Goal: Transaction & Acquisition: Purchase product/service

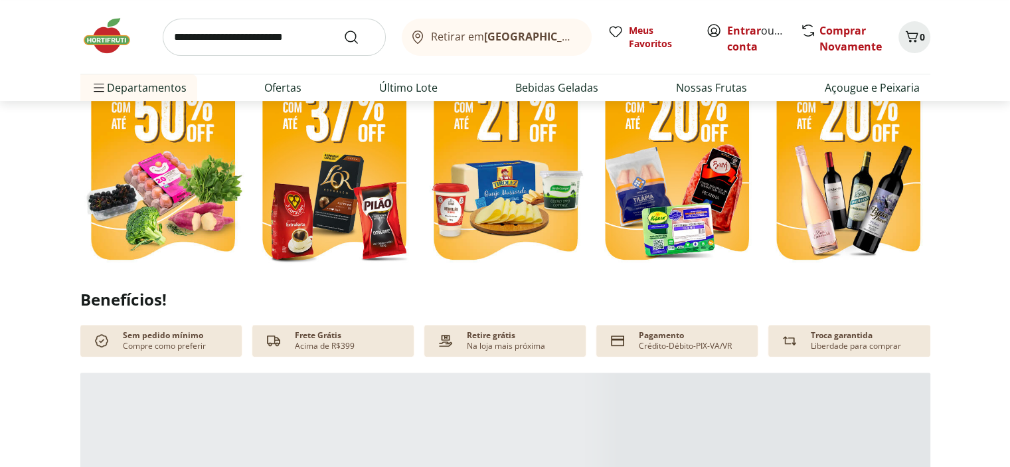
scroll to position [332, 0]
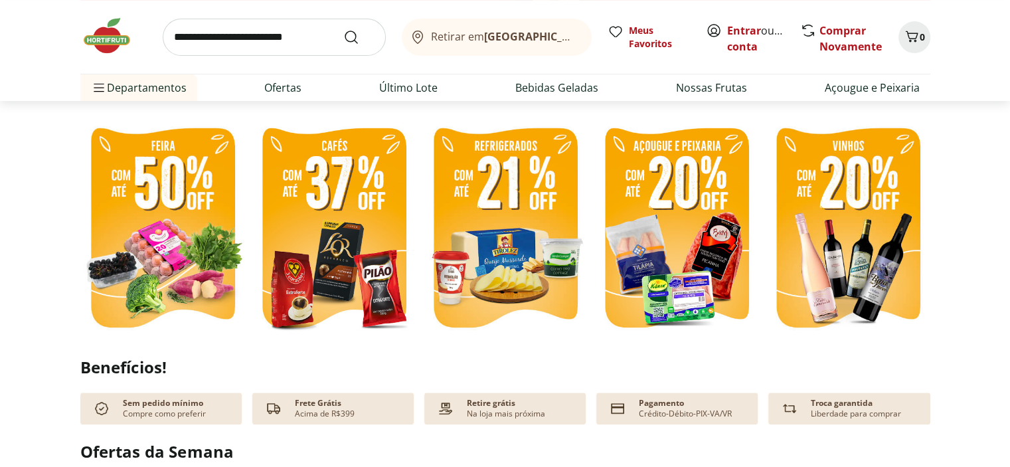
click at [140, 229] on img at bounding box center [162, 229] width 165 height 220
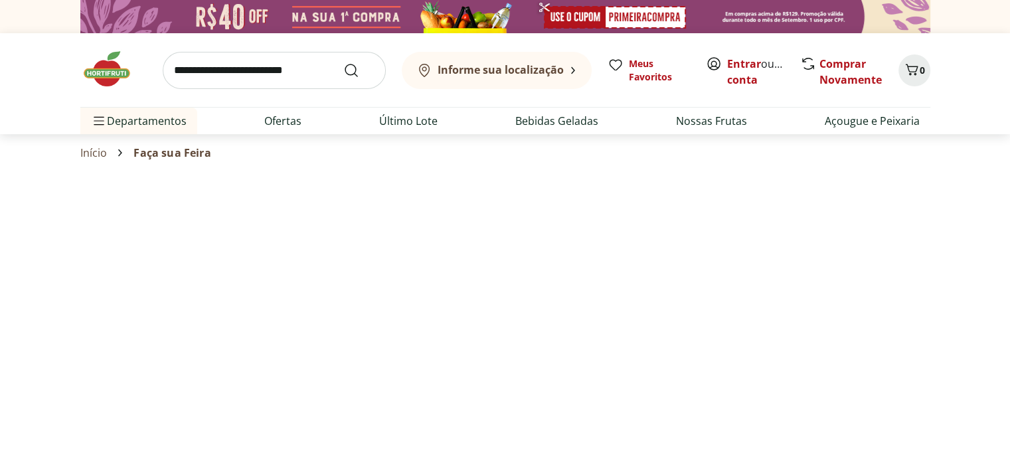
select select "**********"
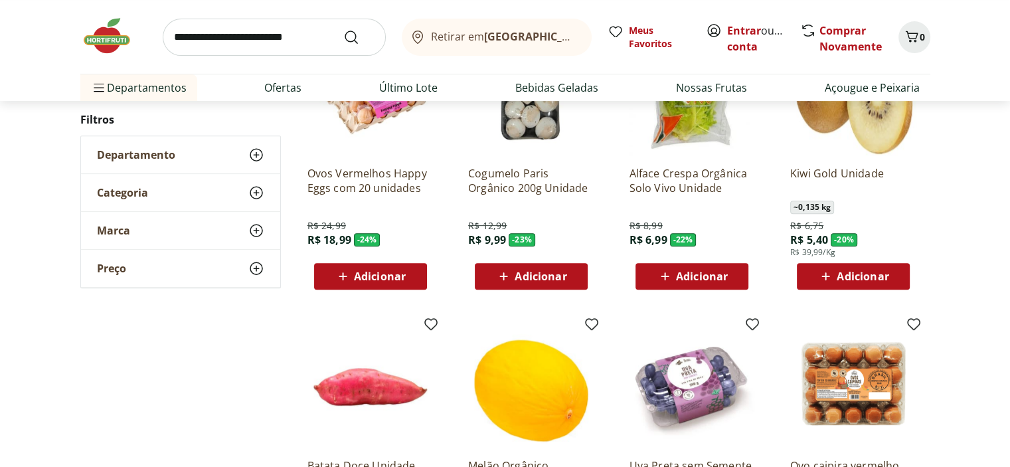
scroll to position [465, 0]
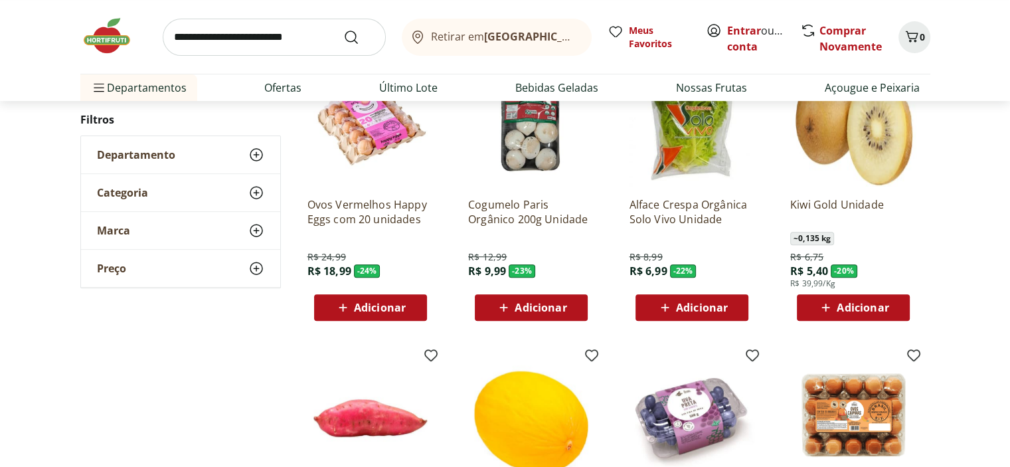
click at [858, 305] on span "Adicionar" at bounding box center [862, 307] width 52 height 11
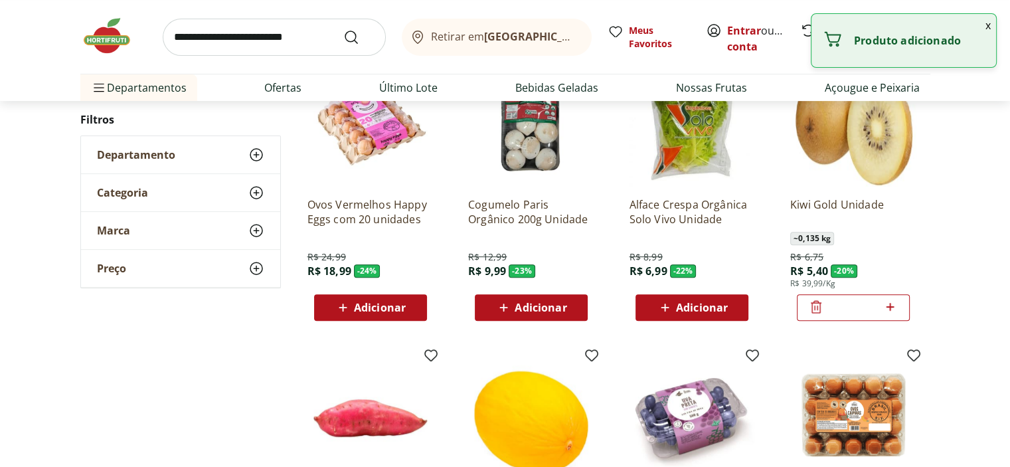
click at [888, 307] on icon at bounding box center [890, 307] width 17 height 16
type input "*"
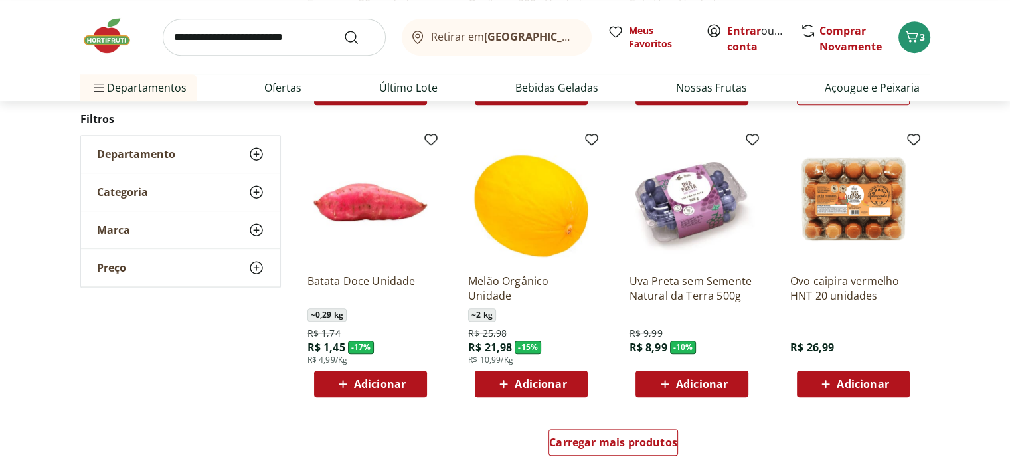
scroll to position [797, 0]
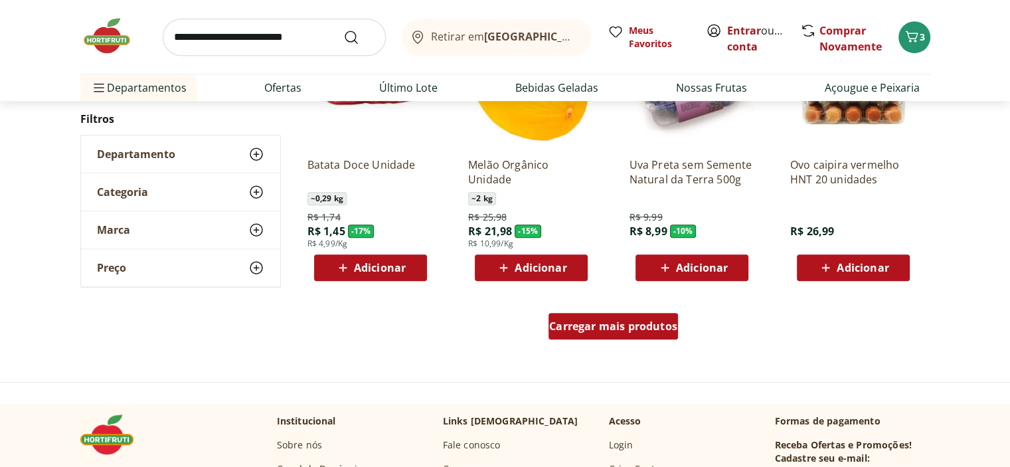
click at [597, 330] on span "Carregar mais produtos" at bounding box center [613, 326] width 128 height 11
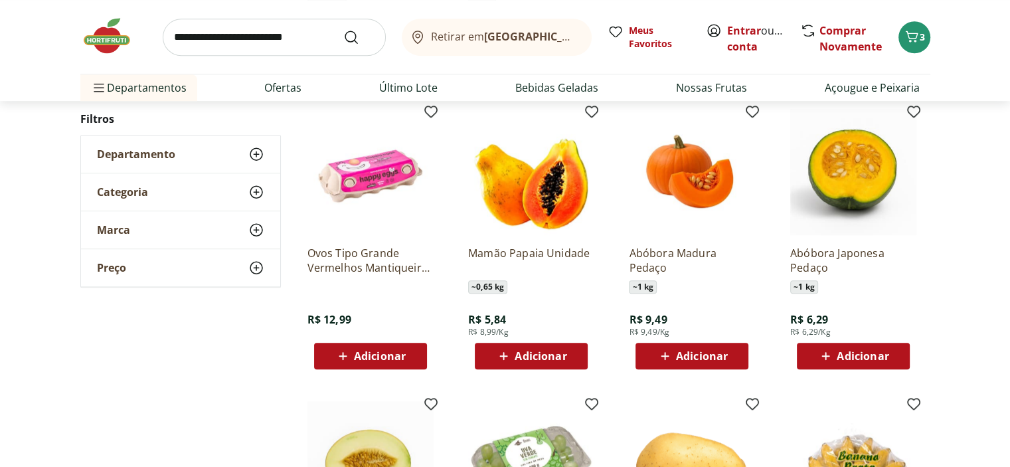
scroll to position [996, 0]
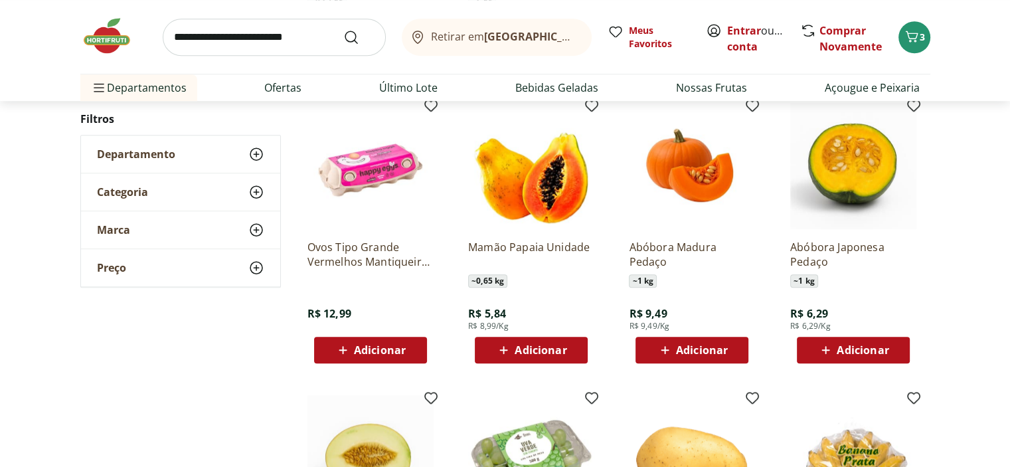
click at [842, 347] on span "Adicionar" at bounding box center [862, 350] width 52 height 11
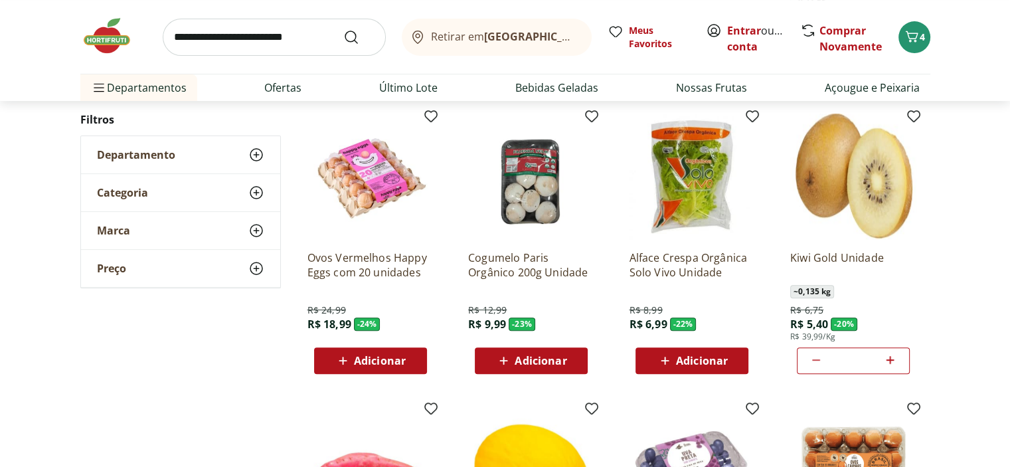
scroll to position [398, 0]
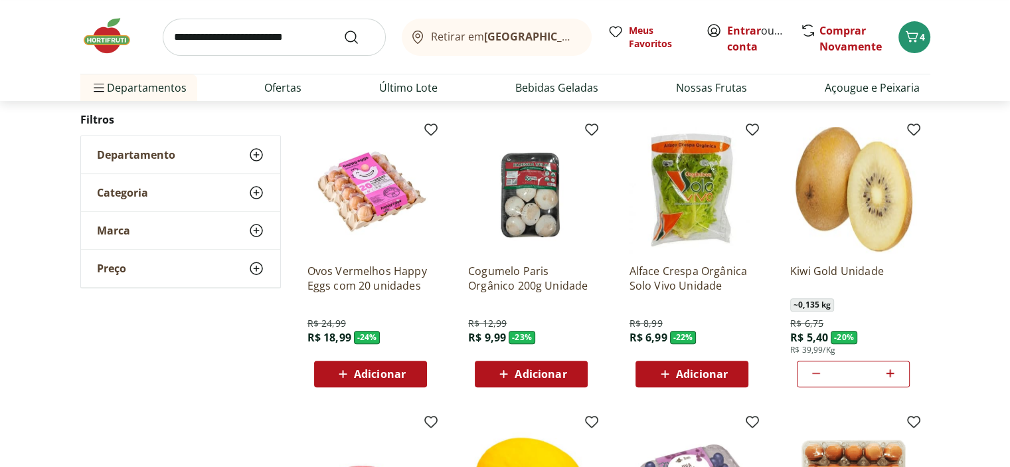
click at [698, 371] on span "Adicionar" at bounding box center [702, 373] width 52 height 11
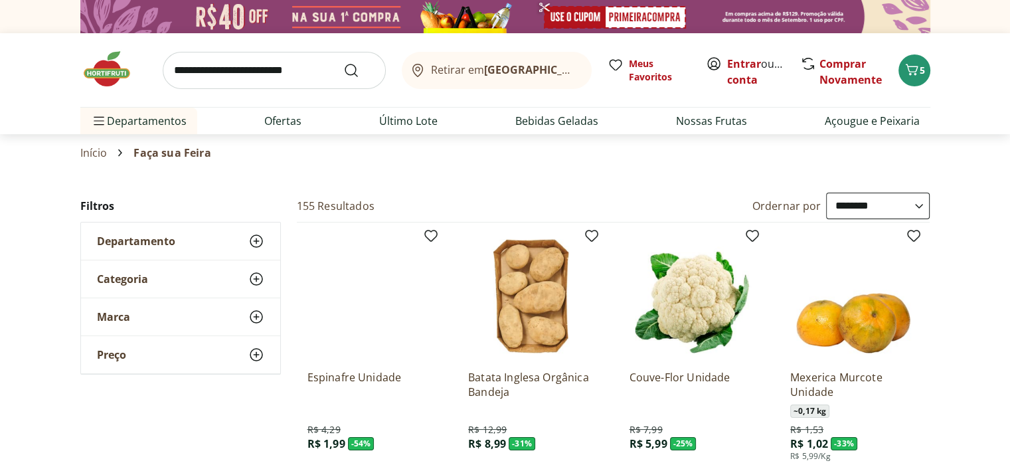
scroll to position [133, 0]
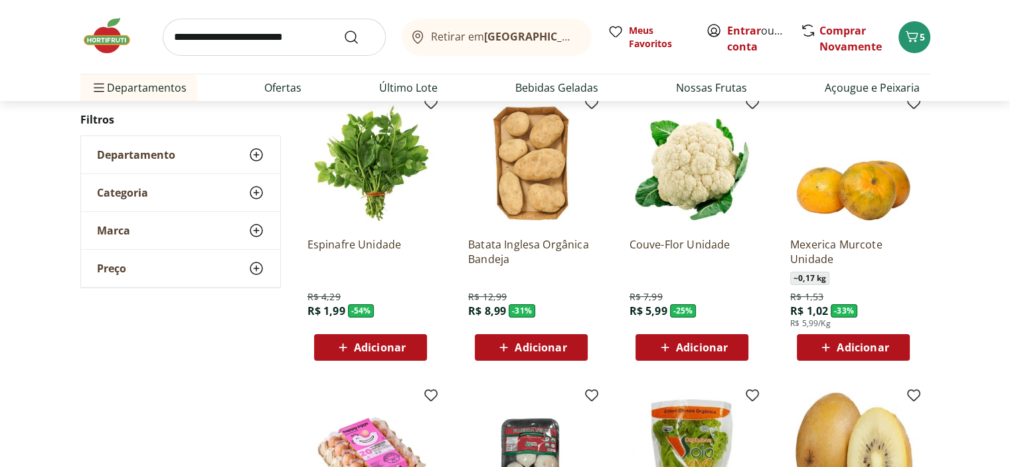
click at [696, 345] on span "Adicionar" at bounding box center [702, 347] width 52 height 11
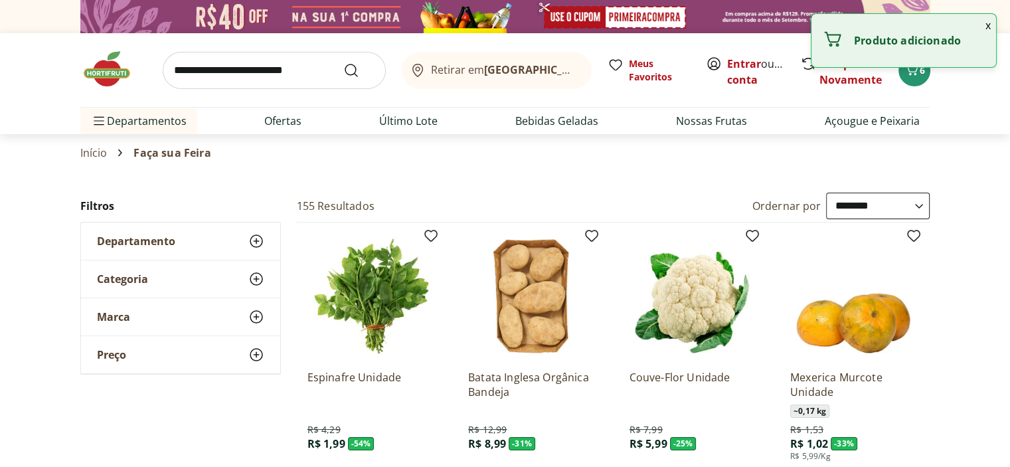
scroll to position [0, 0]
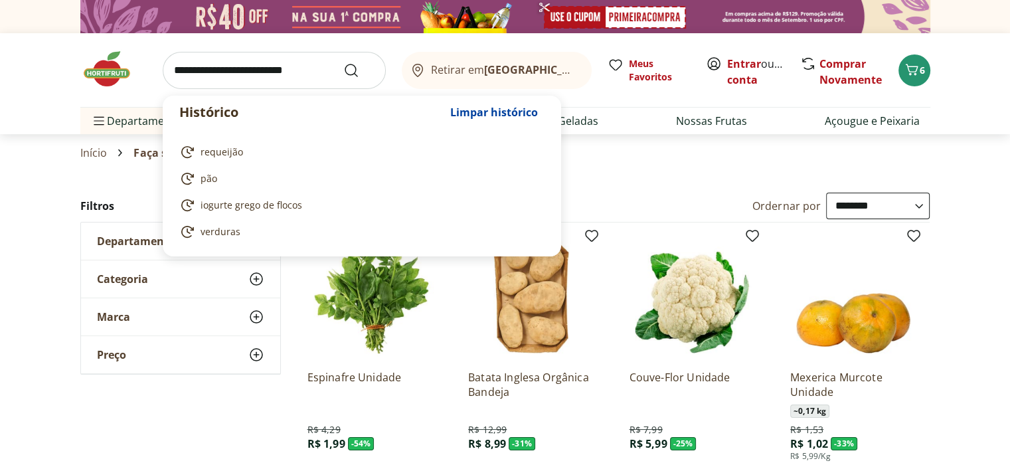
click at [222, 76] on input "search" at bounding box center [274, 70] width 223 height 37
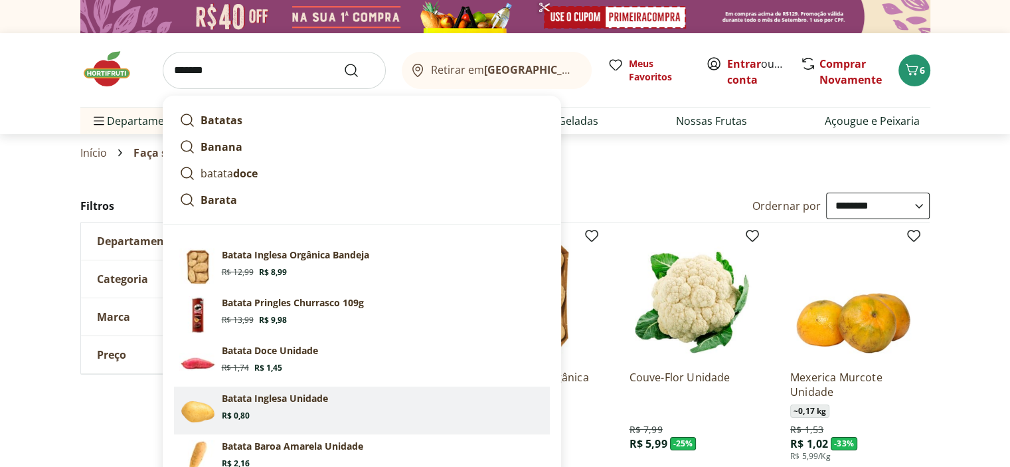
click at [258, 402] on p "Batata Inglesa Unidade" at bounding box center [275, 398] width 106 height 13
type input "**********"
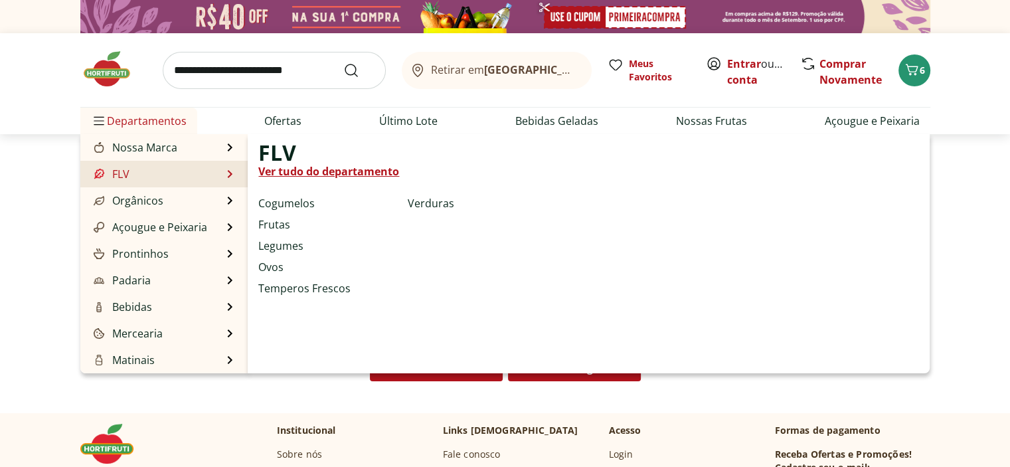
click at [323, 169] on link "Ver tudo do departamento" at bounding box center [328, 171] width 141 height 16
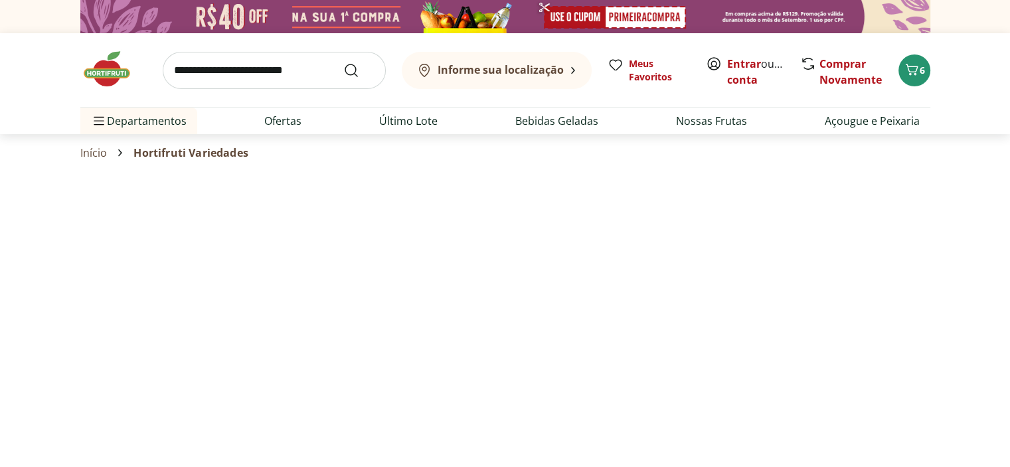
select select "**********"
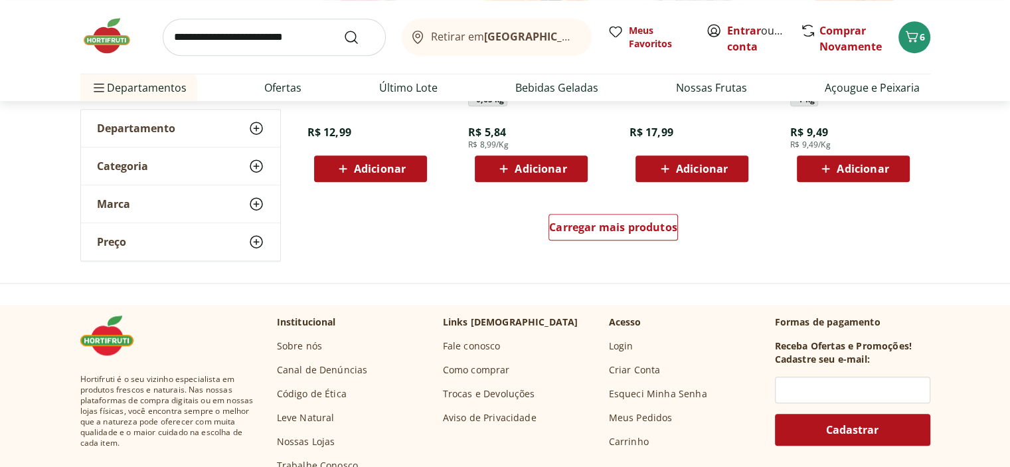
scroll to position [929, 0]
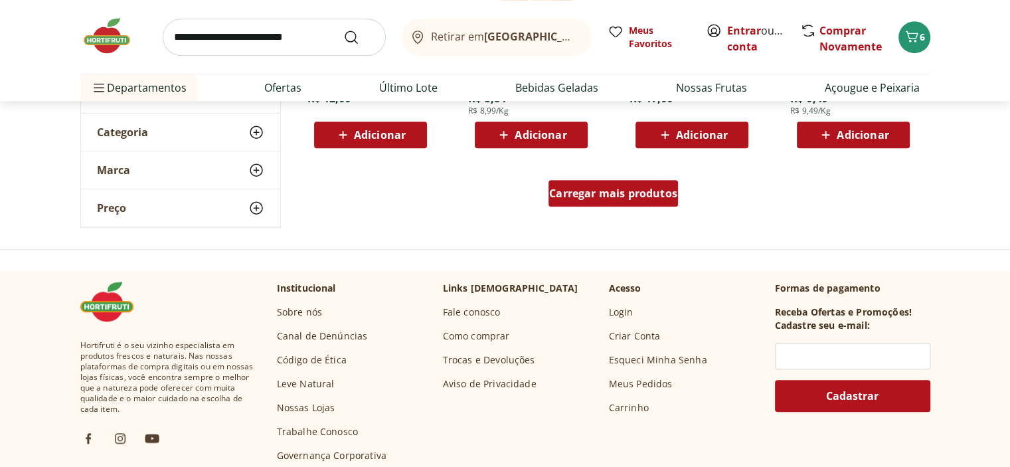
click at [606, 198] on span "Carregar mais produtos" at bounding box center [613, 193] width 128 height 11
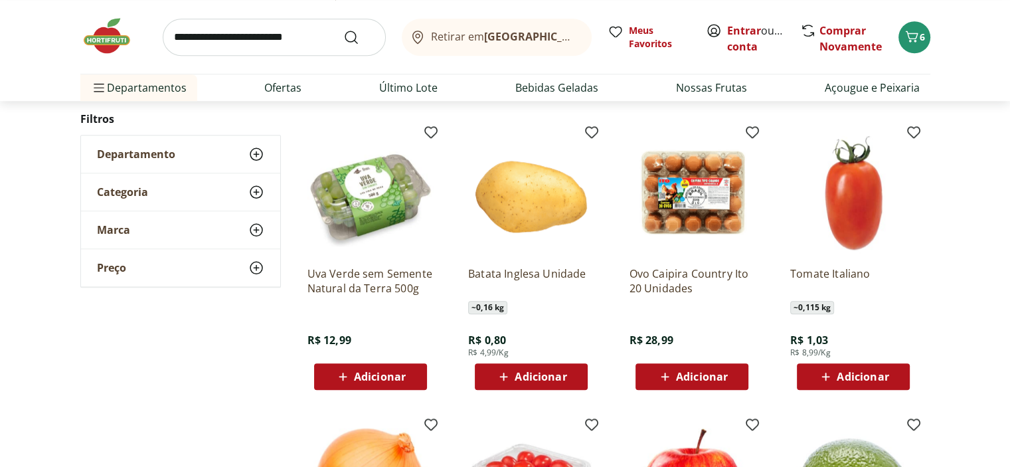
scroll to position [1328, 0]
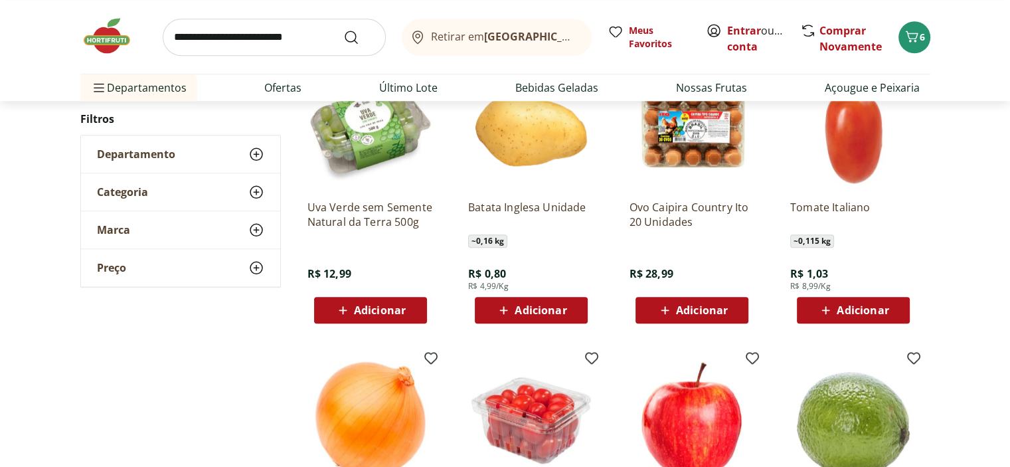
click at [531, 307] on span "Adicionar" at bounding box center [540, 310] width 52 height 11
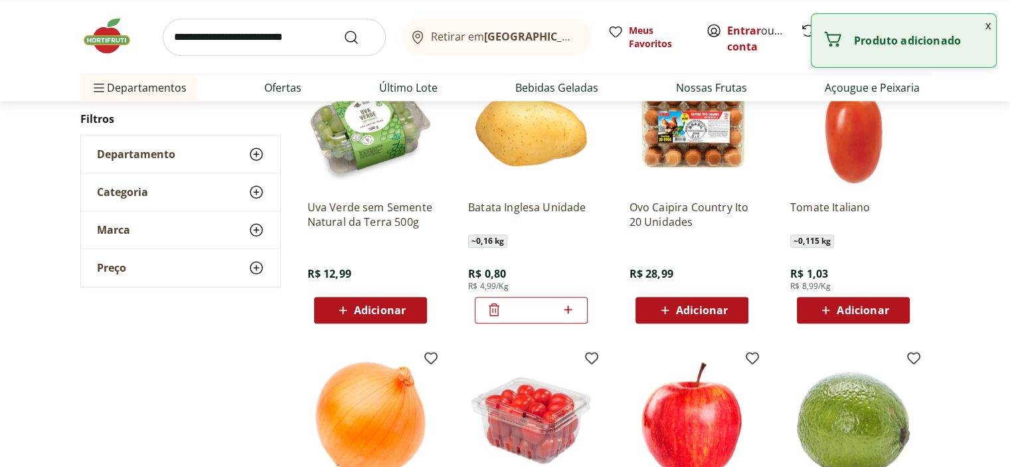
click at [568, 311] on icon at bounding box center [568, 309] width 8 height 8
type input "*"
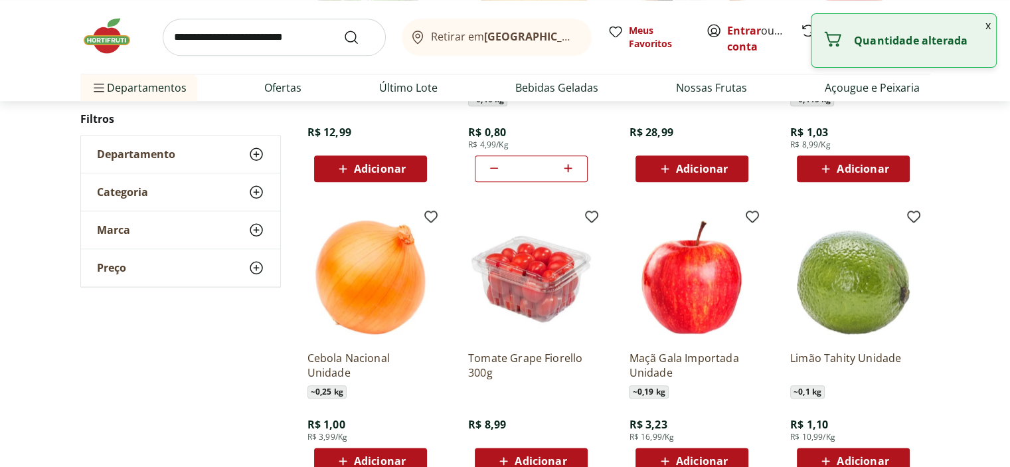
scroll to position [1527, 0]
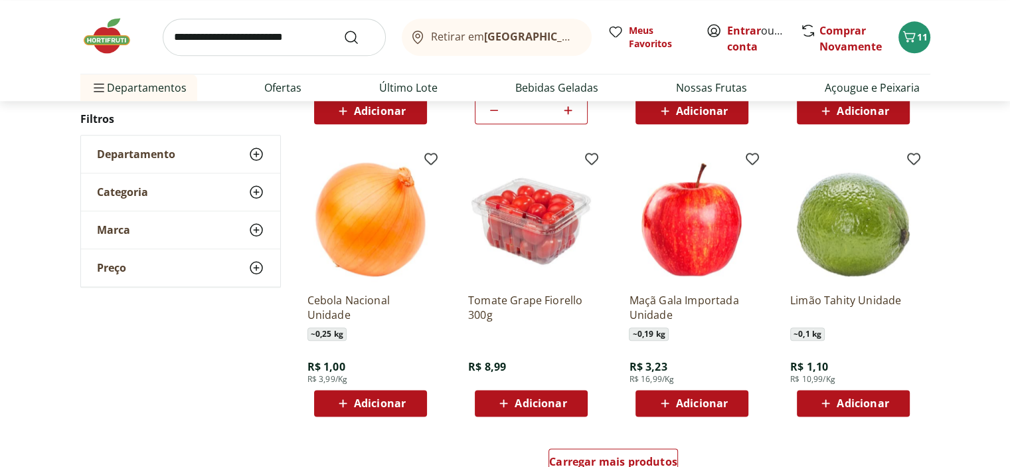
click at [376, 399] on span "Adicionar" at bounding box center [380, 403] width 52 height 11
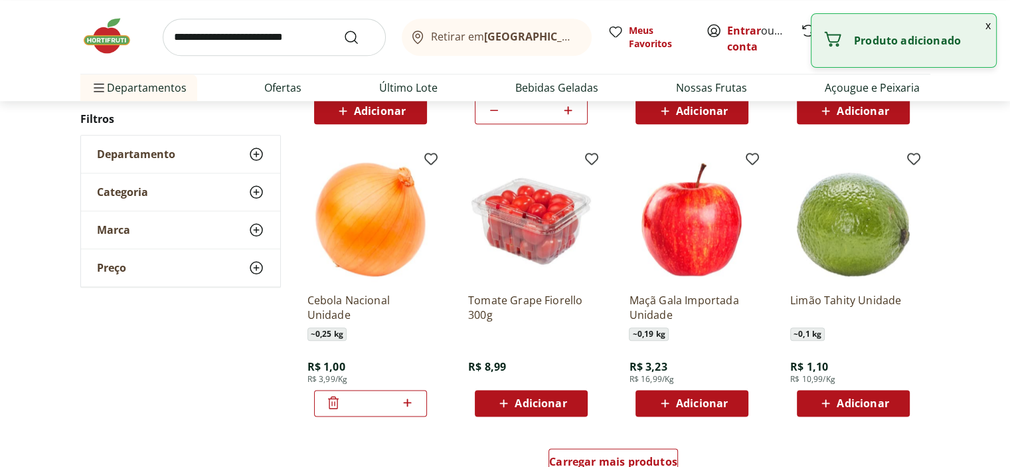
click at [405, 399] on icon at bounding box center [407, 402] width 17 height 16
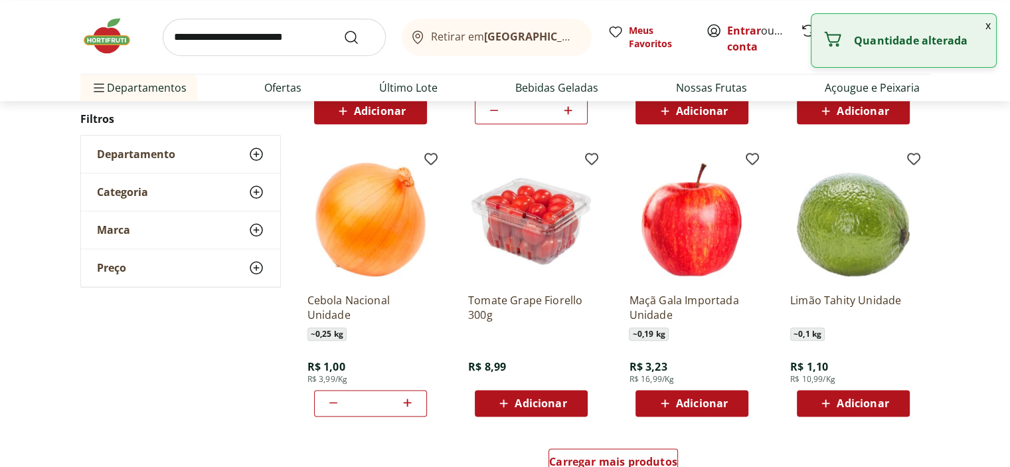
type input "*"
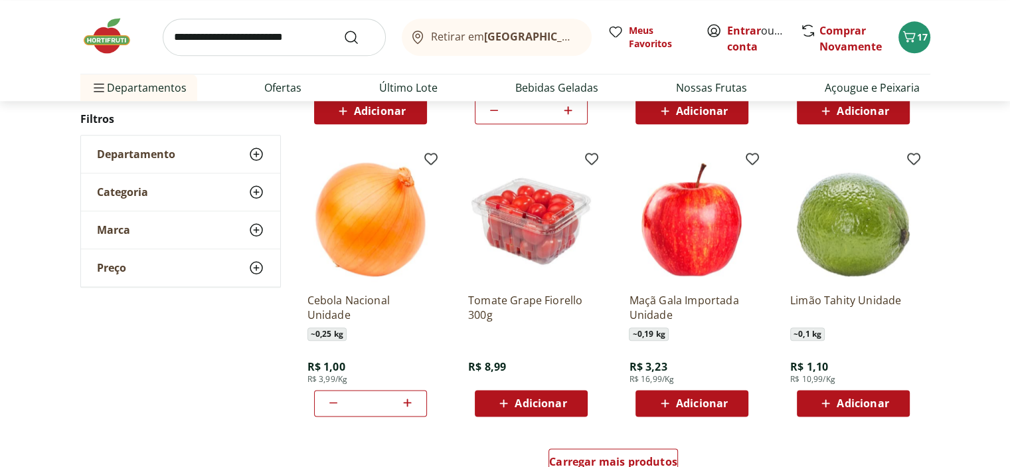
click at [704, 406] on span "Adicionar" at bounding box center [702, 403] width 52 height 11
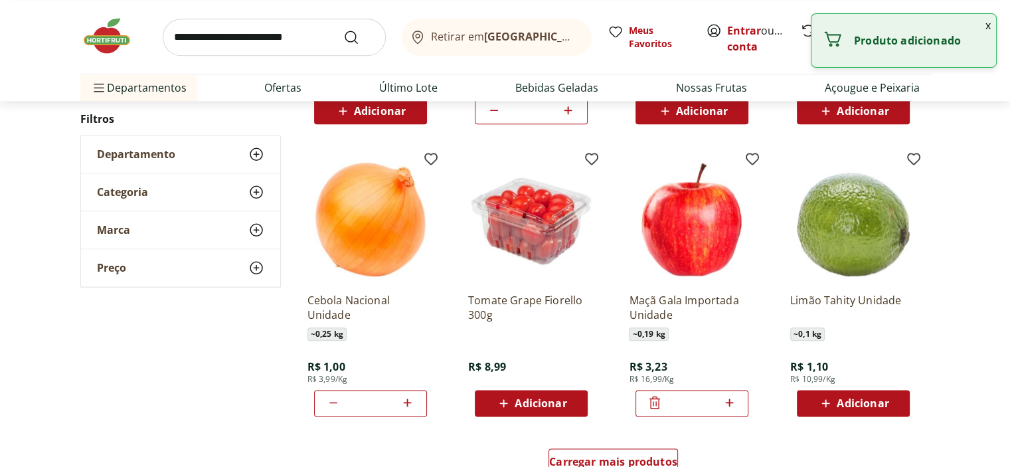
click at [741, 403] on div "*" at bounding box center [691, 403] width 113 height 27
click at [733, 403] on icon at bounding box center [729, 402] width 17 height 16
type input "*"
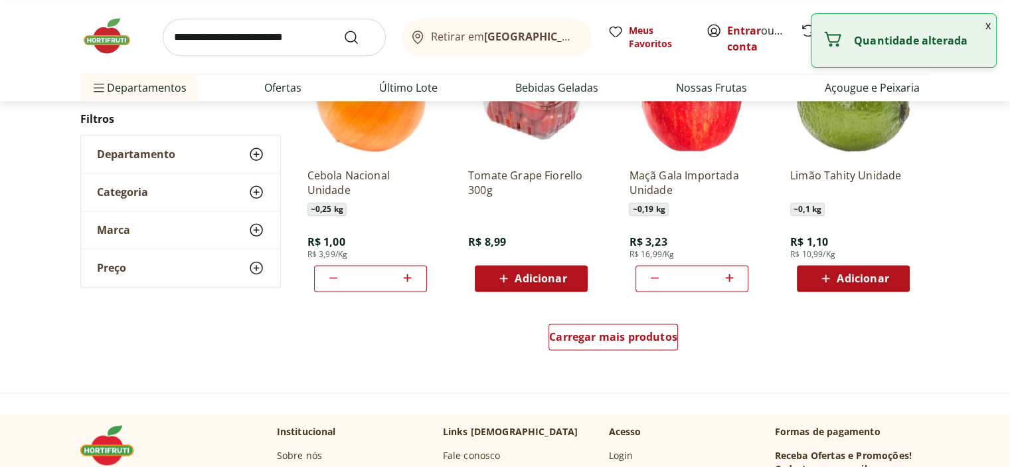
scroll to position [1659, 0]
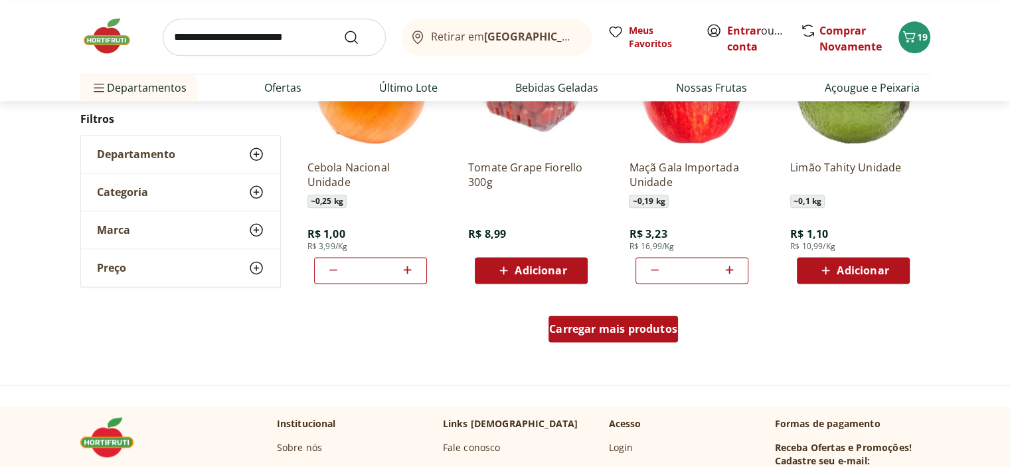
click at [611, 331] on span "Carregar mais produtos" at bounding box center [613, 328] width 128 height 11
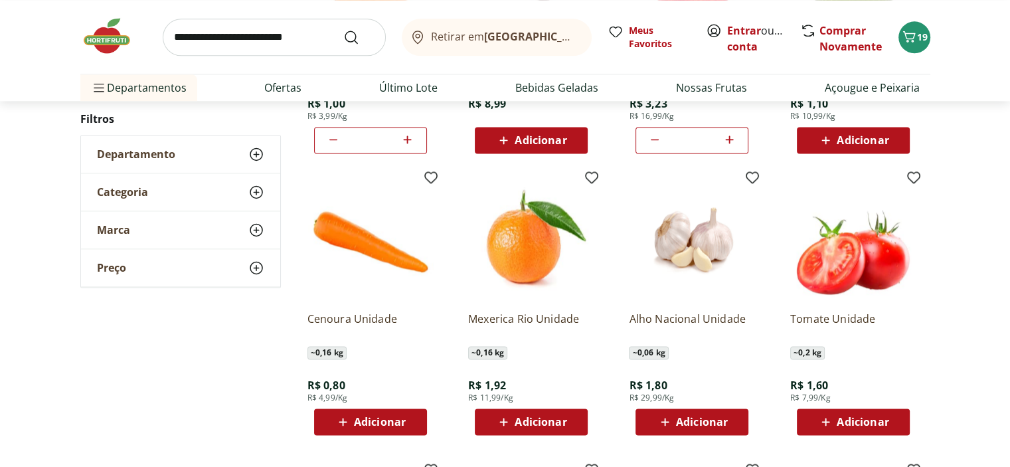
scroll to position [1792, 0]
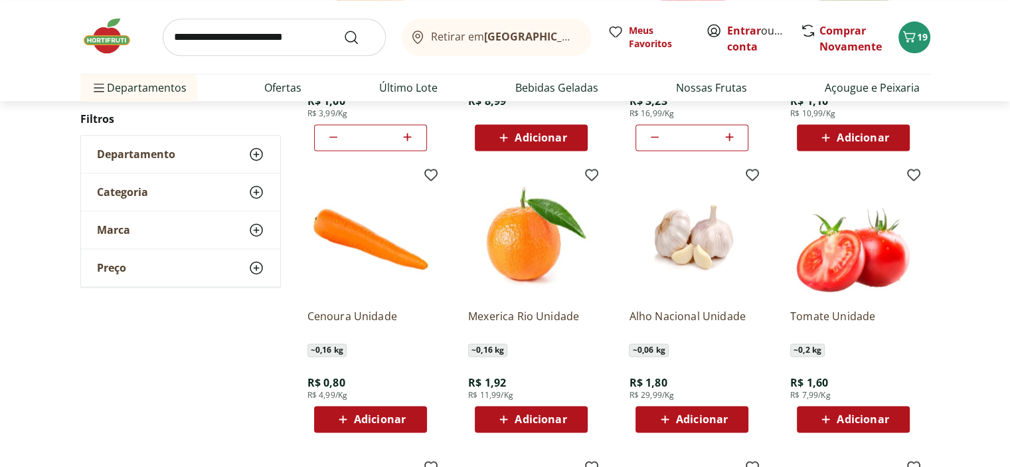
click at [696, 419] on span "Adicionar" at bounding box center [702, 419] width 52 height 11
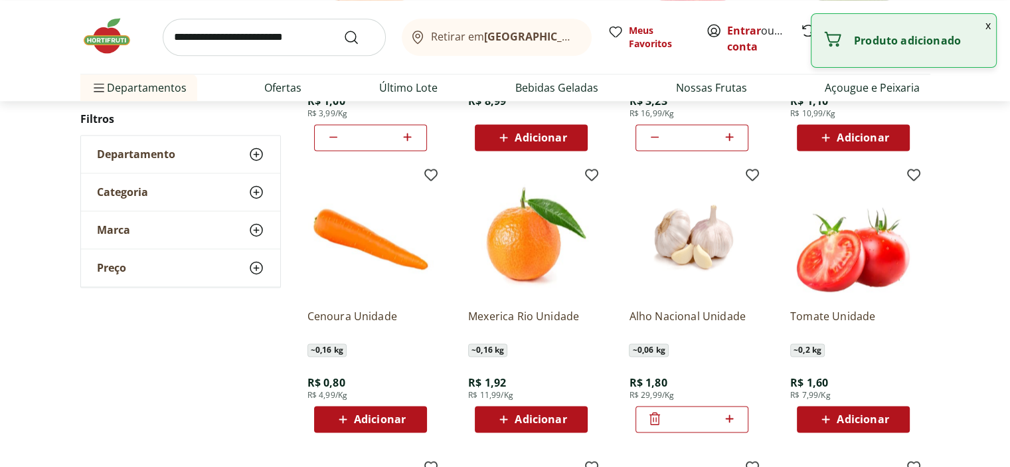
click at [728, 419] on icon at bounding box center [729, 418] width 17 height 16
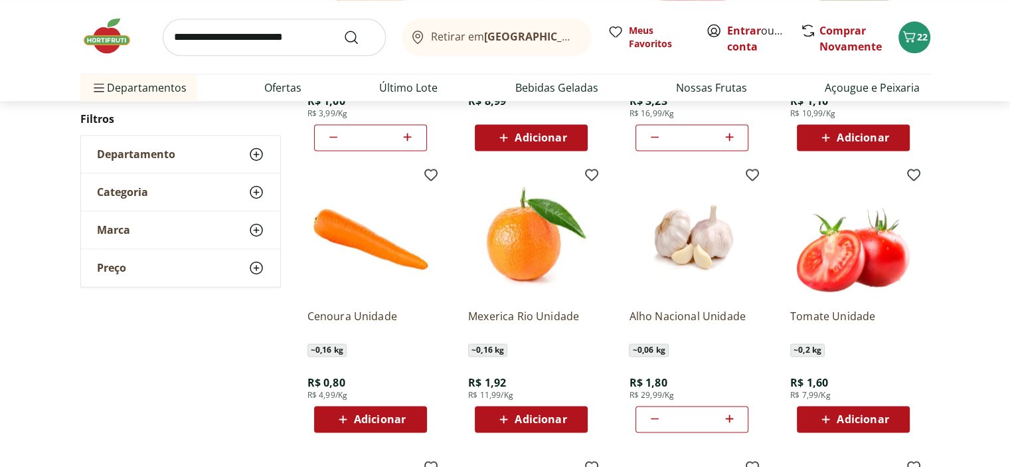
click at [728, 419] on icon at bounding box center [729, 418] width 17 height 16
type input "*"
click at [860, 418] on span "Adicionar" at bounding box center [862, 419] width 52 height 11
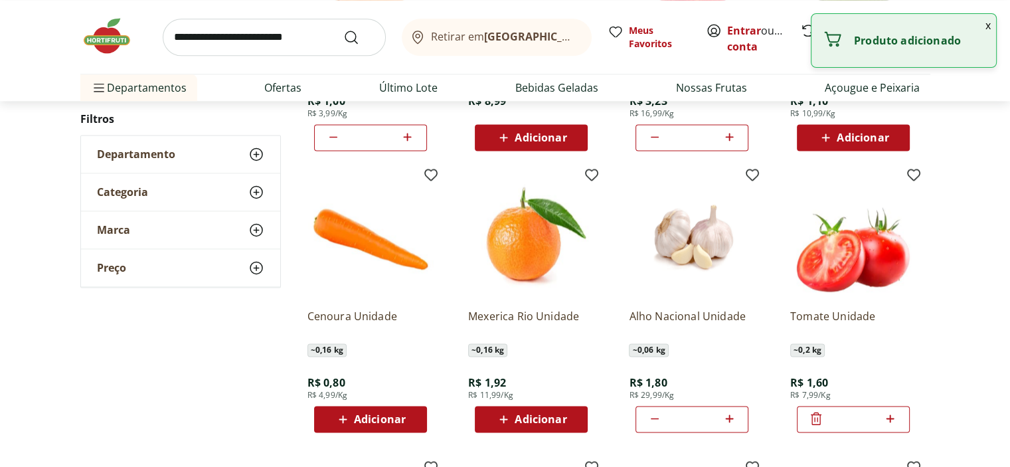
click at [891, 419] on icon at bounding box center [890, 418] width 17 height 16
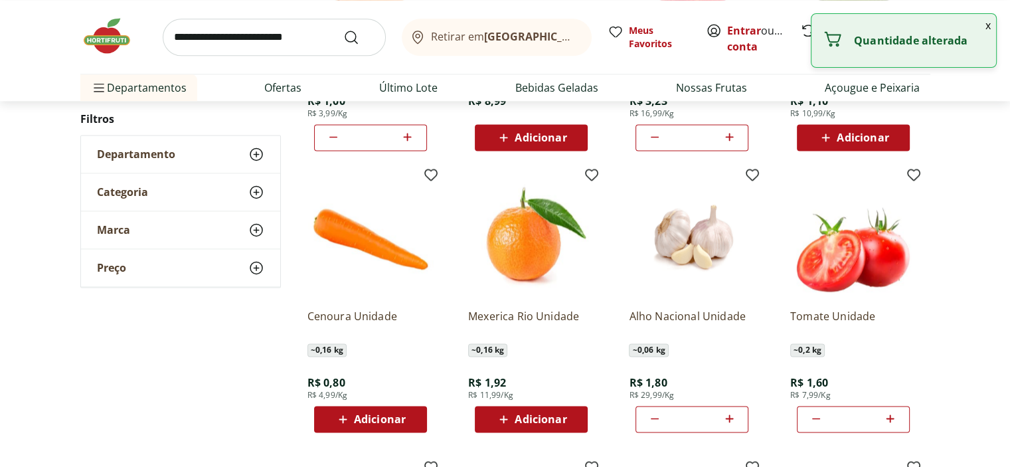
type input "*"
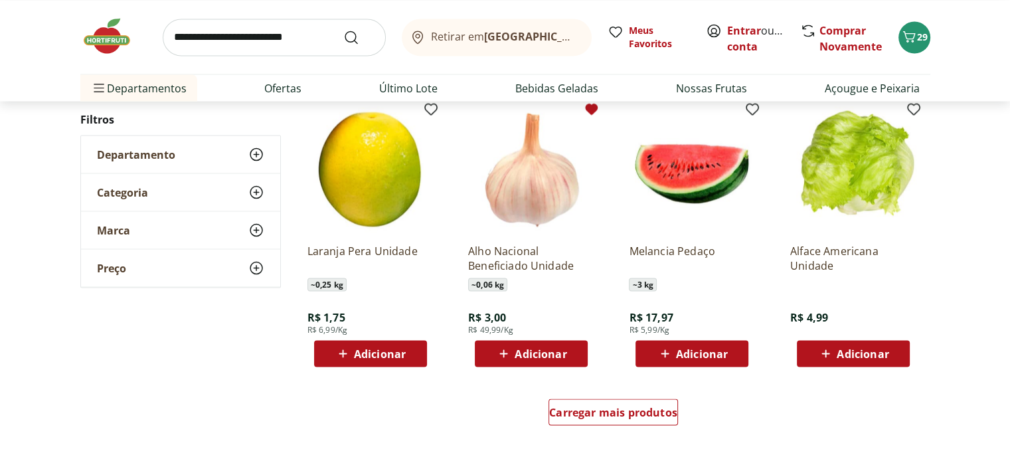
scroll to position [2456, 0]
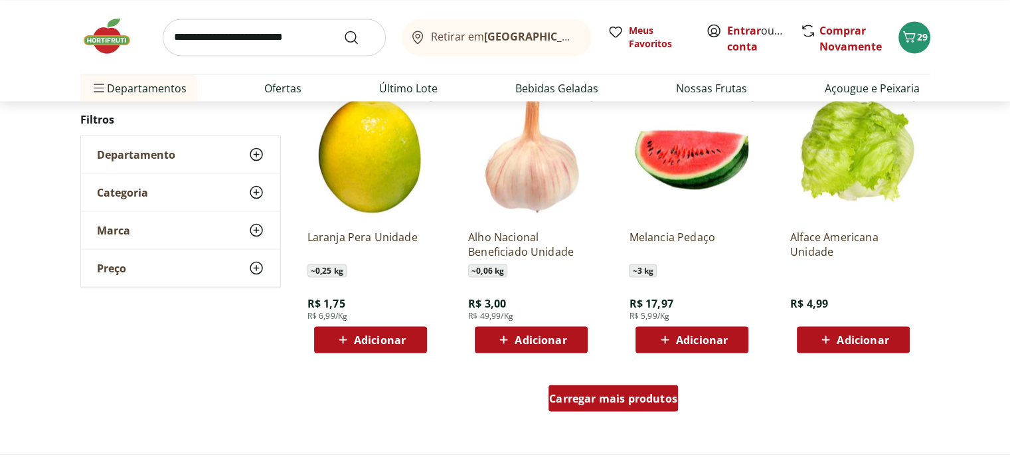
click at [605, 402] on span "Carregar mais produtos" at bounding box center [613, 397] width 128 height 11
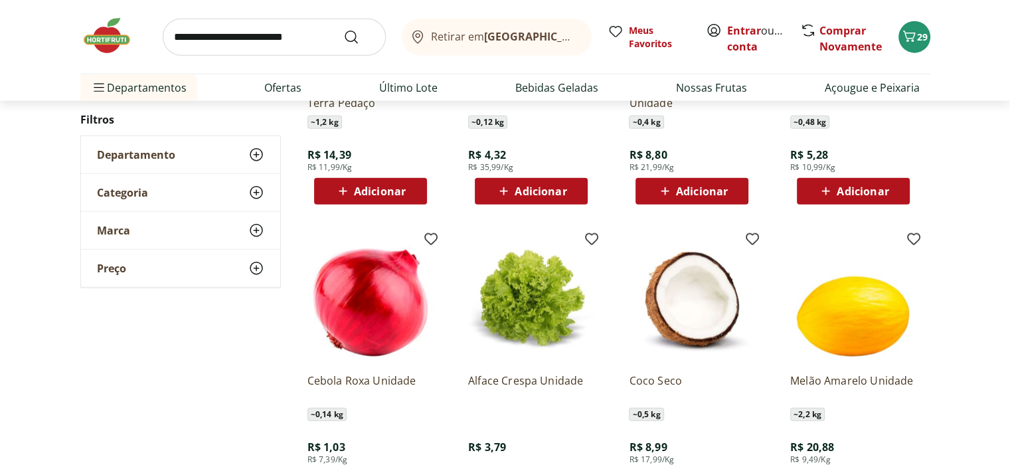
scroll to position [3253, 0]
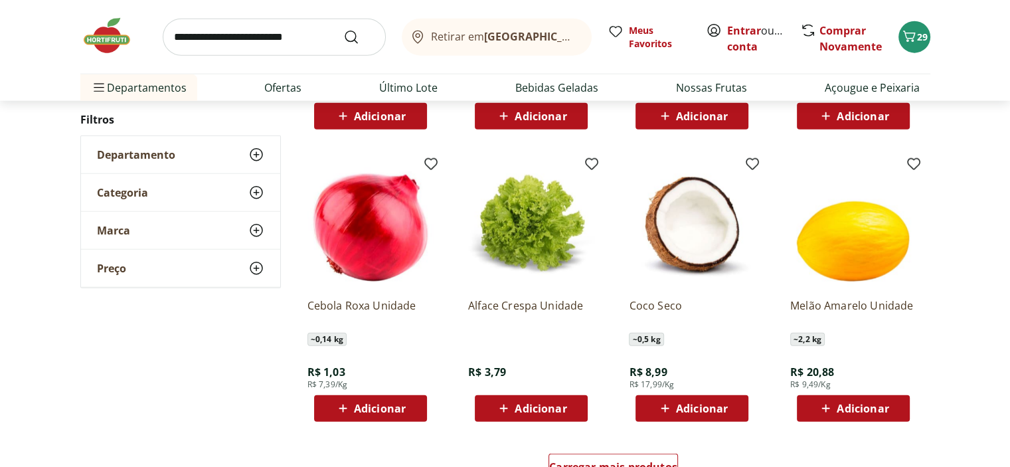
click at [380, 416] on span "Adicionar" at bounding box center [370, 408] width 71 height 16
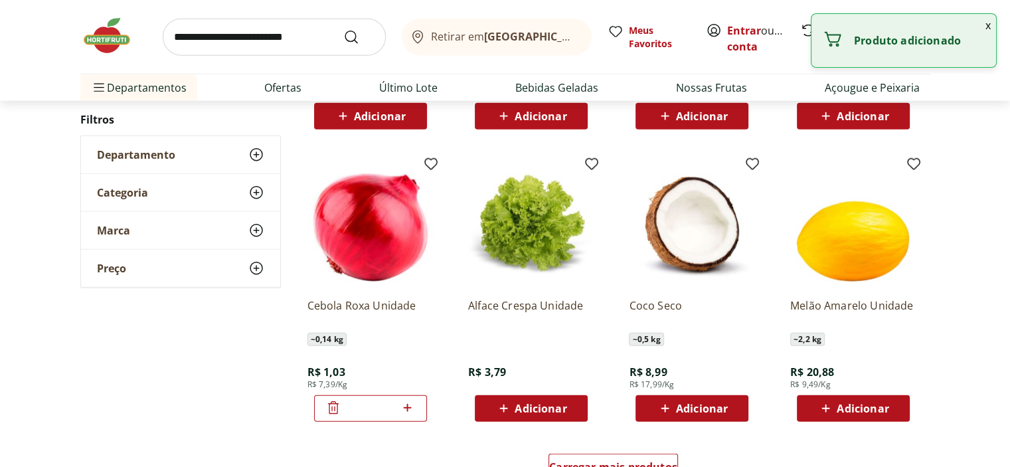
click at [380, 416] on div "*" at bounding box center [370, 408] width 113 height 27
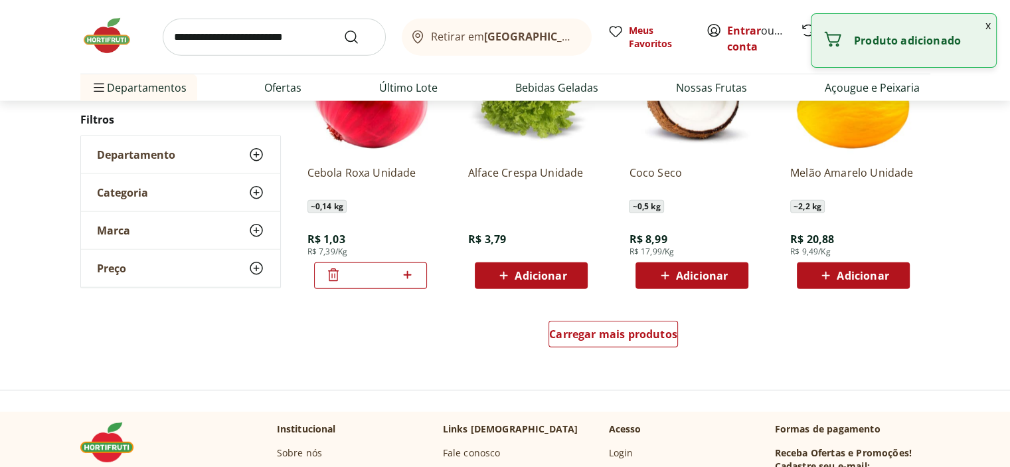
scroll to position [3452, 0]
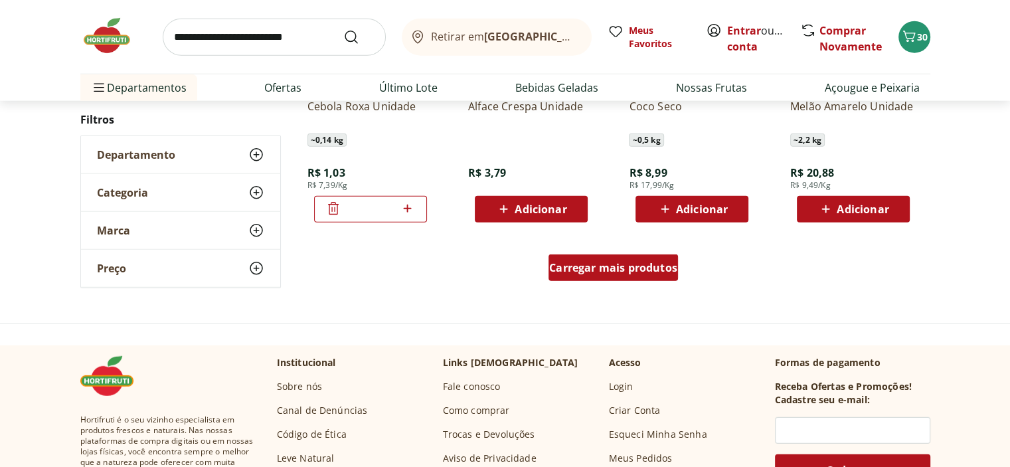
click at [616, 270] on span "Carregar mais produtos" at bounding box center [613, 267] width 128 height 11
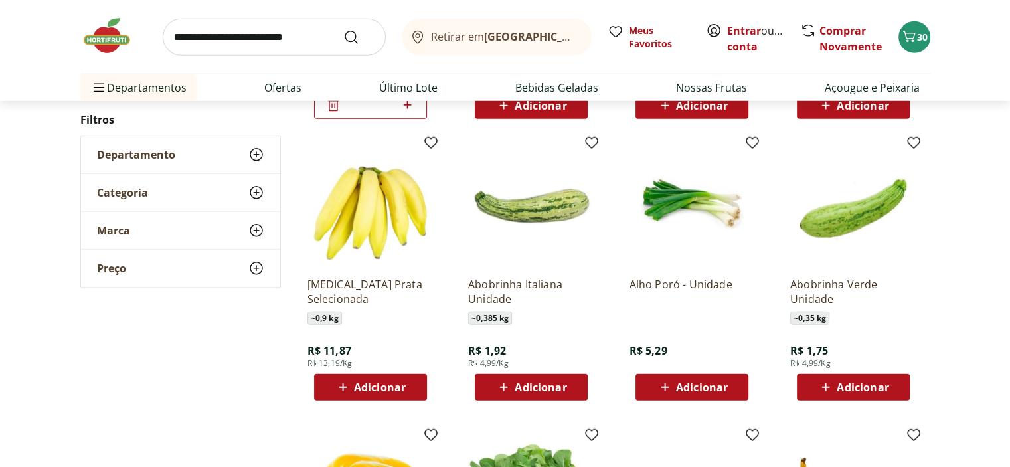
scroll to position [3584, 0]
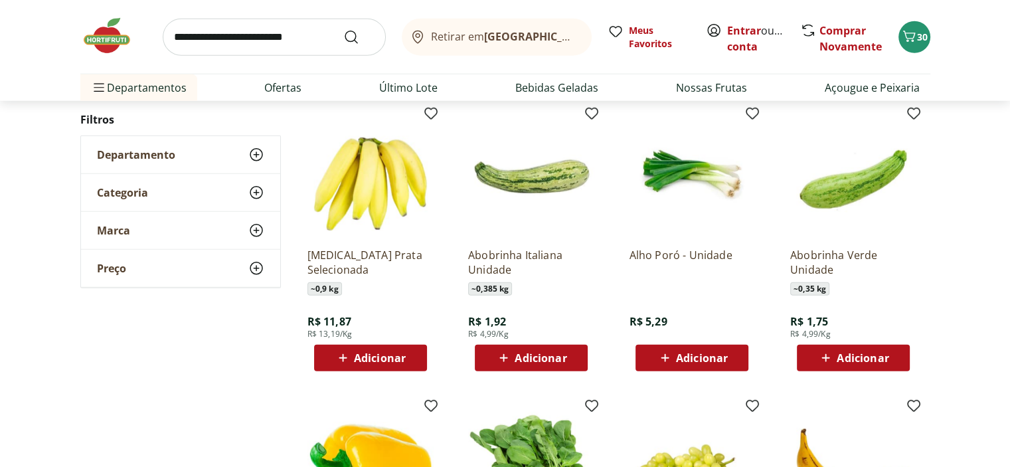
click at [532, 358] on span "Adicionar" at bounding box center [540, 357] width 52 height 11
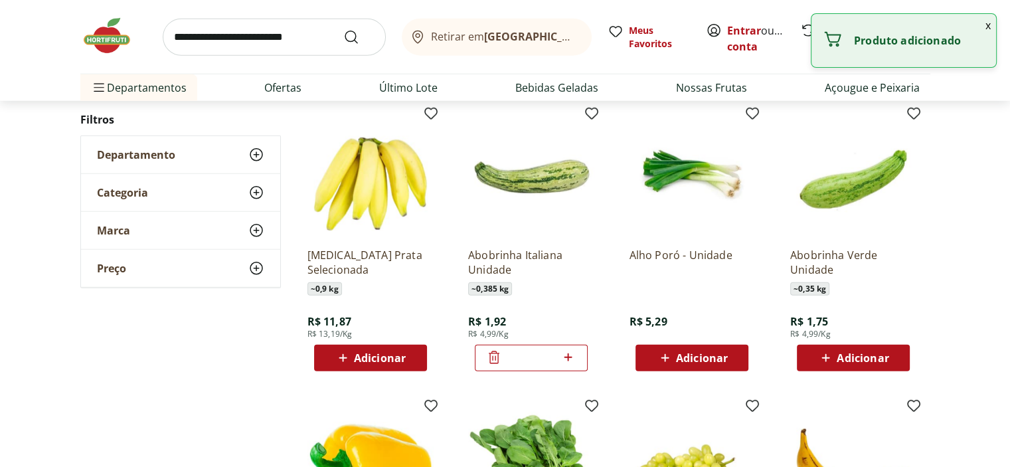
click at [568, 361] on icon at bounding box center [568, 357] width 17 height 16
type input "*"
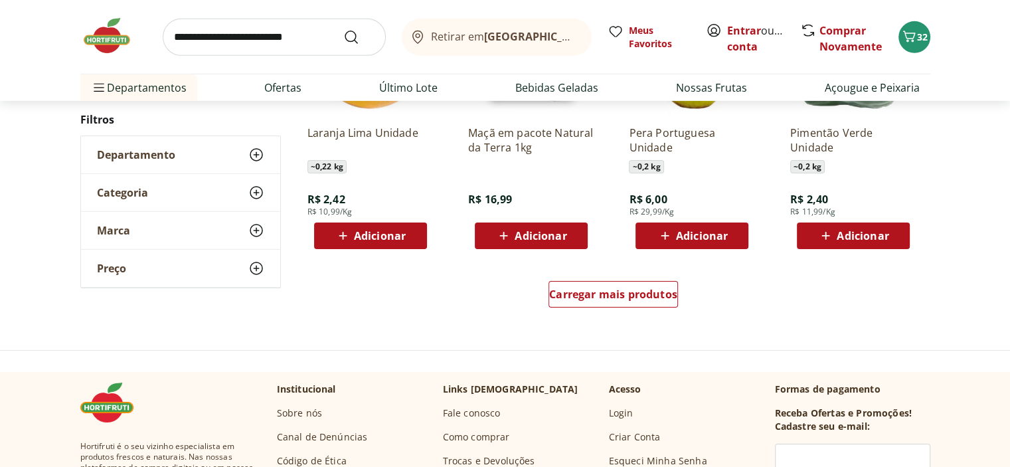
scroll to position [4315, 0]
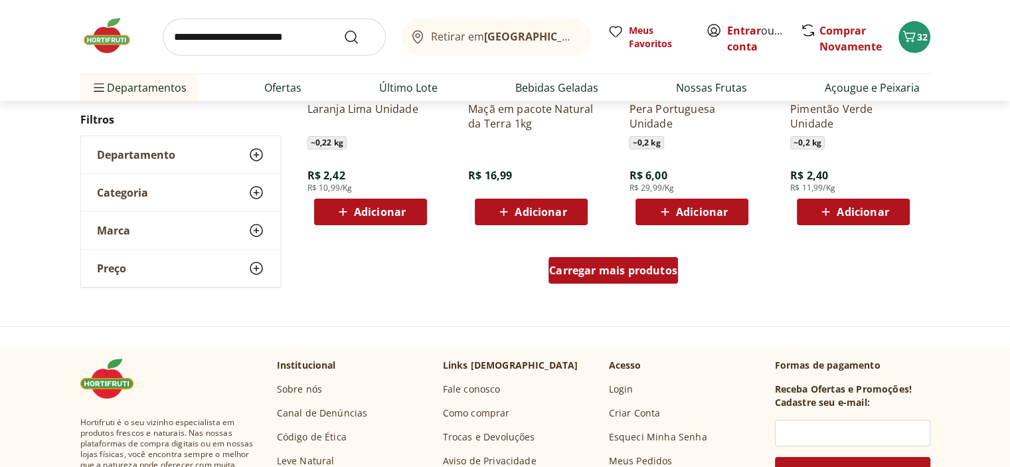
click at [611, 275] on span "Carregar mais produtos" at bounding box center [613, 270] width 128 height 11
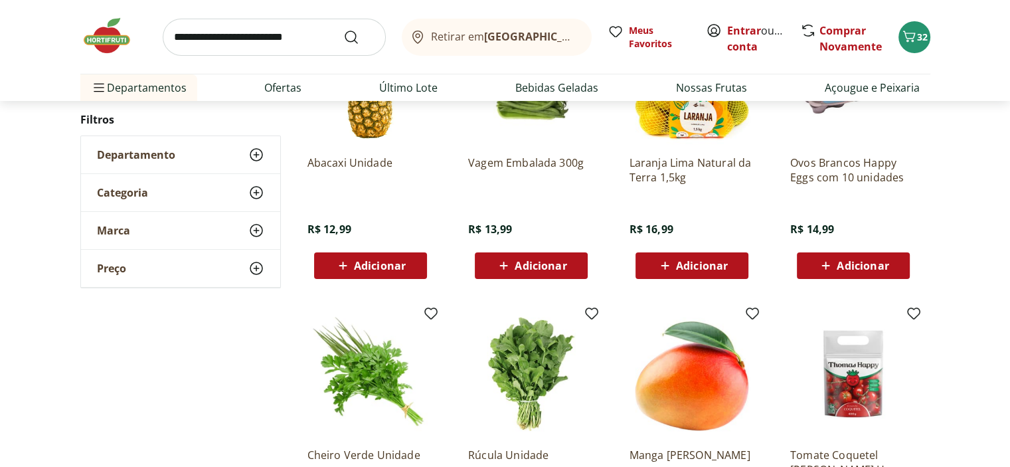
scroll to position [4846, 0]
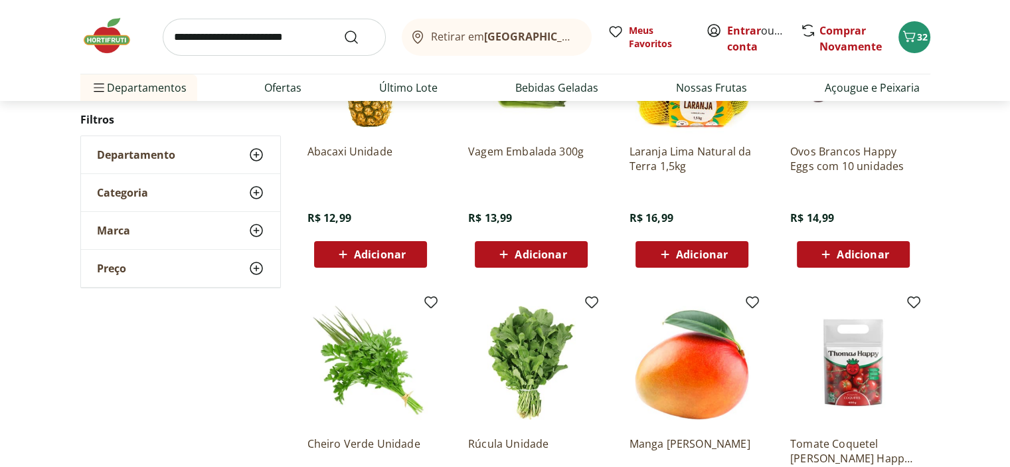
click at [875, 254] on span "Adicionar" at bounding box center [862, 254] width 52 height 11
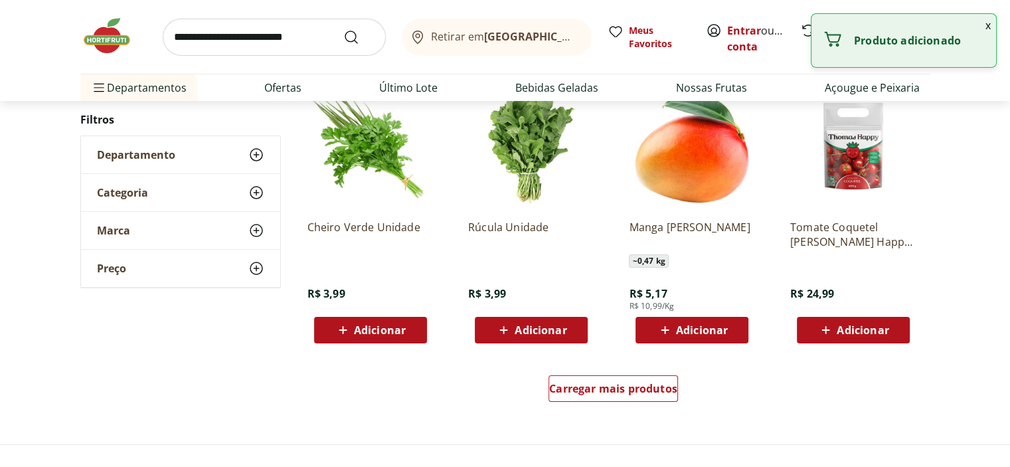
scroll to position [5111, 0]
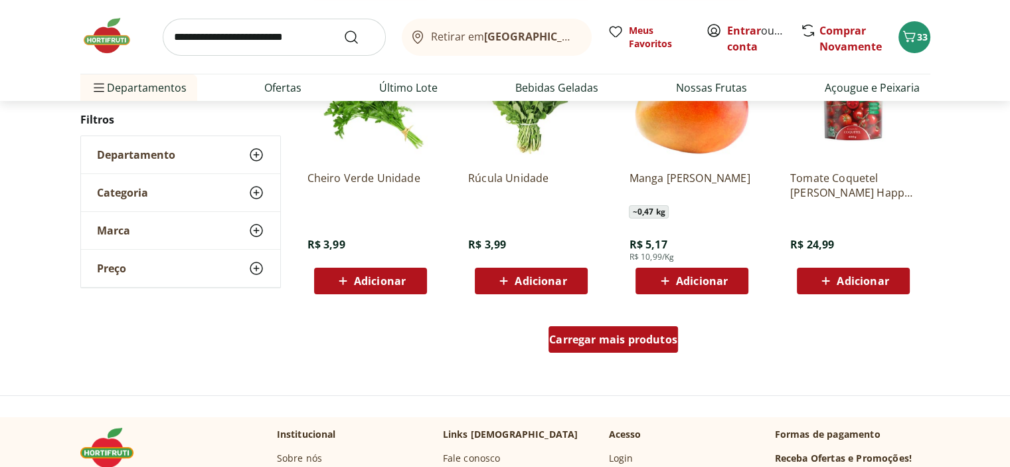
click at [616, 340] on span "Carregar mais produtos" at bounding box center [613, 339] width 128 height 11
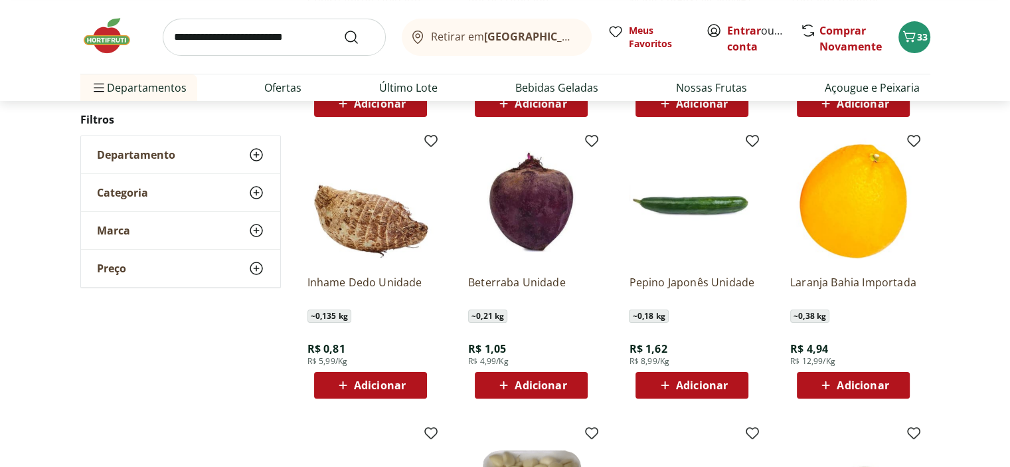
scroll to position [5310, 0]
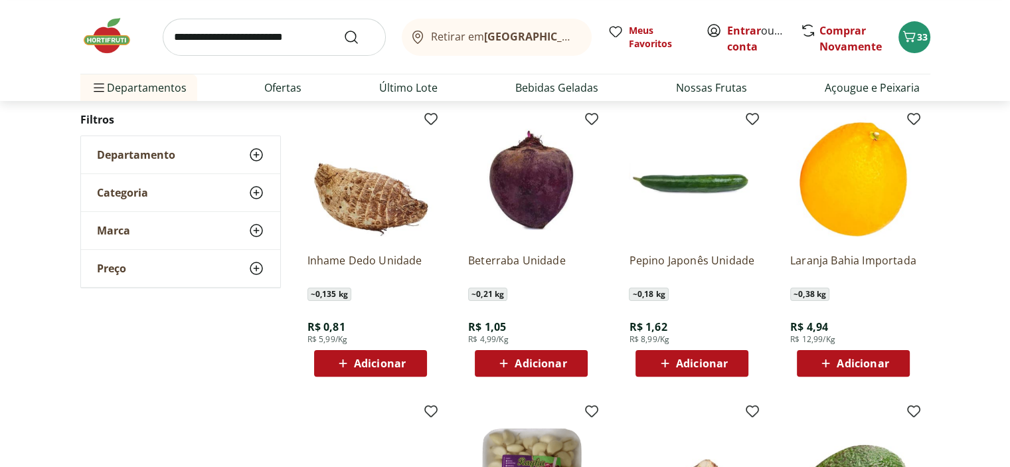
click at [529, 363] on span "Adicionar" at bounding box center [540, 363] width 52 height 11
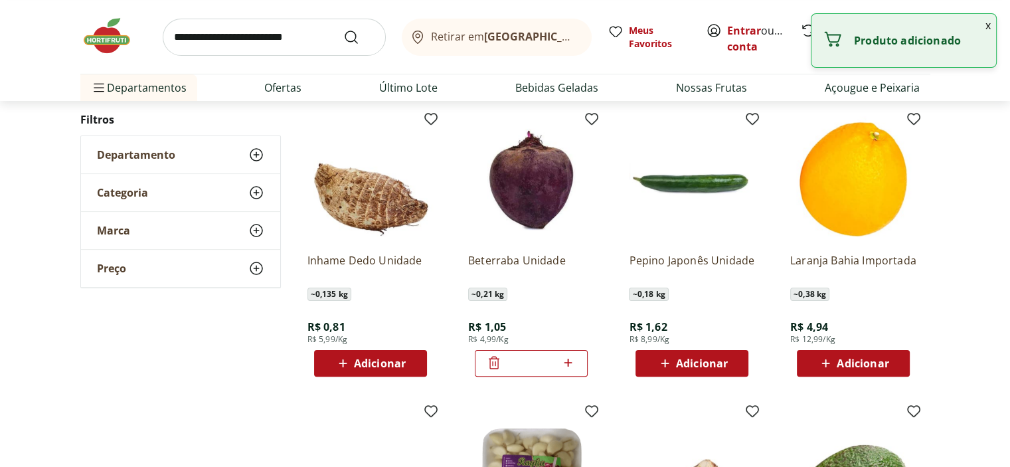
click at [568, 362] on icon at bounding box center [568, 362] width 8 height 8
type input "*"
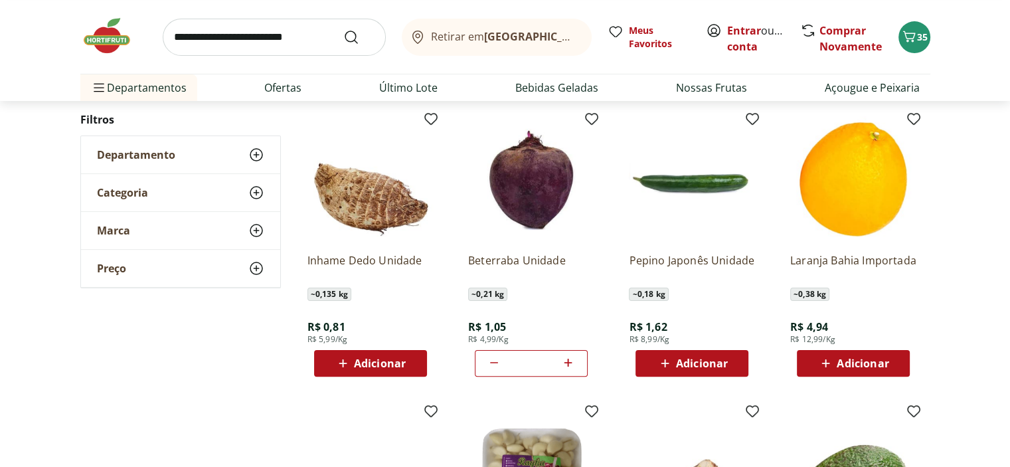
scroll to position [5377, 0]
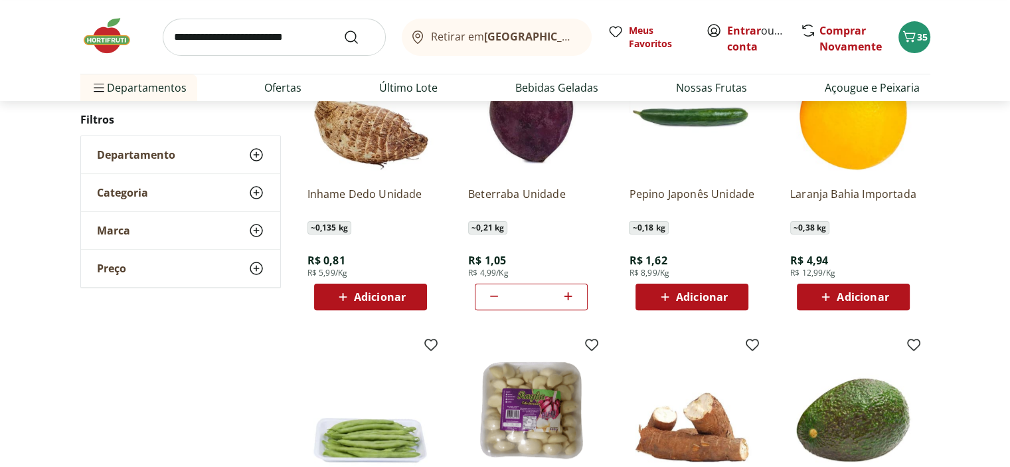
click at [379, 301] on span "Adicionar" at bounding box center [380, 296] width 52 height 11
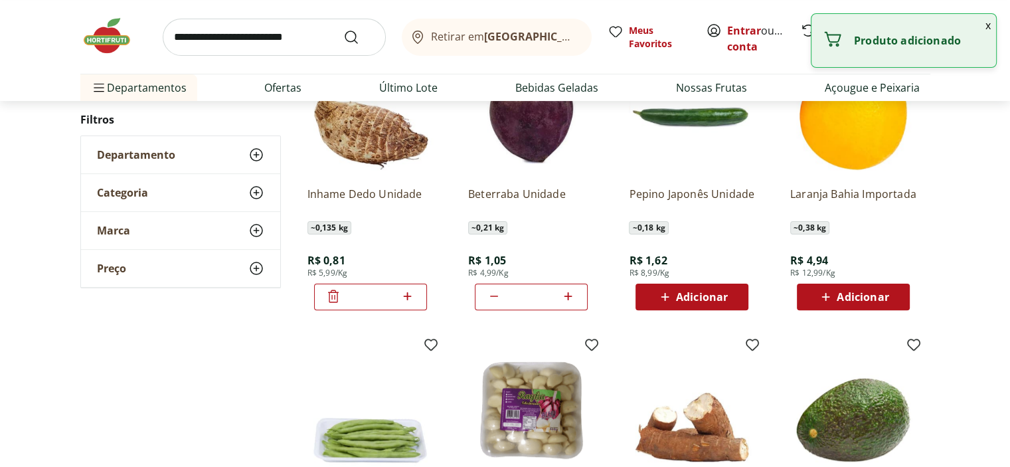
click at [404, 301] on icon at bounding box center [407, 296] width 17 height 16
click at [408, 295] on icon at bounding box center [408, 296] width 8 height 8
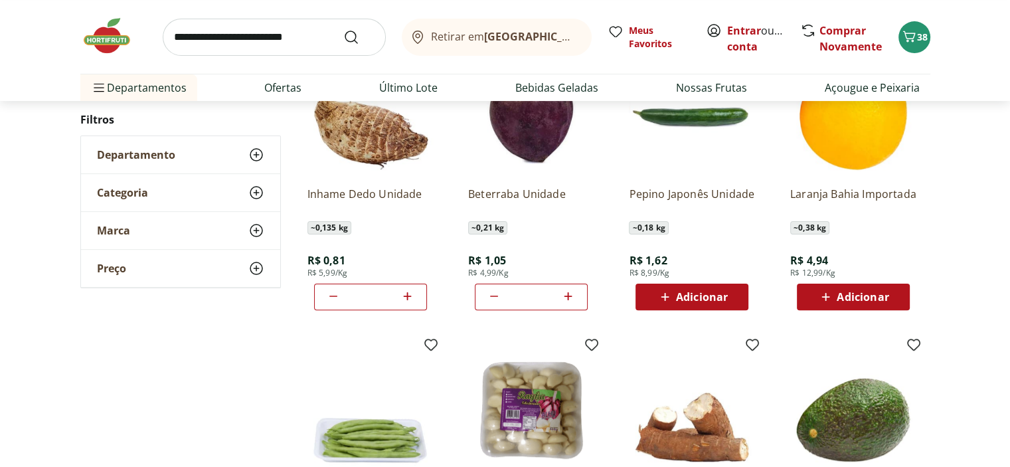
click at [408, 295] on icon at bounding box center [408, 296] width 8 height 8
type input "*"
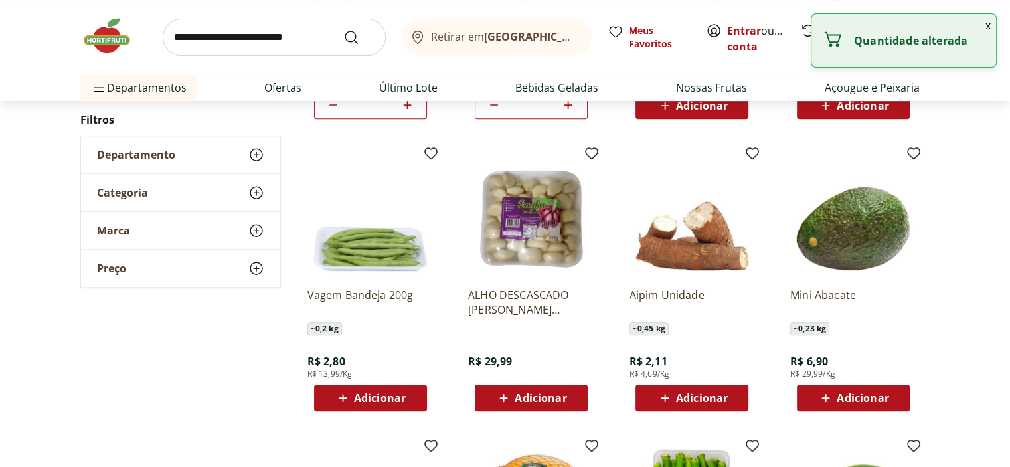
scroll to position [5576, 0]
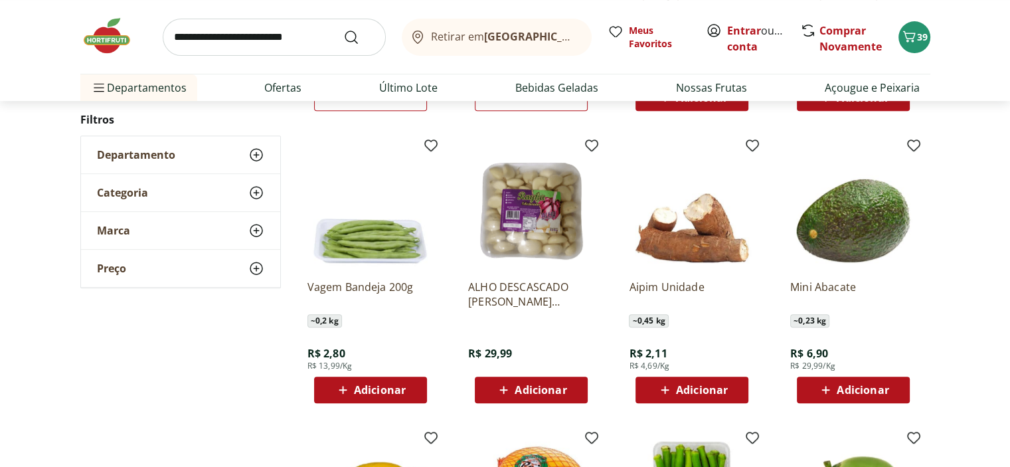
click at [385, 388] on span "Adicionar" at bounding box center [380, 389] width 52 height 11
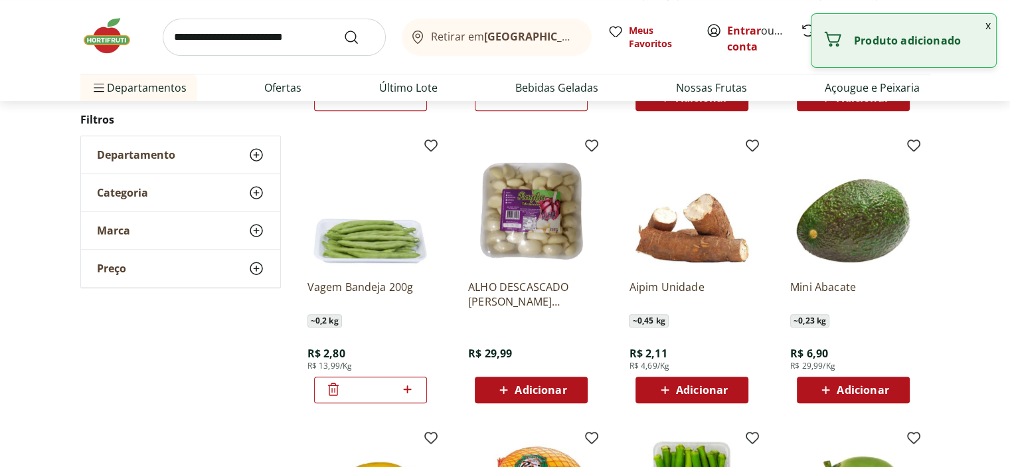
click at [409, 388] on icon at bounding box center [408, 389] width 8 height 8
type input "*"
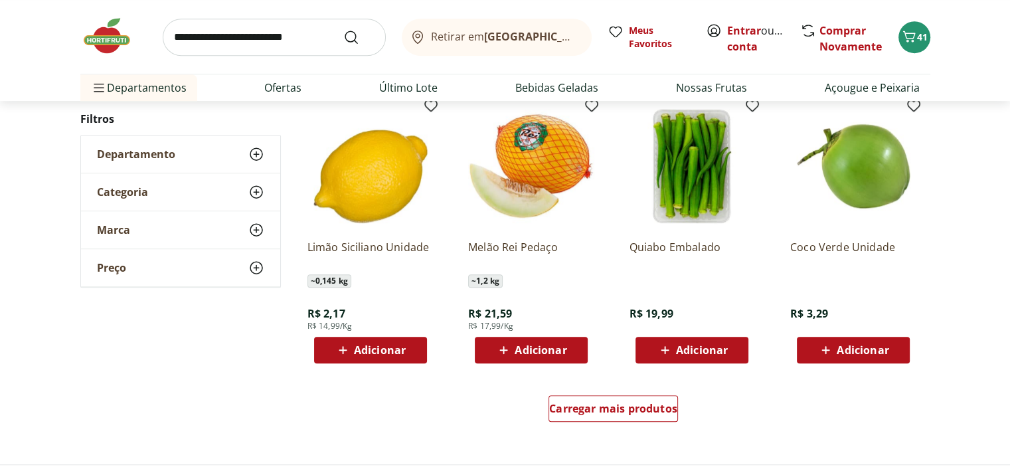
scroll to position [5974, 0]
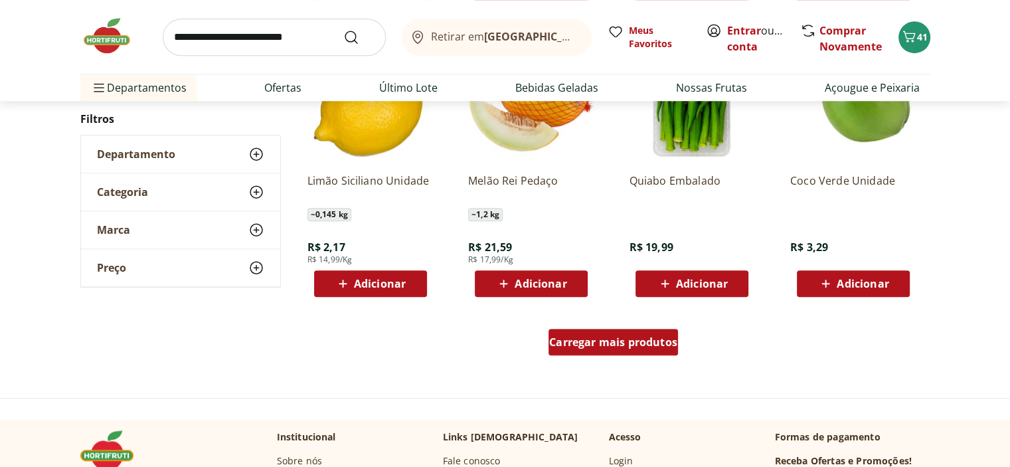
click at [627, 343] on span "Carregar mais produtos" at bounding box center [613, 342] width 128 height 11
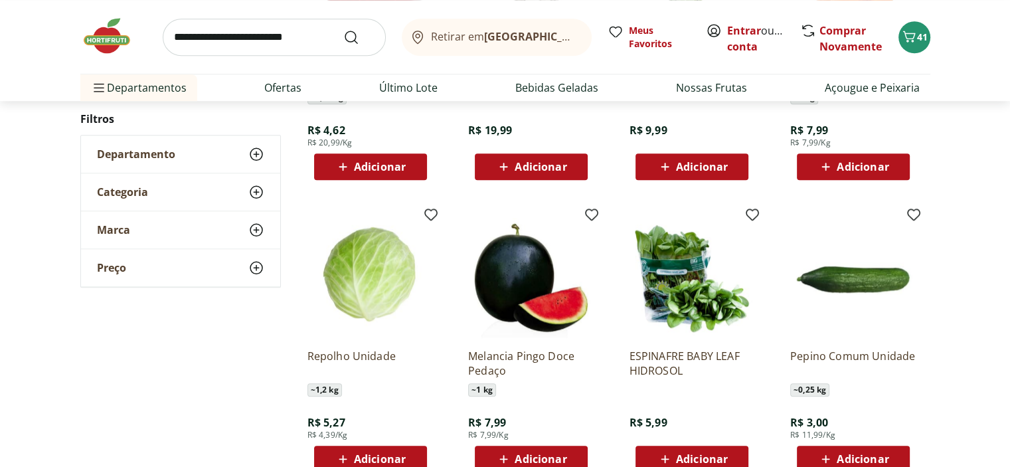
scroll to position [6439, 0]
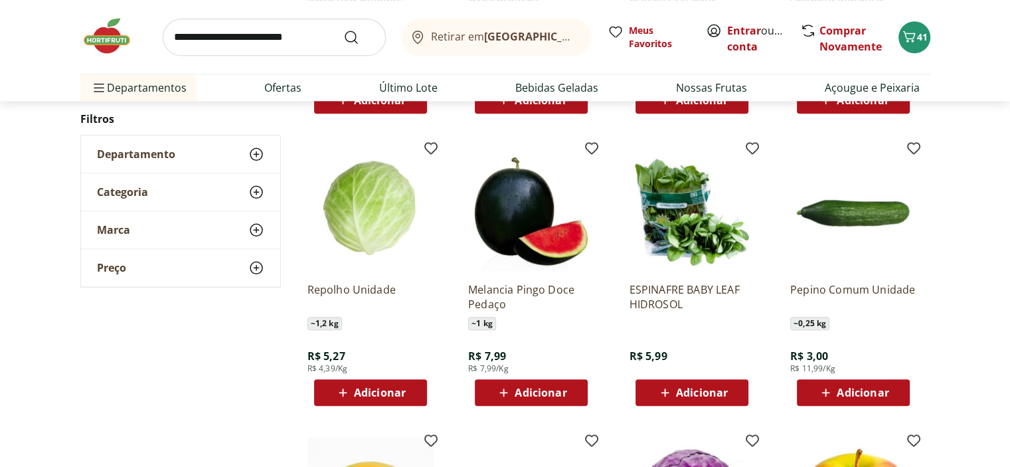
click at [542, 393] on span "Adicionar" at bounding box center [540, 392] width 52 height 11
click at [868, 387] on span "Adicionar" at bounding box center [862, 392] width 52 height 11
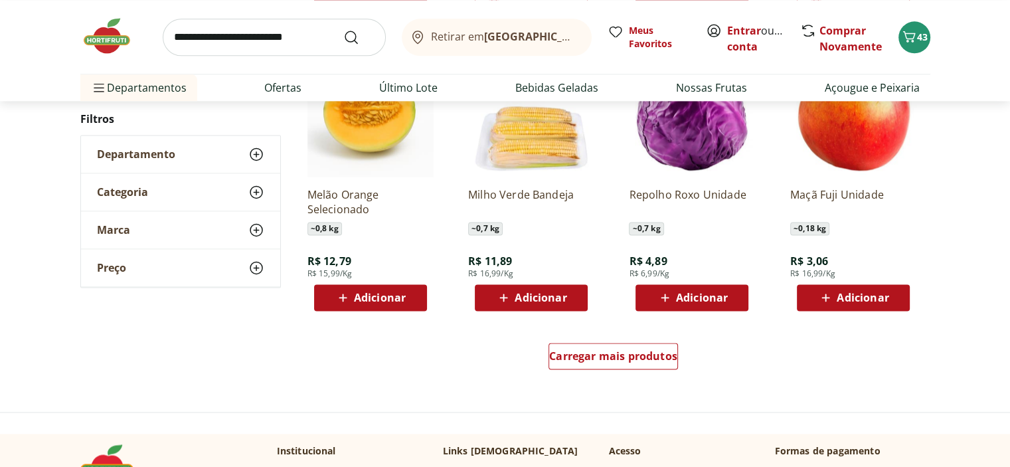
scroll to position [6903, 0]
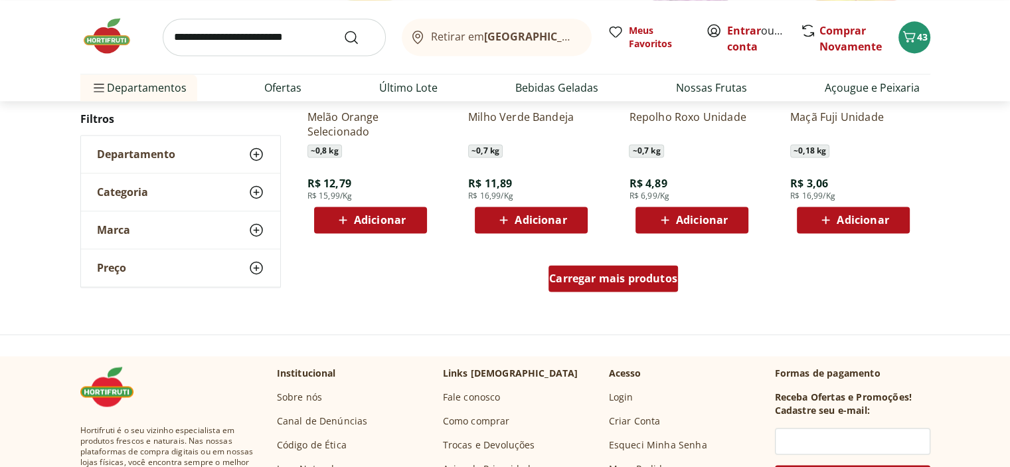
click at [619, 283] on span "Carregar mais produtos" at bounding box center [613, 278] width 128 height 11
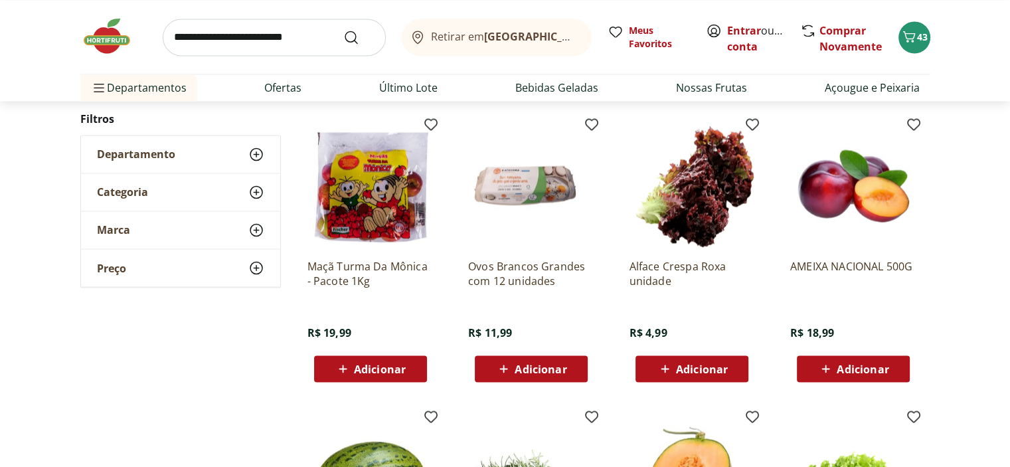
scroll to position [7368, 0]
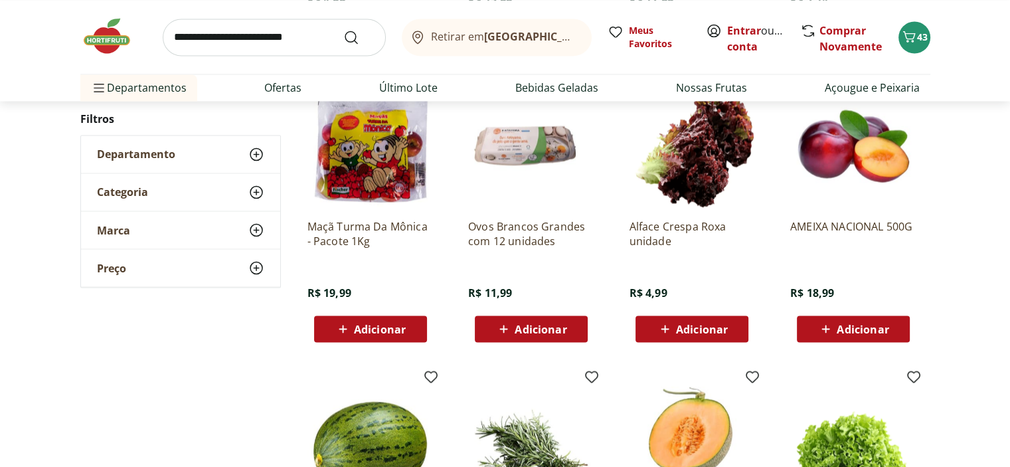
click at [534, 329] on span "Adicionar" at bounding box center [540, 328] width 52 height 11
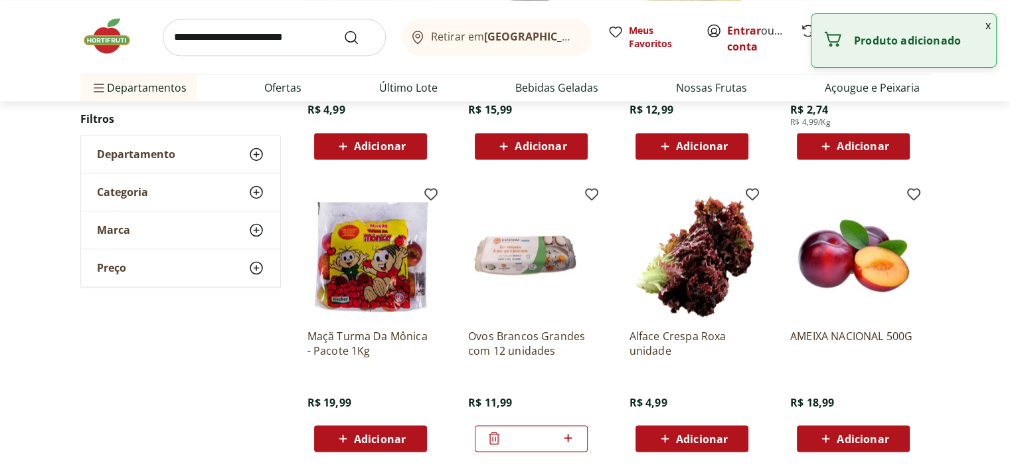
scroll to position [7103, 0]
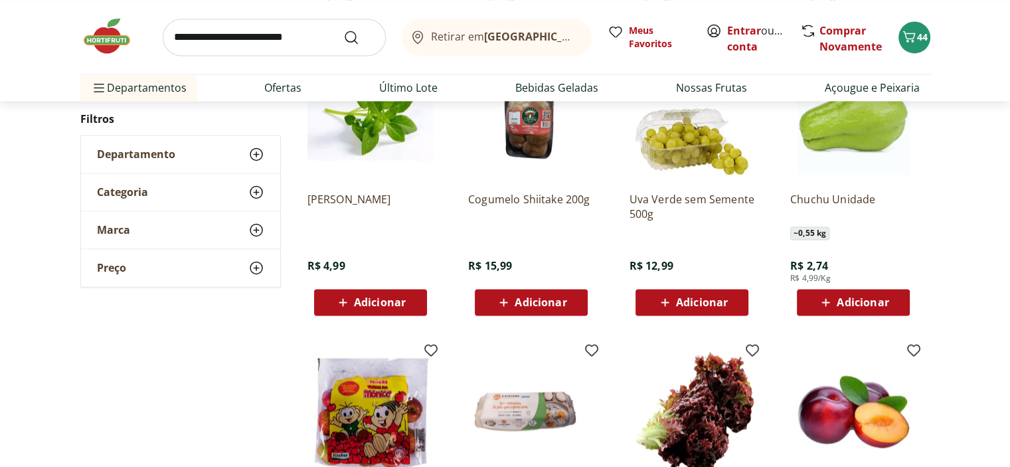
click at [860, 302] on span "Adicionar" at bounding box center [862, 302] width 52 height 11
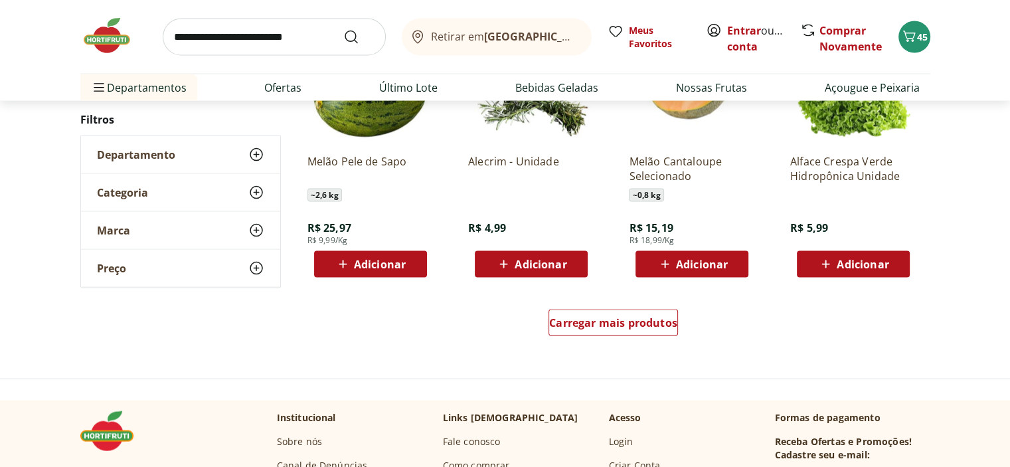
scroll to position [7766, 0]
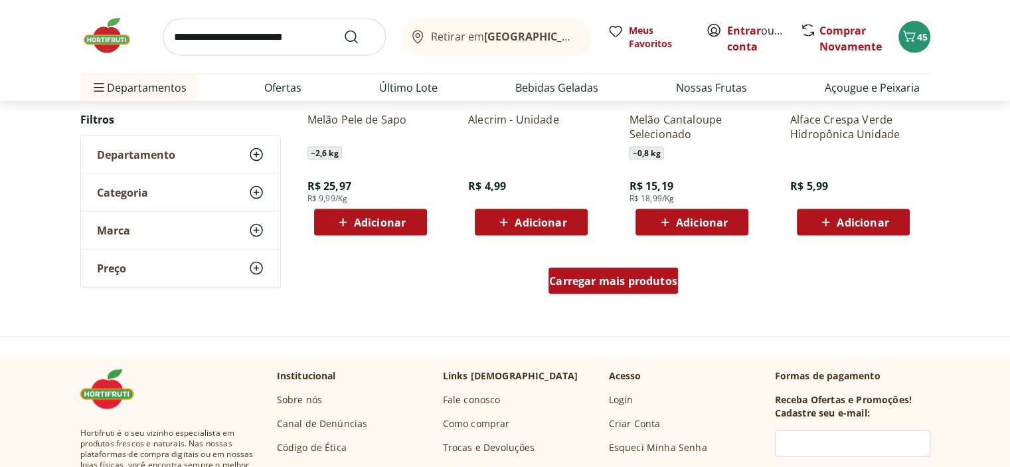
click at [620, 275] on span "Carregar mais produtos" at bounding box center [613, 280] width 128 height 11
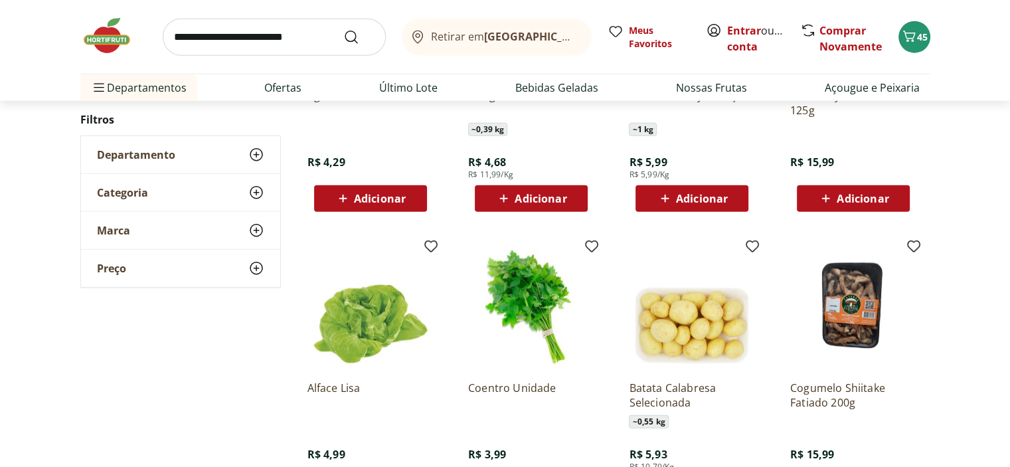
scroll to position [8430, 0]
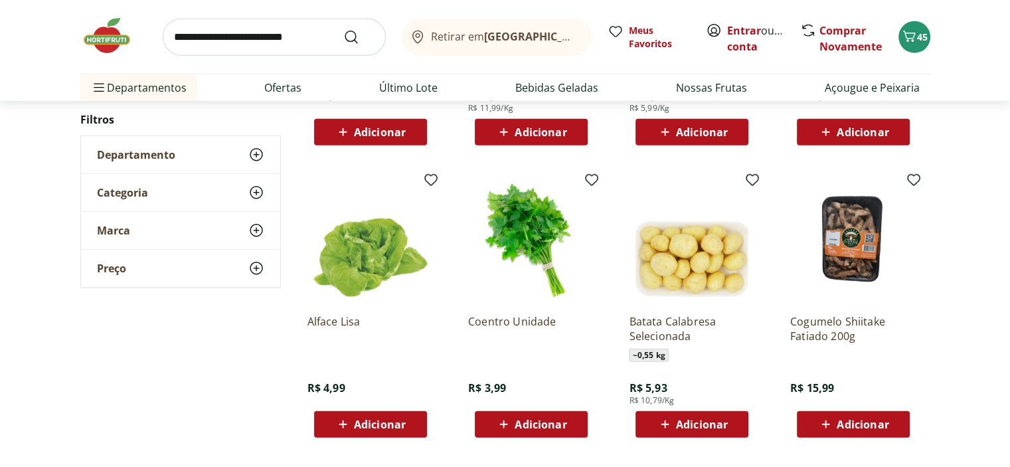
click at [384, 423] on span "Adicionar" at bounding box center [380, 424] width 52 height 11
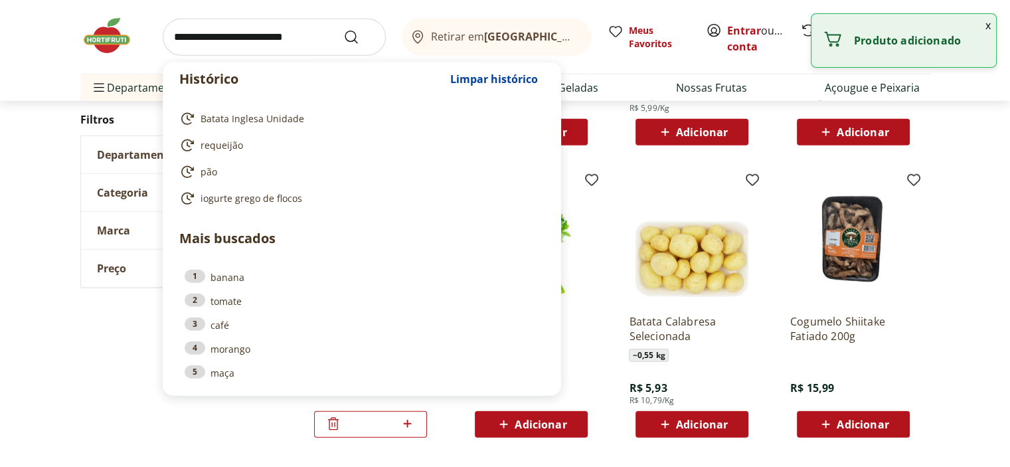
click at [220, 39] on input "search" at bounding box center [274, 37] width 223 height 37
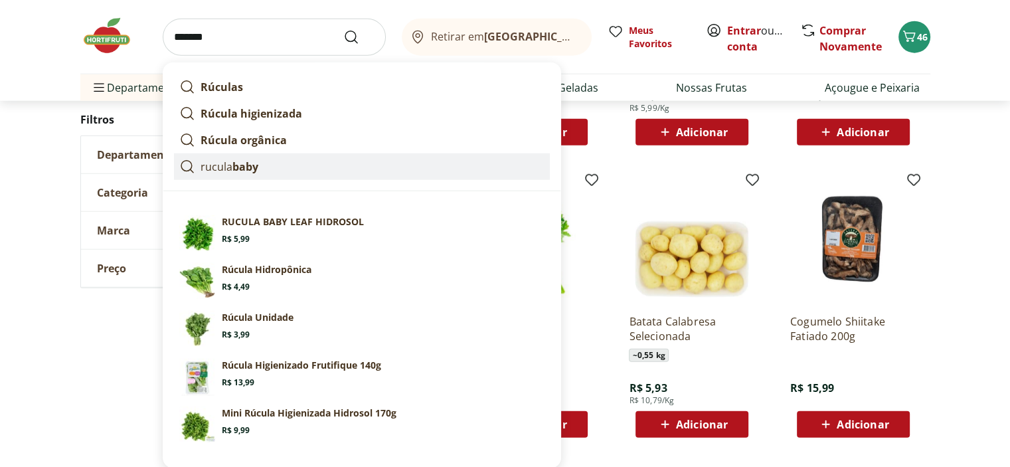
click at [224, 164] on p "rucula baby" at bounding box center [229, 167] width 58 height 16
type input "**********"
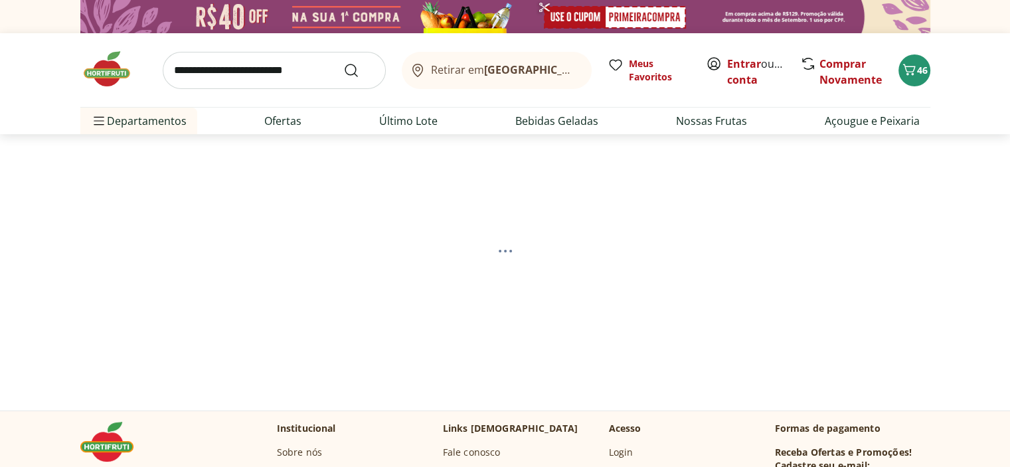
select select "**********"
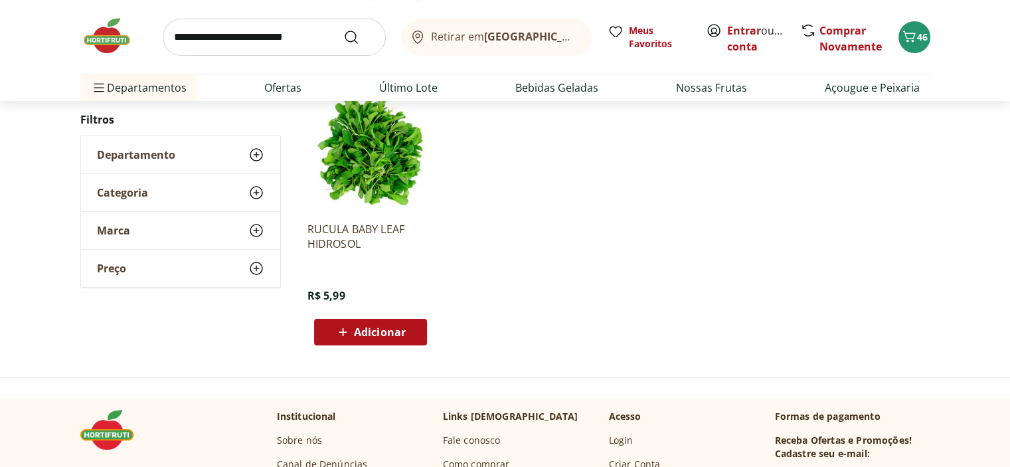
scroll to position [199, 0]
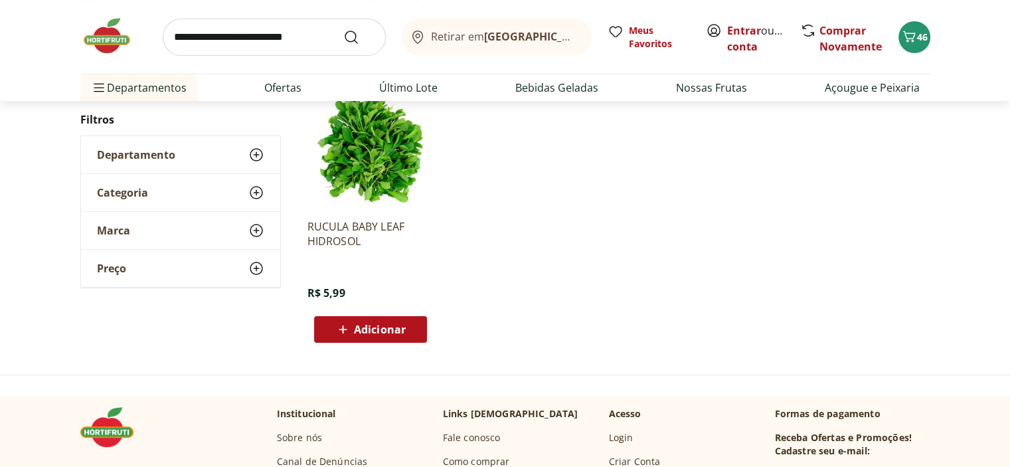
click at [376, 327] on span "Adicionar" at bounding box center [380, 329] width 52 height 11
click at [333, 329] on icon at bounding box center [333, 329] width 16 height 16
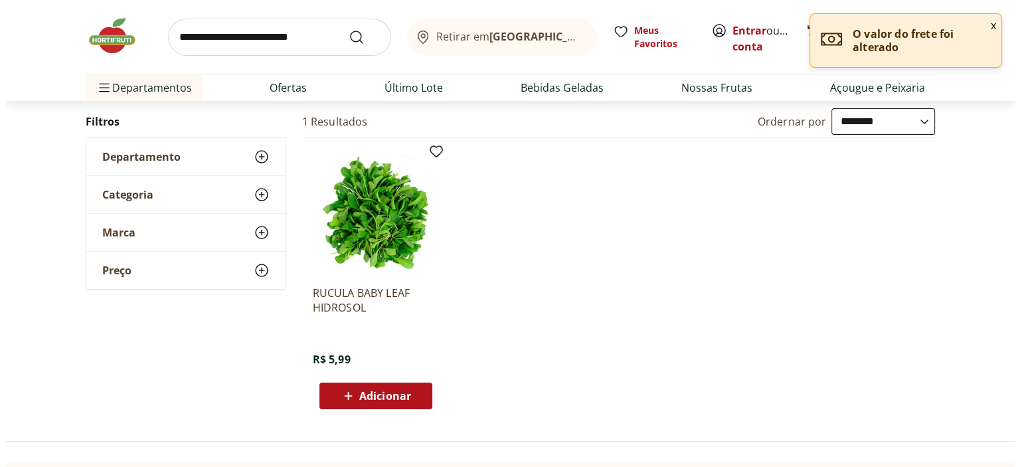
scroll to position [0, 0]
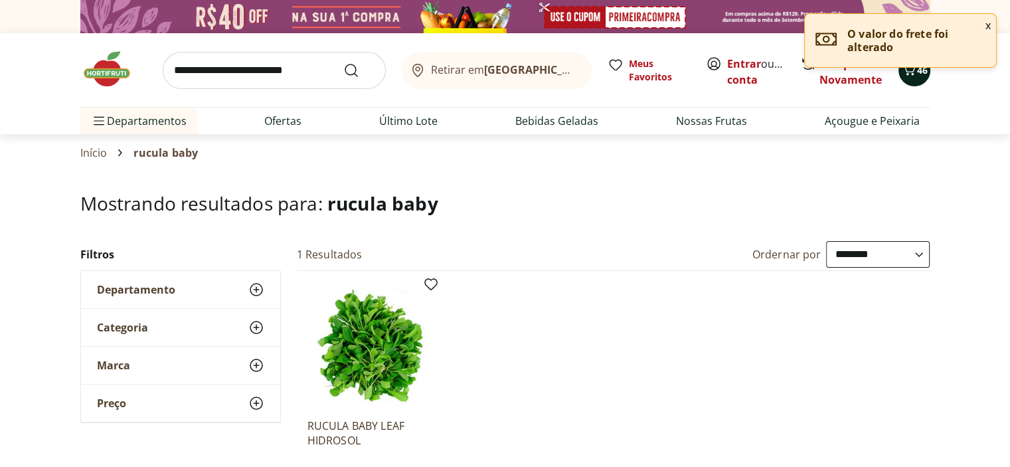
click at [917, 75] on span "46" at bounding box center [922, 70] width 11 height 13
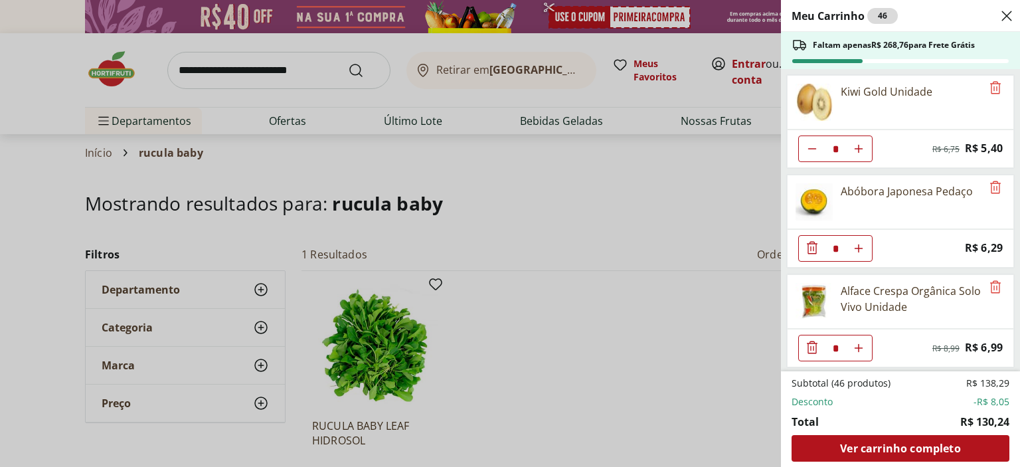
click at [854, 151] on icon "Aumentar Quantidade" at bounding box center [858, 148] width 11 height 11
type input "*"
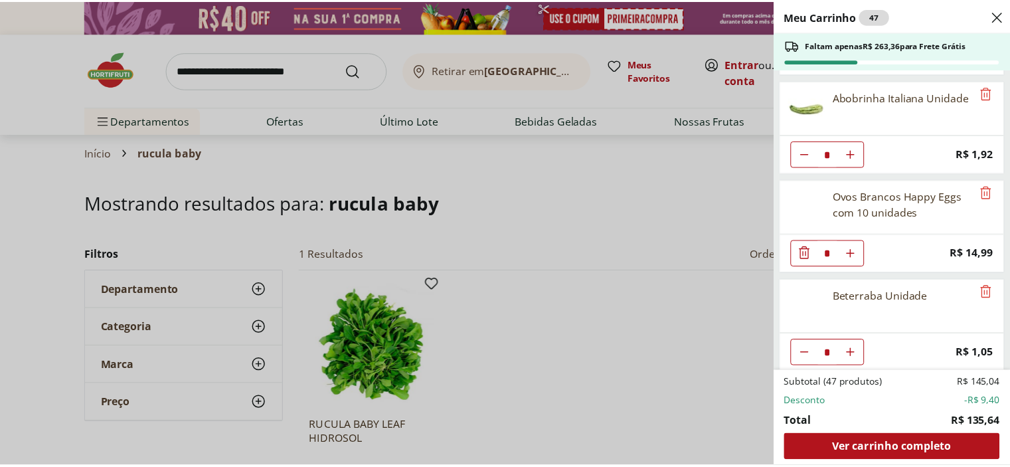
scroll to position [996, 0]
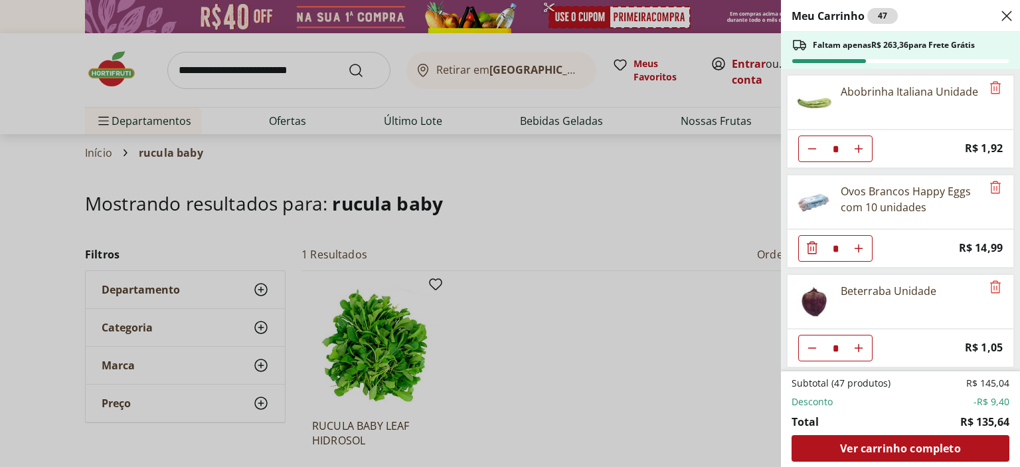
click at [131, 285] on div "Meu Carrinho 47 Faltam apenas R$ 263,36 para Frete Grátis Kiwi Gold Unidade * O…" at bounding box center [510, 233] width 1020 height 467
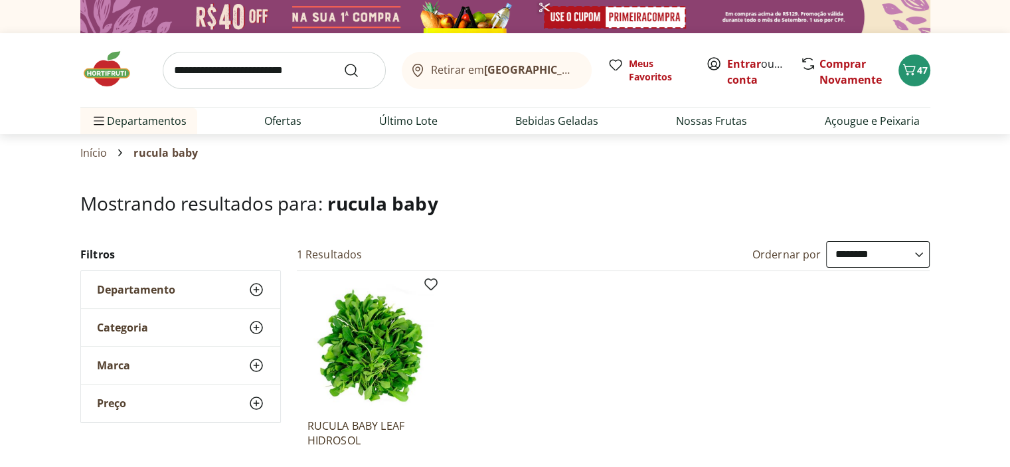
click at [135, 286] on span "Departamento" at bounding box center [136, 289] width 78 height 13
click at [139, 362] on span "Categoria" at bounding box center [122, 366] width 51 height 13
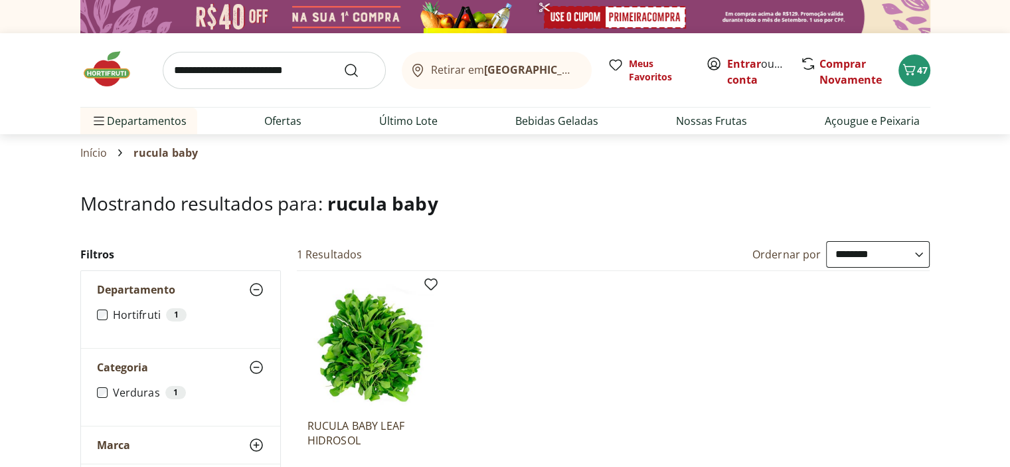
click at [94, 150] on link "Início" at bounding box center [93, 153] width 27 height 12
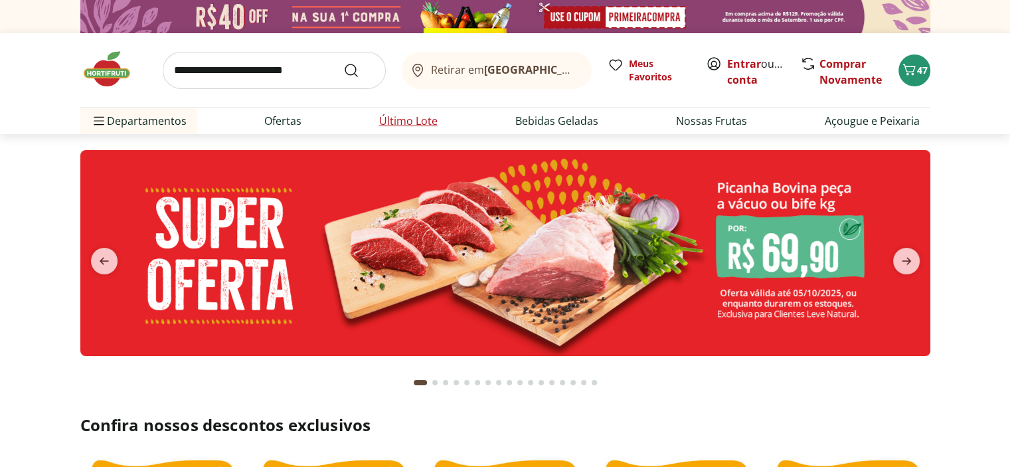
click at [413, 119] on link "Último Lote" at bounding box center [408, 121] width 58 height 16
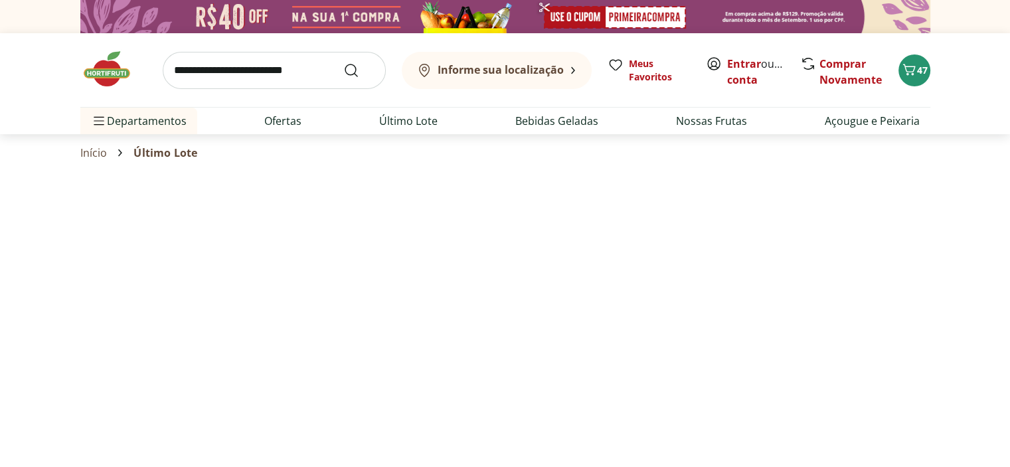
select select "**********"
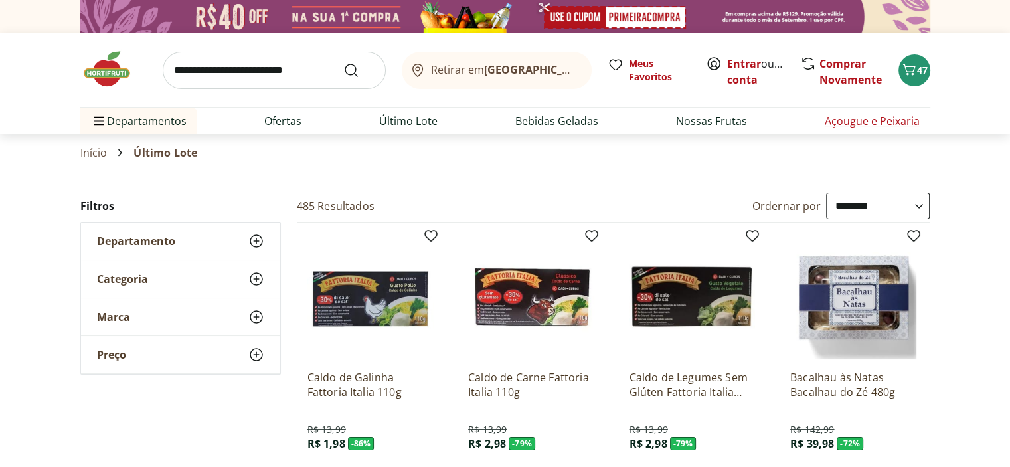
click at [876, 121] on link "Açougue e Peixaria" at bounding box center [871, 121] width 95 height 16
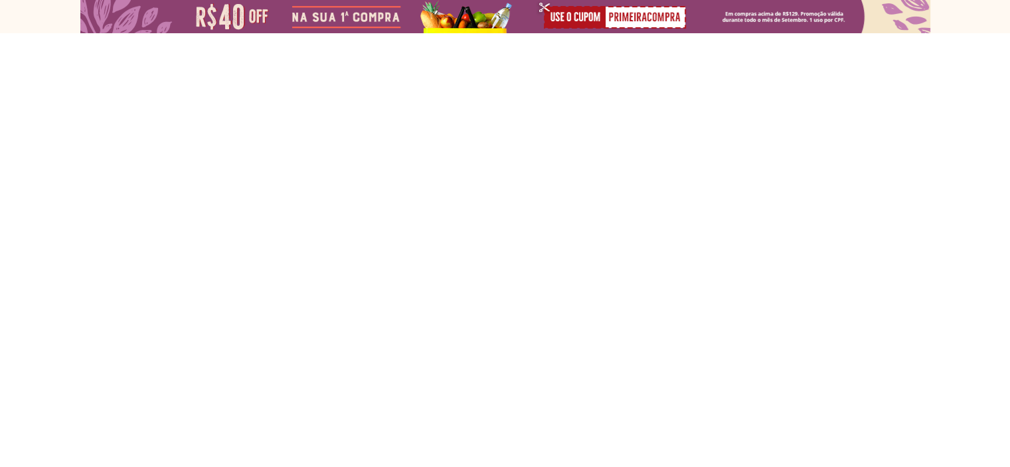
select select "**********"
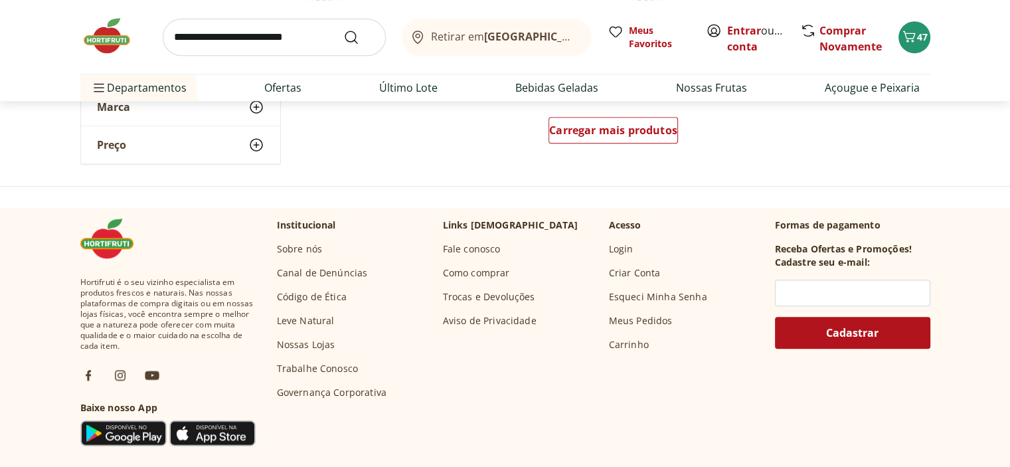
scroll to position [996, 0]
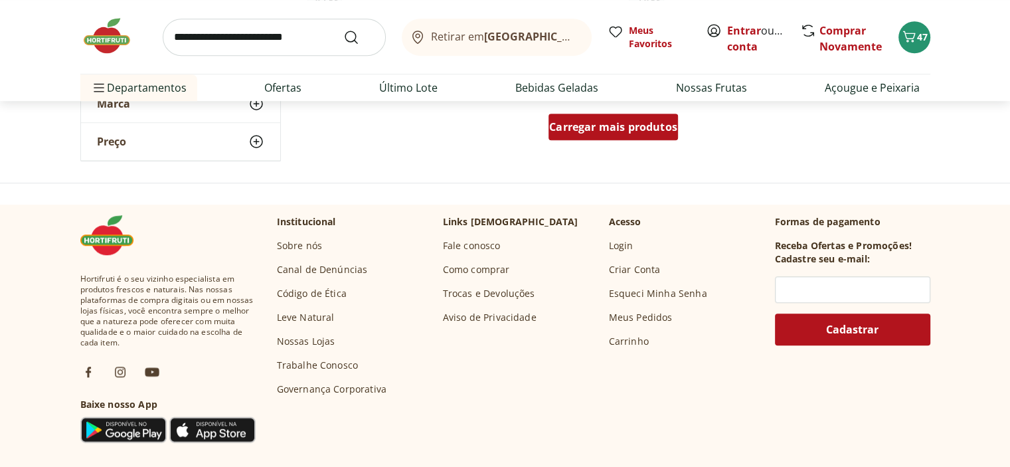
click at [633, 127] on span "Carregar mais produtos" at bounding box center [613, 126] width 128 height 11
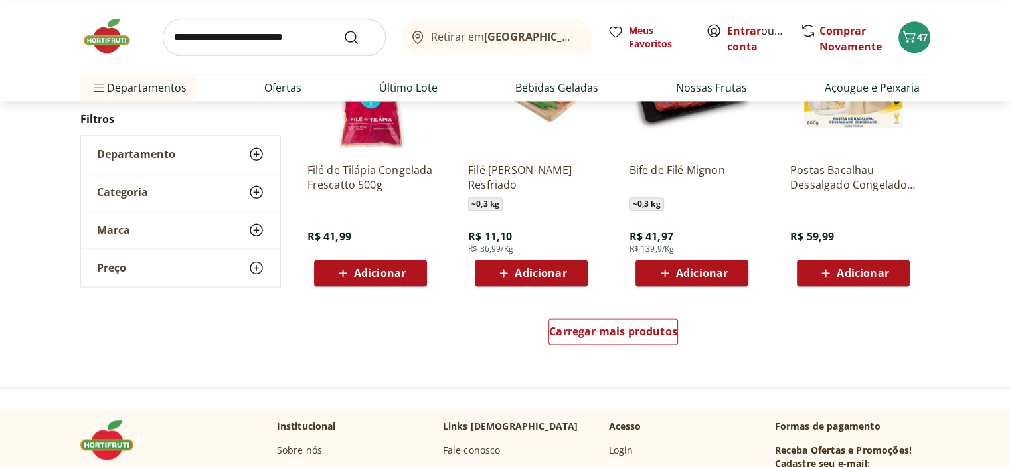
scroll to position [1659, 0]
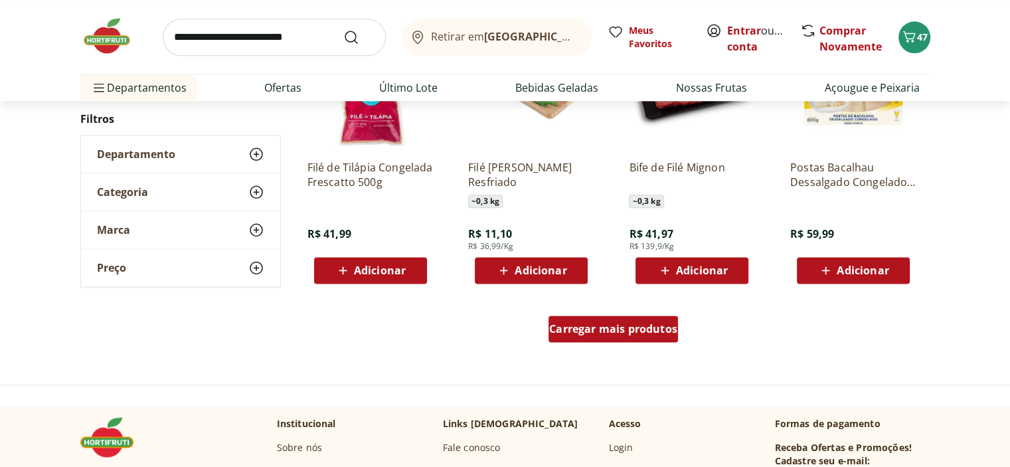
click at [607, 330] on span "Carregar mais produtos" at bounding box center [613, 328] width 128 height 11
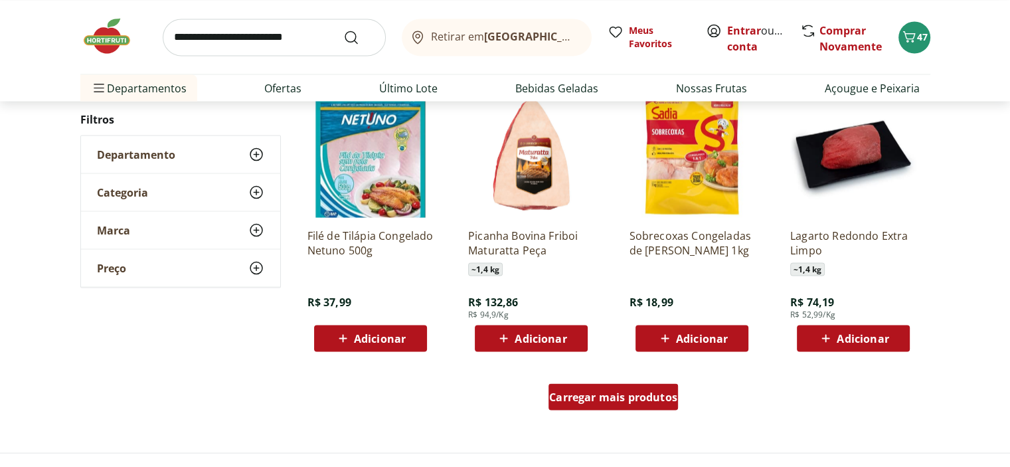
scroll to position [2522, 0]
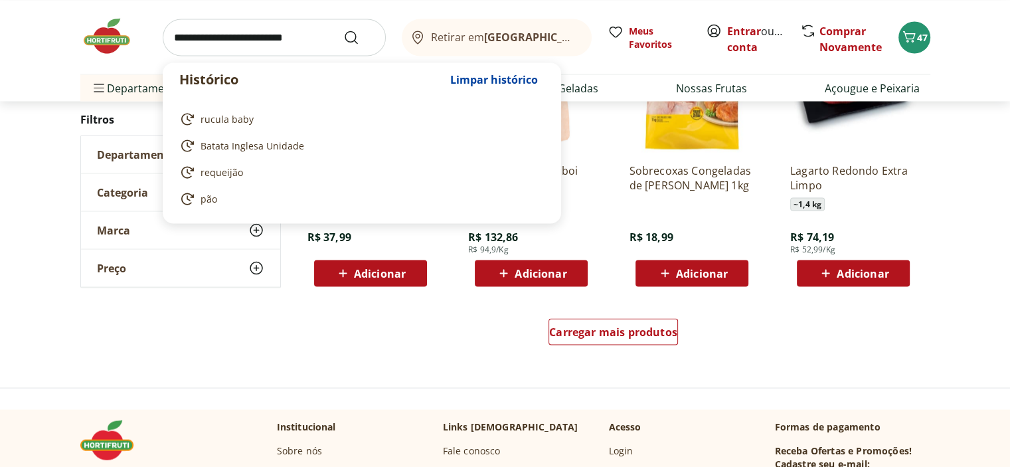
click at [200, 35] on input "search" at bounding box center [274, 37] width 223 height 37
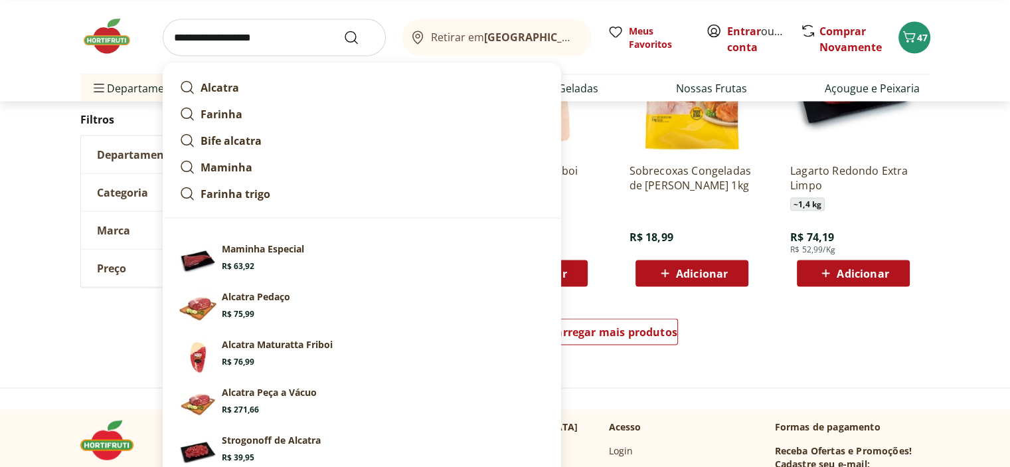
type input "**********"
click at [343, 29] on button "Submit Search" at bounding box center [359, 37] width 32 height 16
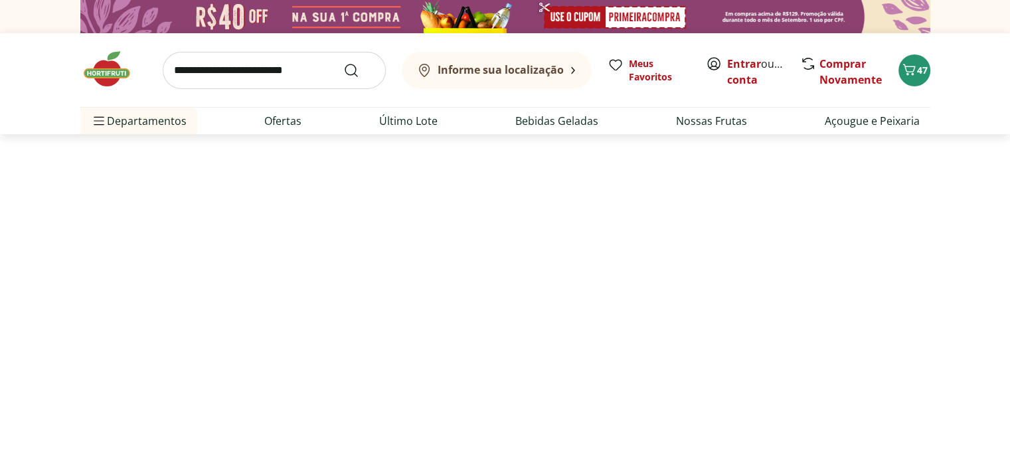
select select "**********"
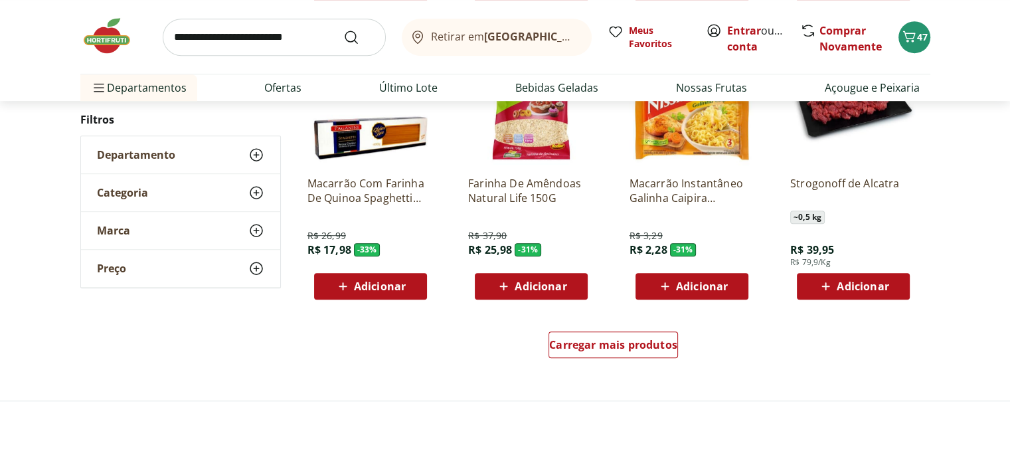
scroll to position [929, 0]
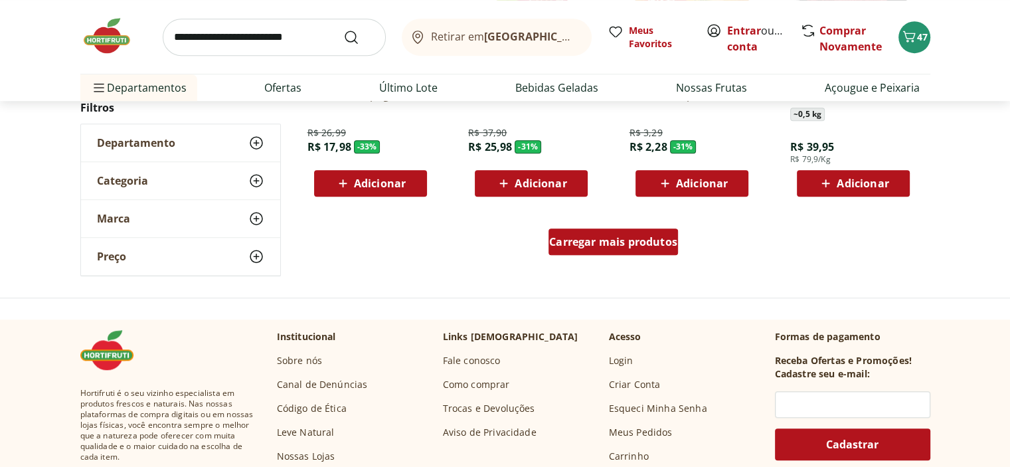
click at [595, 244] on span "Carregar mais produtos" at bounding box center [613, 241] width 128 height 11
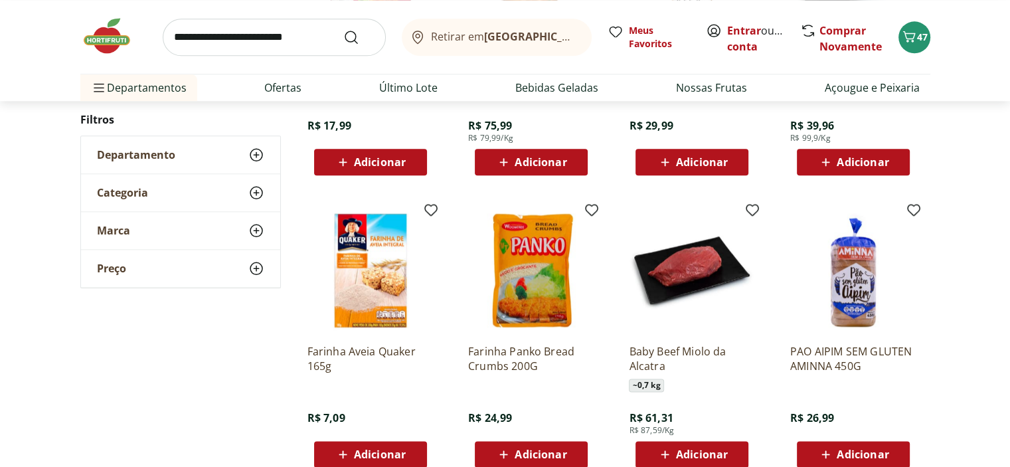
scroll to position [1527, 0]
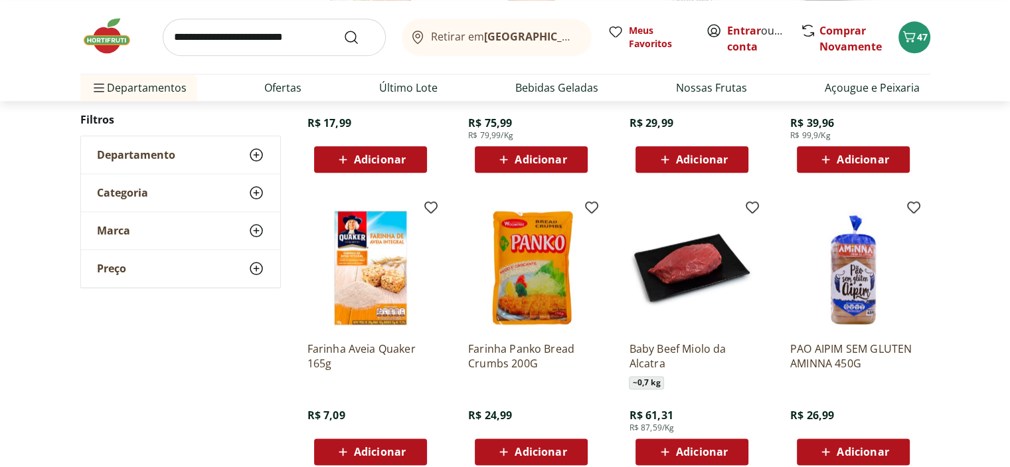
click at [175, 198] on div "Categoria" at bounding box center [180, 192] width 199 height 37
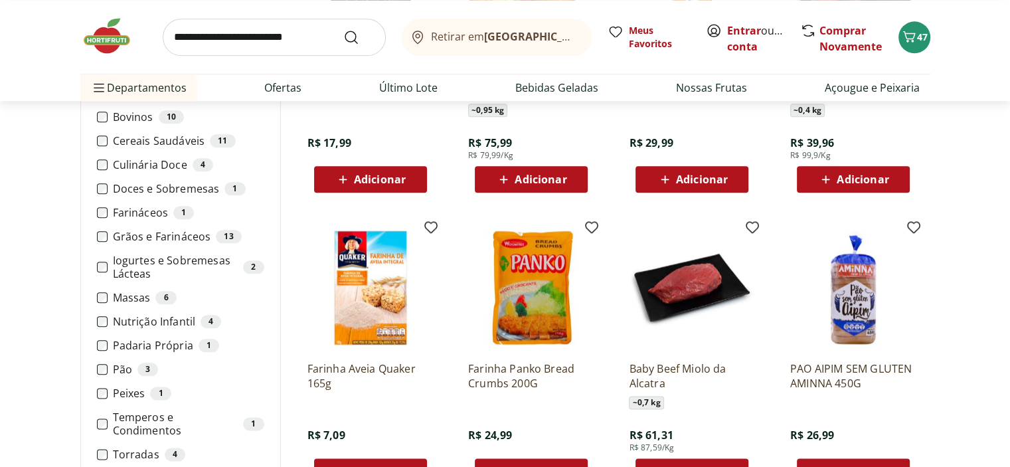
scroll to position [1593, 0]
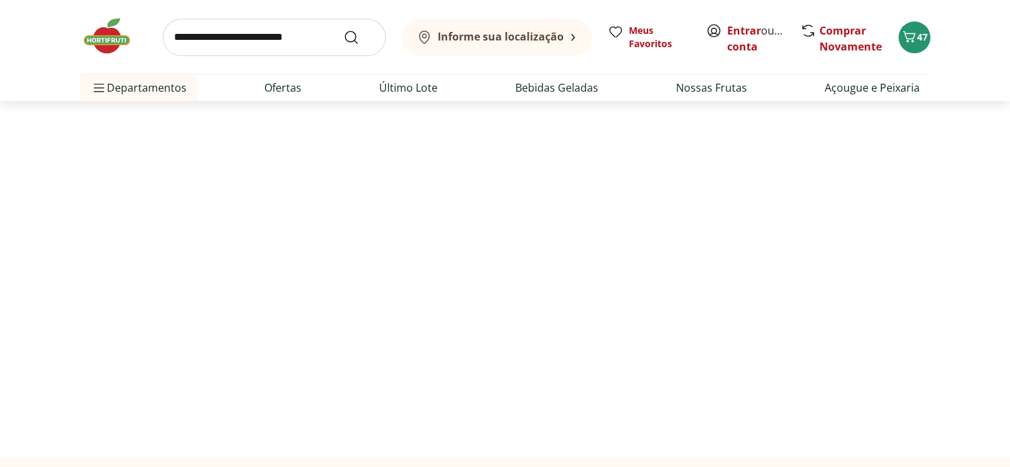
scroll to position [1401, 0]
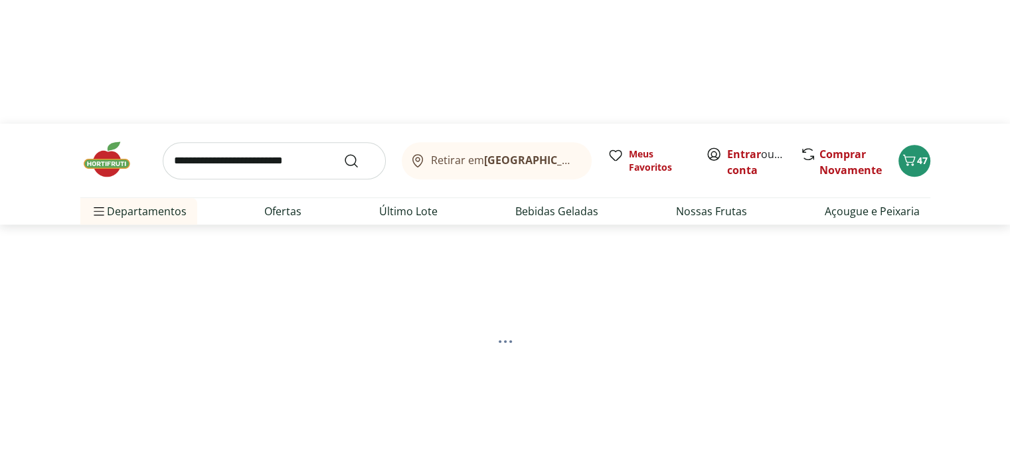
select select "**********"
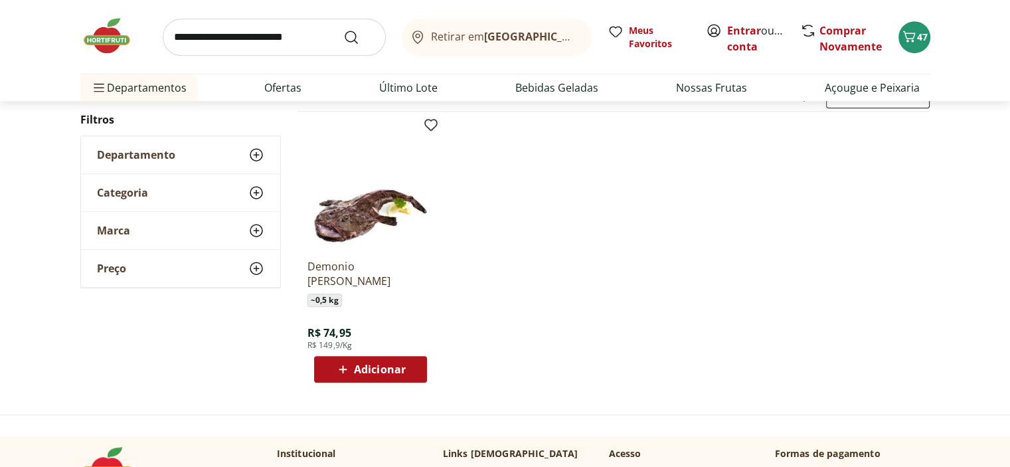
scroll to position [0, 0]
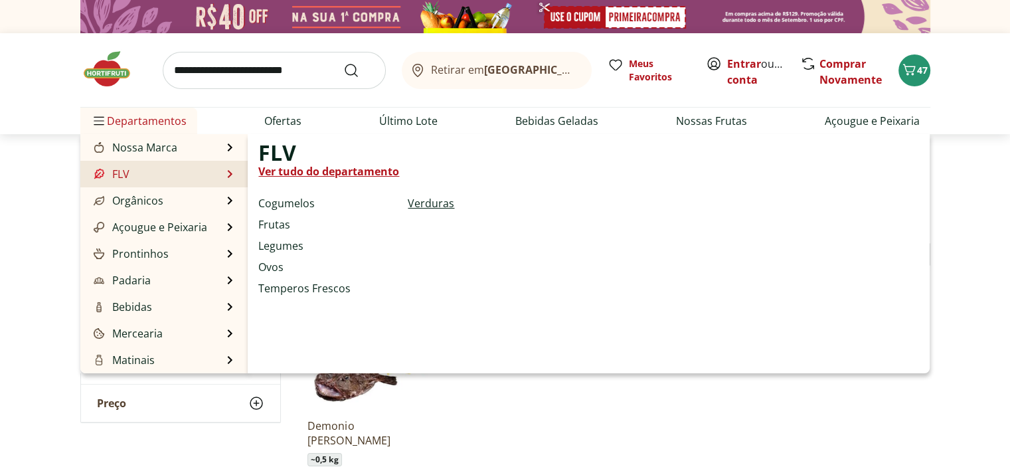
click at [428, 206] on link "Verduras" at bounding box center [431, 203] width 46 height 16
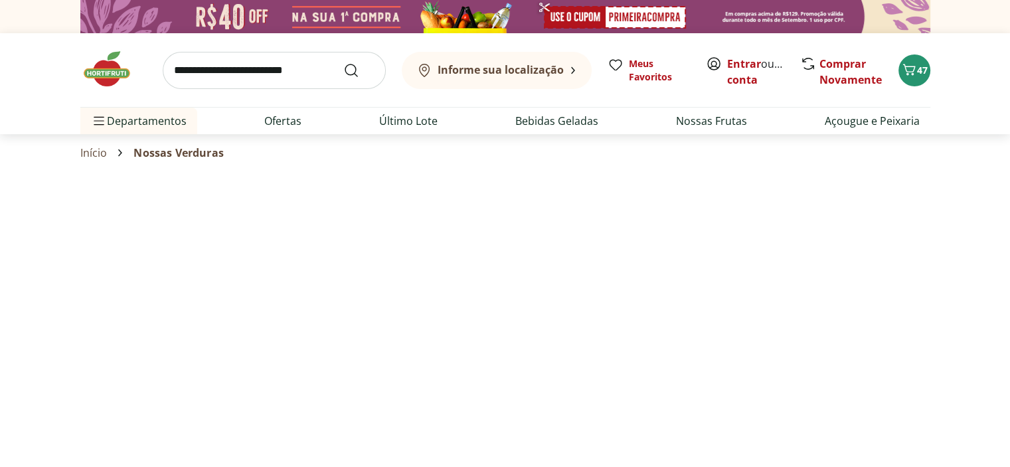
select select "**********"
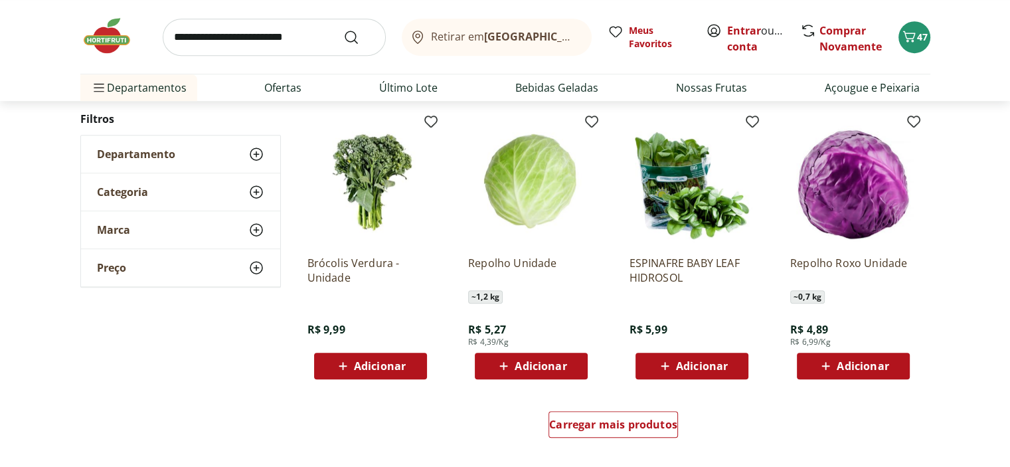
scroll to position [730, 0]
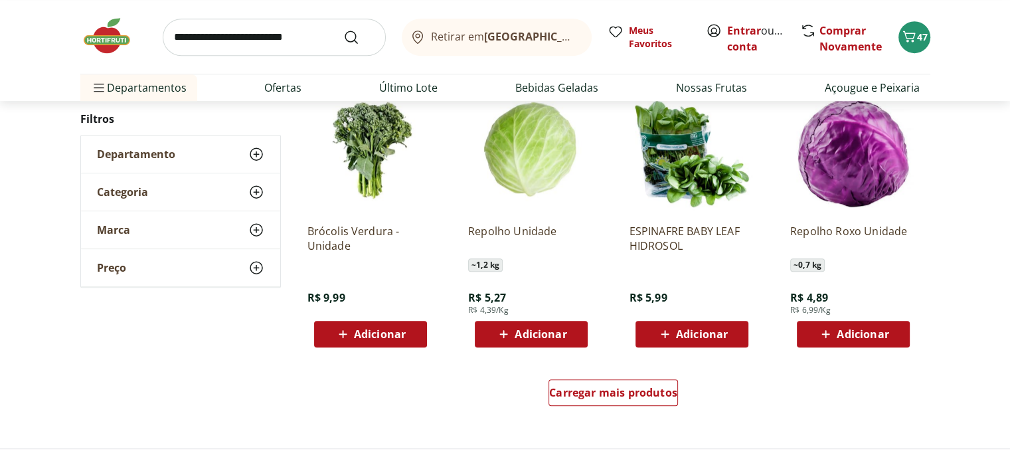
click at [379, 332] on span "Adicionar" at bounding box center [380, 334] width 52 height 11
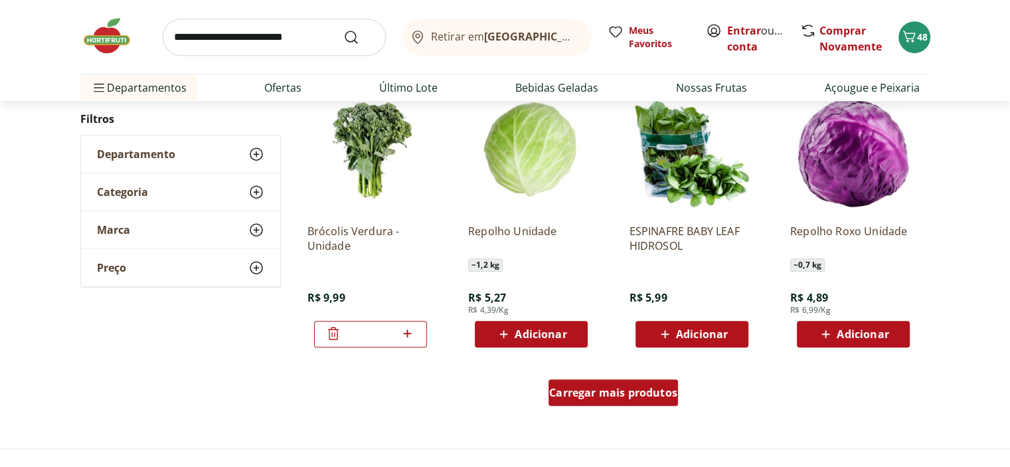
click at [625, 404] on div "Carregar mais produtos" at bounding box center [612, 392] width 129 height 27
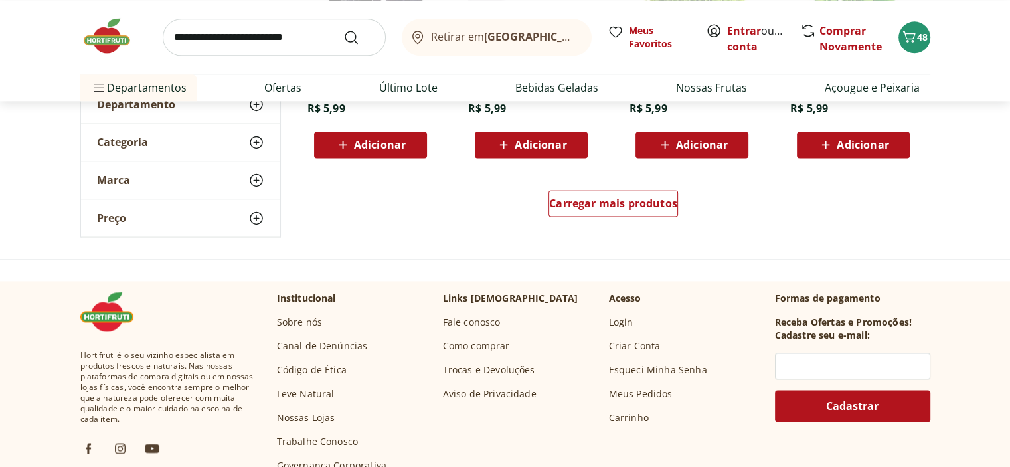
scroll to position [1792, 0]
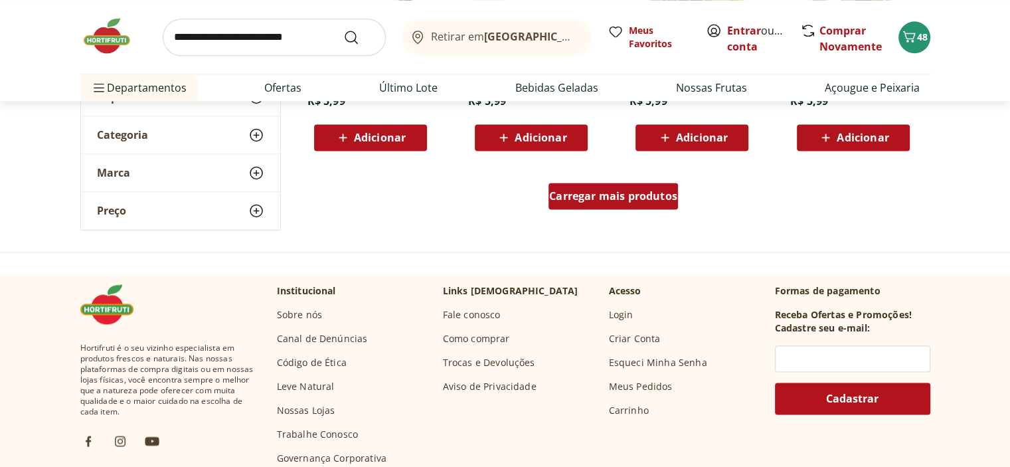
click at [631, 196] on span "Carregar mais produtos" at bounding box center [613, 196] width 128 height 11
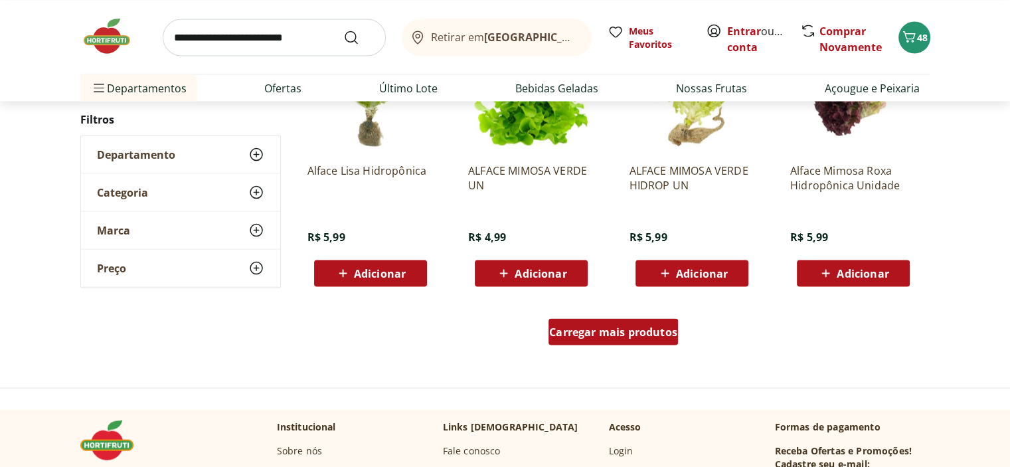
scroll to position [2589, 0]
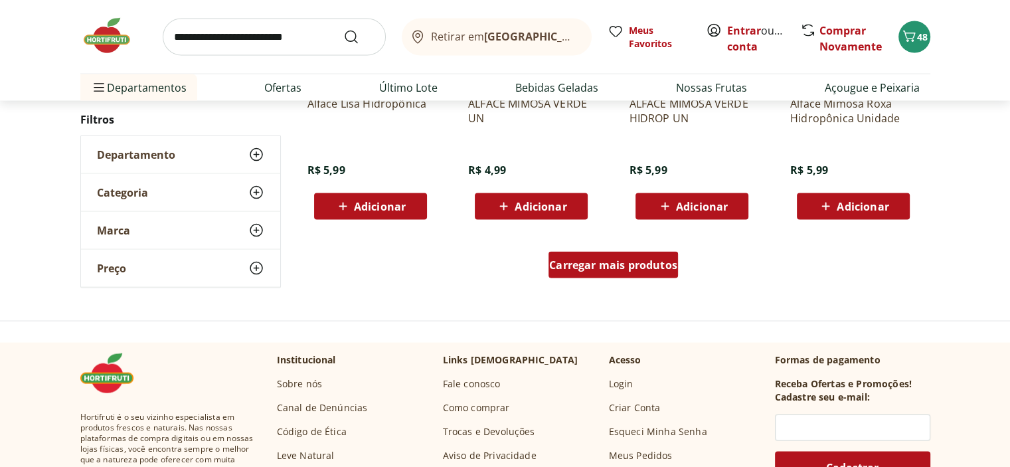
click at [622, 270] on span "Carregar mais produtos" at bounding box center [613, 265] width 128 height 11
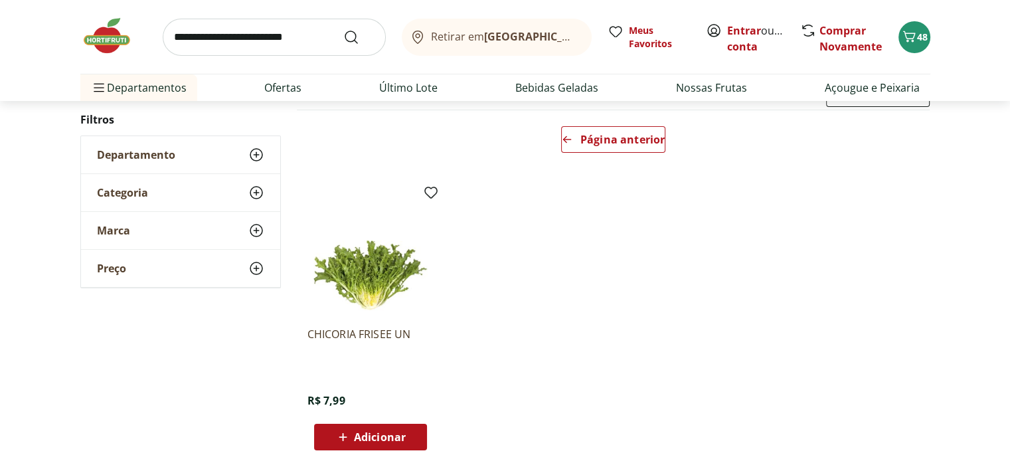
scroll to position [133, 0]
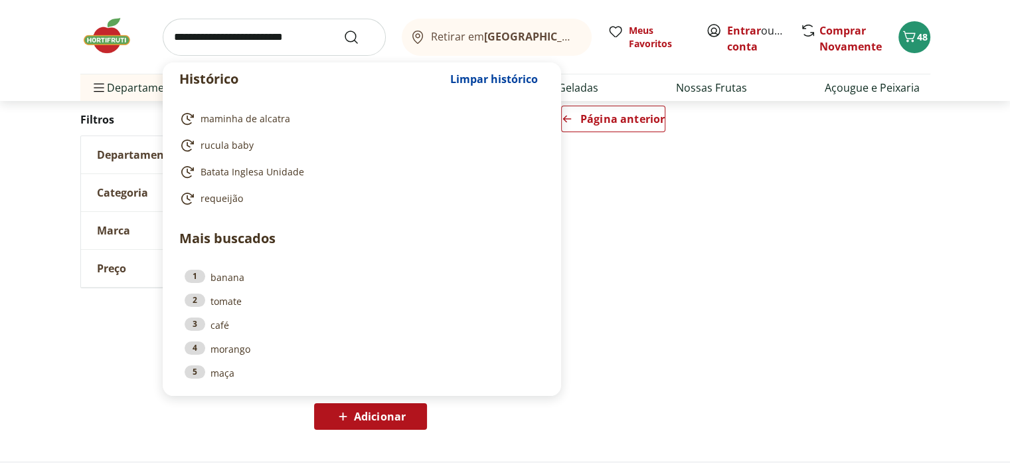
click at [234, 42] on input "search" at bounding box center [274, 37] width 223 height 37
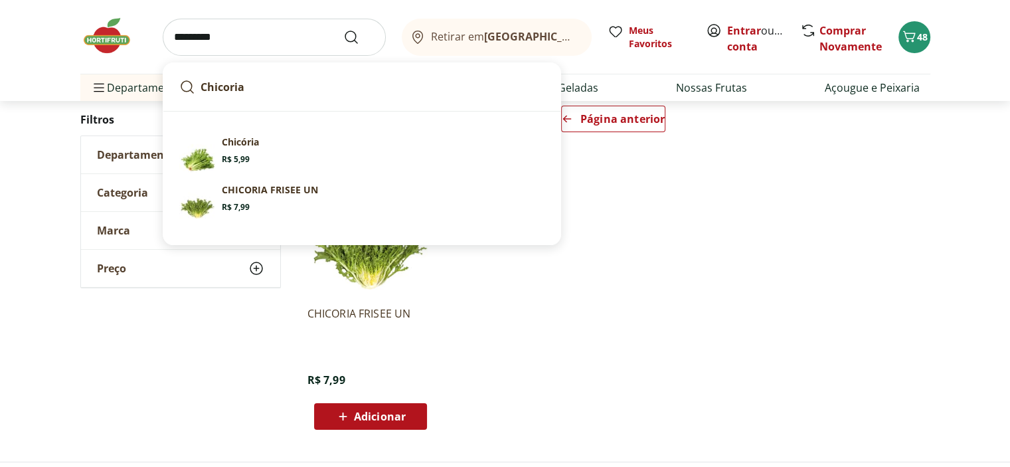
type input "********"
click at [343, 29] on button "Submit Search" at bounding box center [359, 37] width 32 height 16
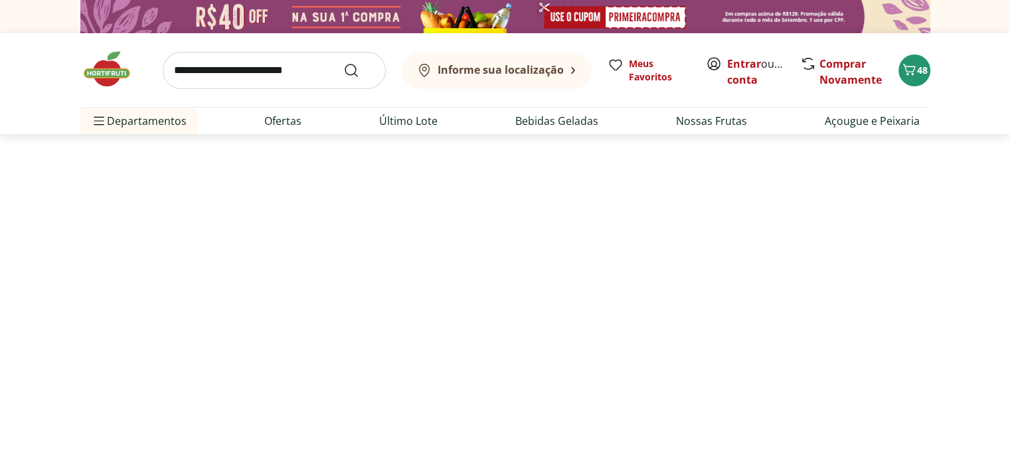
select select "**********"
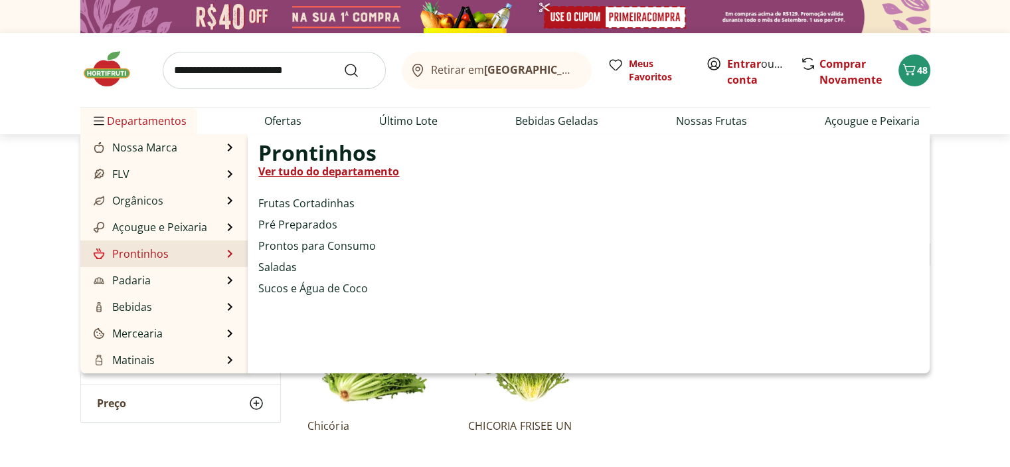
click at [136, 247] on link "Prontinhos" at bounding box center [130, 254] width 78 height 16
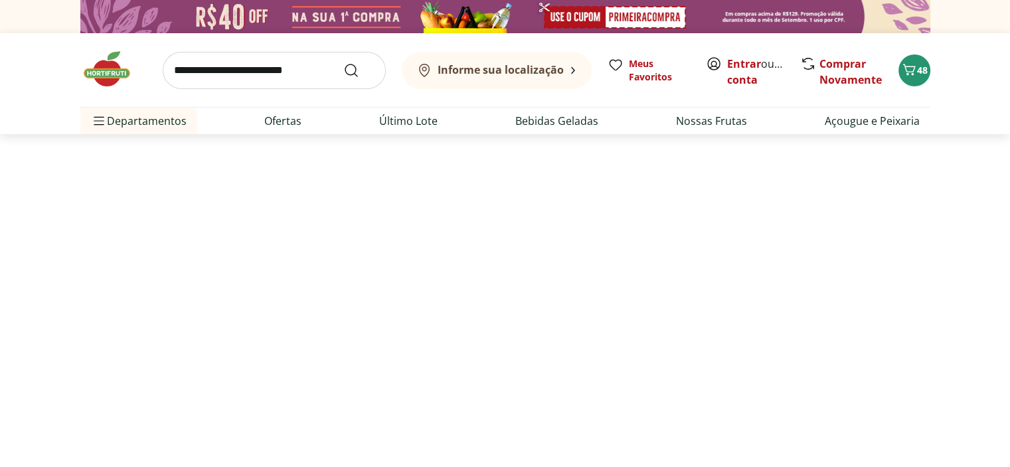
select select "**********"
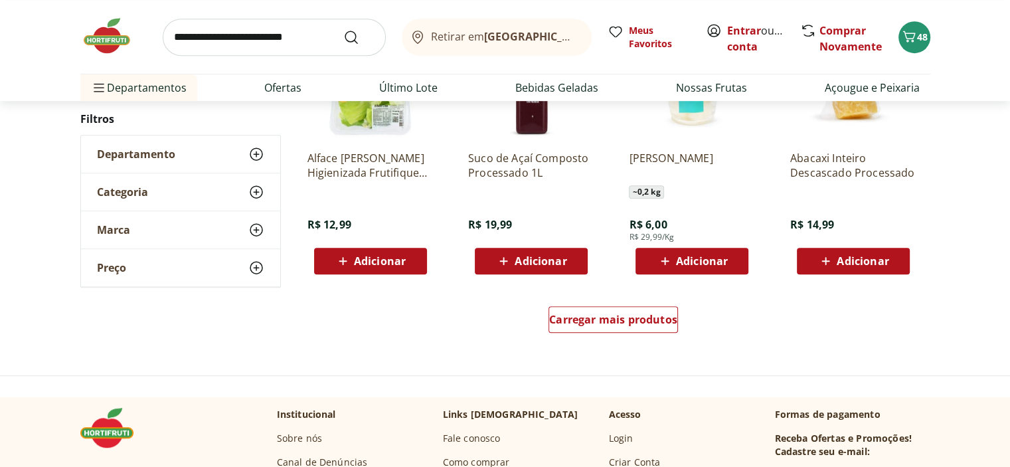
scroll to position [863, 0]
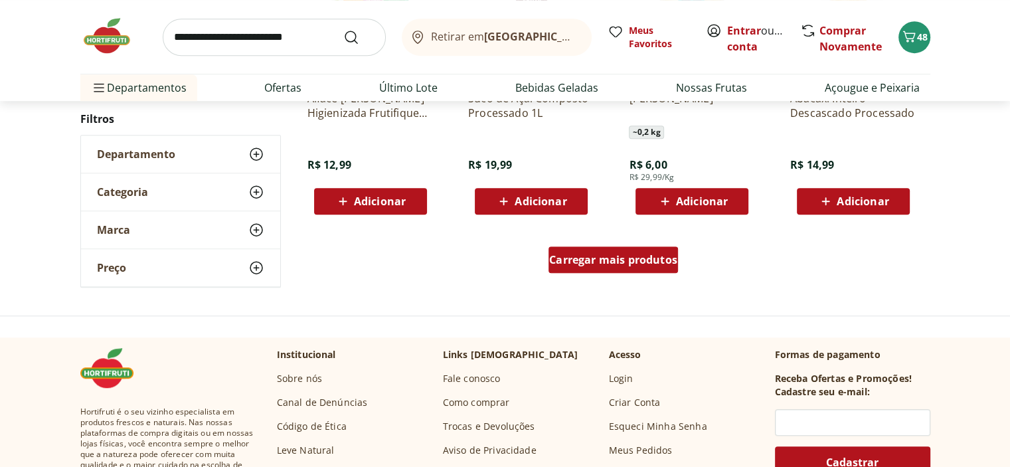
click at [625, 260] on span "Carregar mais produtos" at bounding box center [613, 259] width 128 height 11
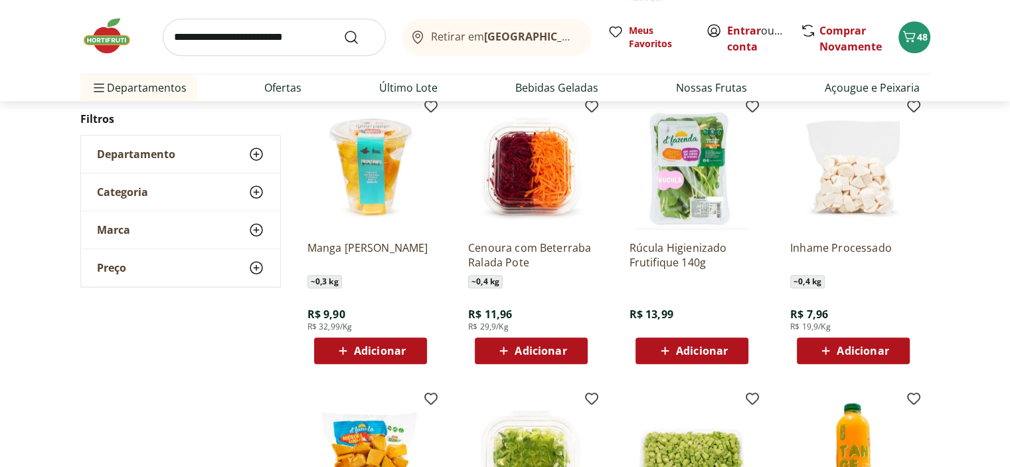
scroll to position [996, 0]
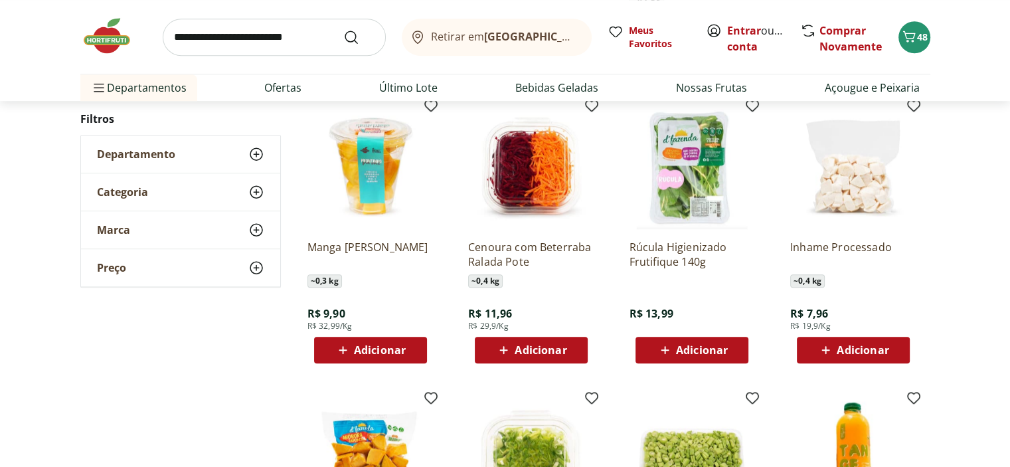
click at [550, 350] on span "Adicionar" at bounding box center [540, 350] width 52 height 11
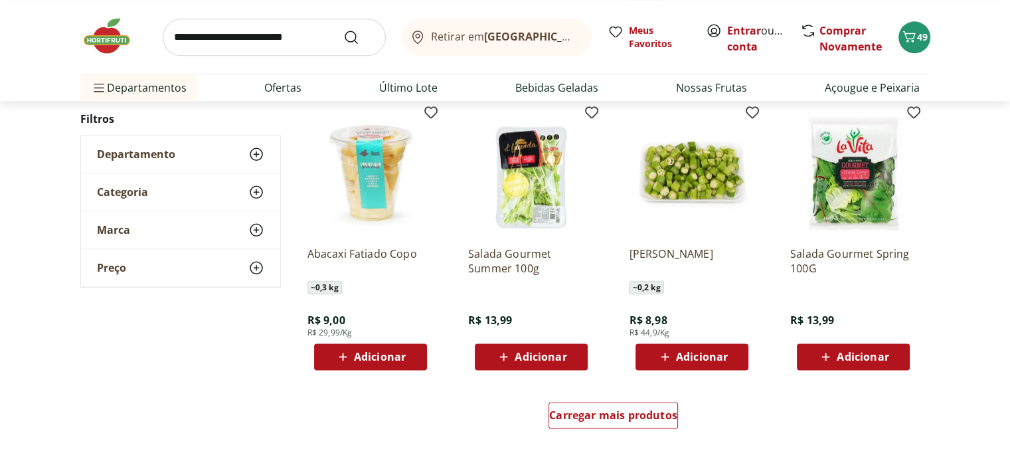
scroll to position [1726, 0]
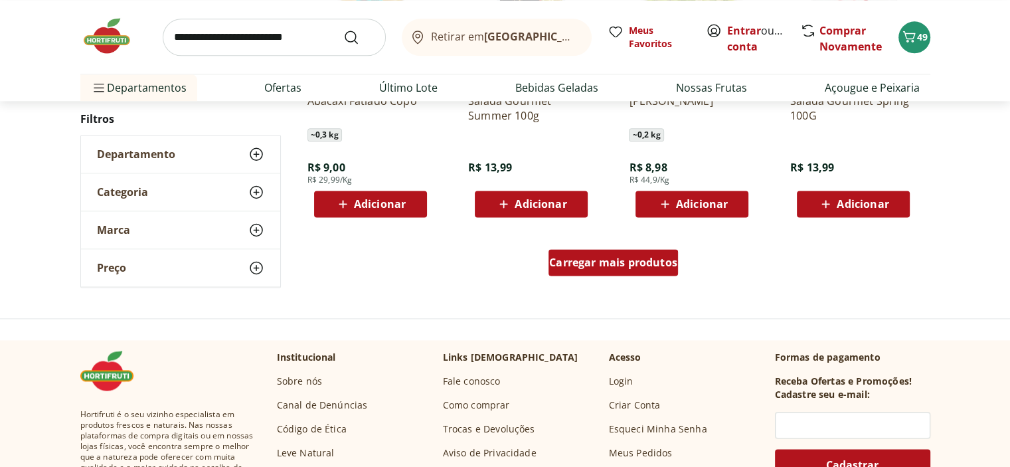
click at [613, 266] on span "Carregar mais produtos" at bounding box center [613, 262] width 128 height 11
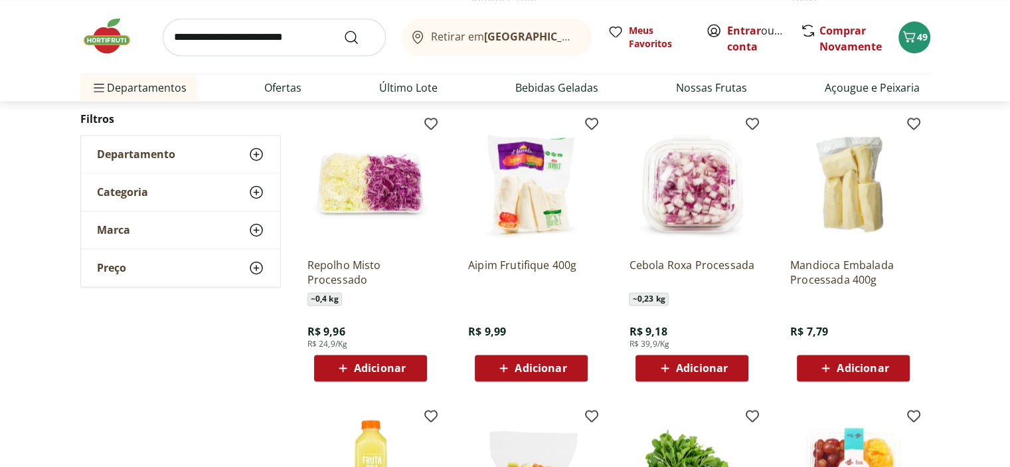
scroll to position [1859, 0]
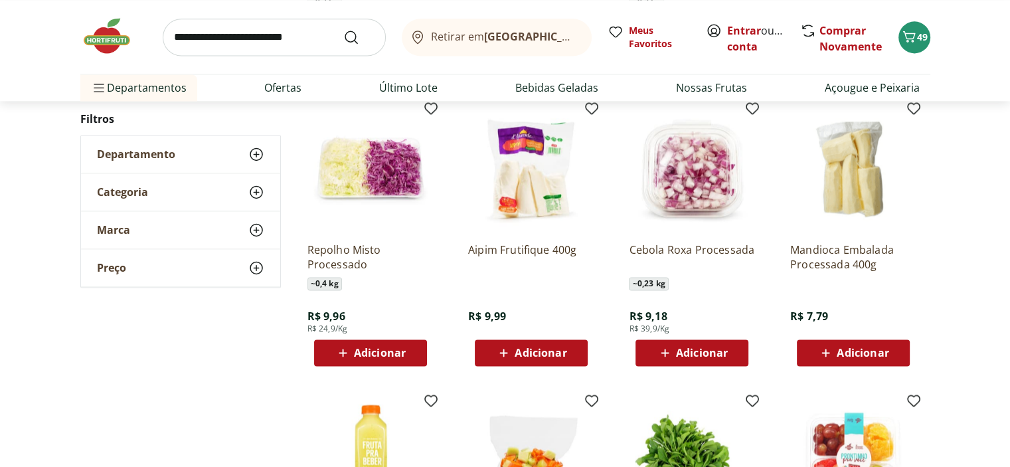
click at [370, 355] on span "Adicionar" at bounding box center [380, 352] width 52 height 11
click at [408, 352] on icon at bounding box center [407, 352] width 17 height 16
type input "*"
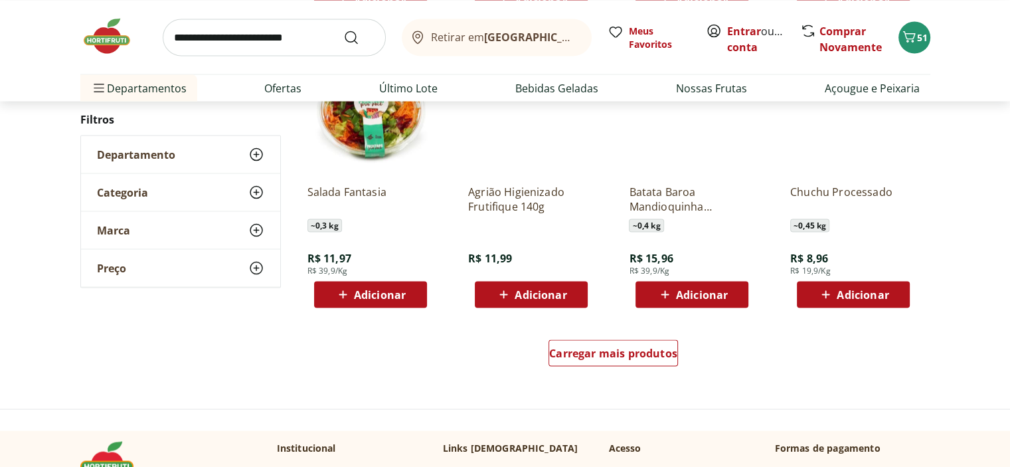
scroll to position [2522, 0]
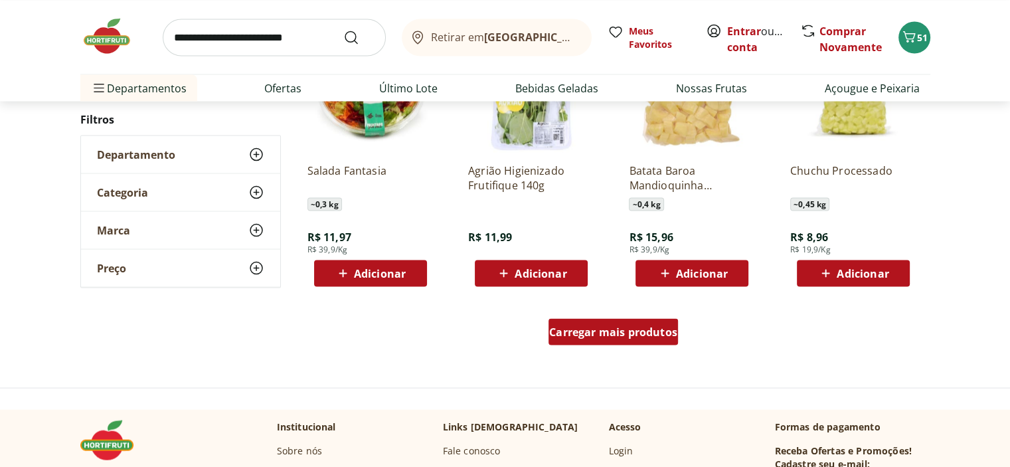
click at [606, 337] on span "Carregar mais produtos" at bounding box center [613, 331] width 128 height 11
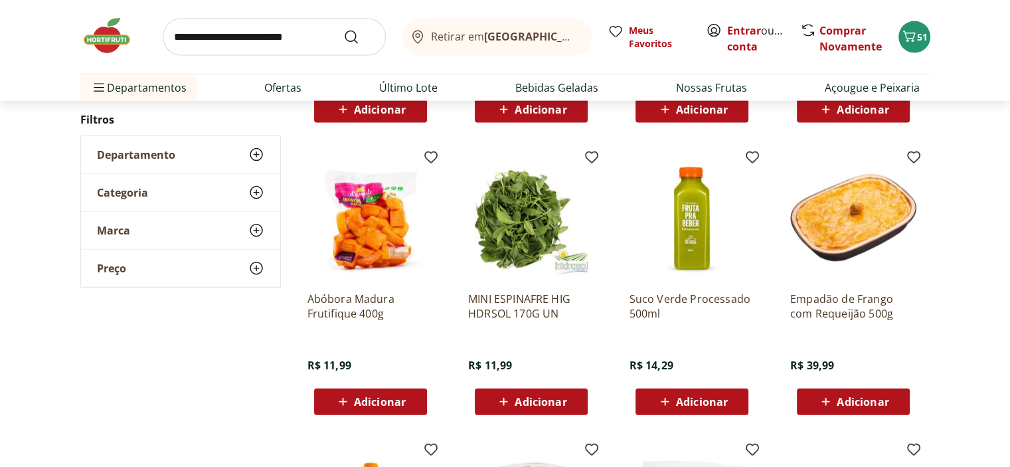
scroll to position [2987, 0]
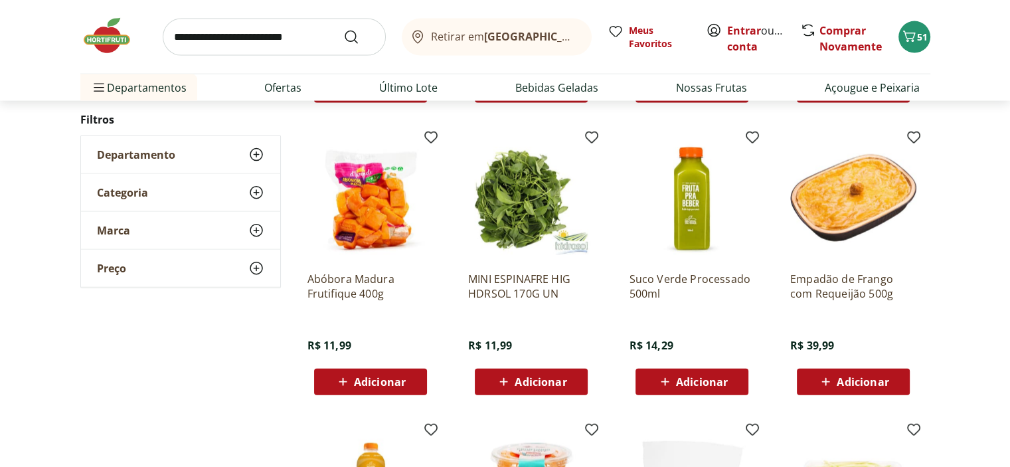
click at [684, 382] on span "Adicionar" at bounding box center [702, 381] width 52 height 11
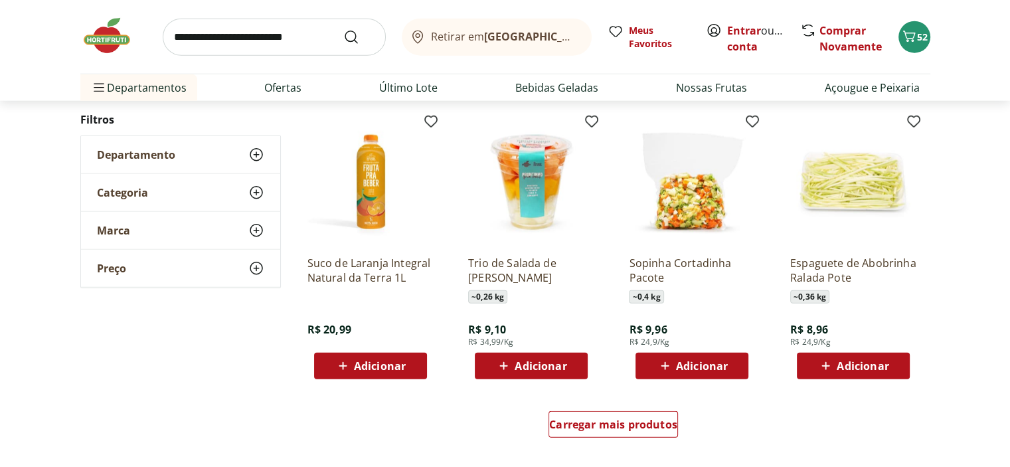
scroll to position [3319, 0]
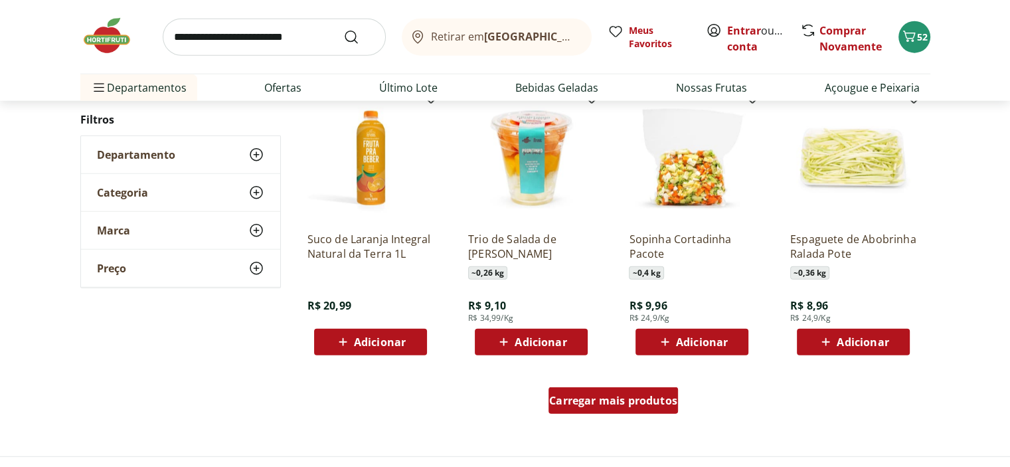
click at [597, 406] on span "Carregar mais produtos" at bounding box center [613, 400] width 128 height 11
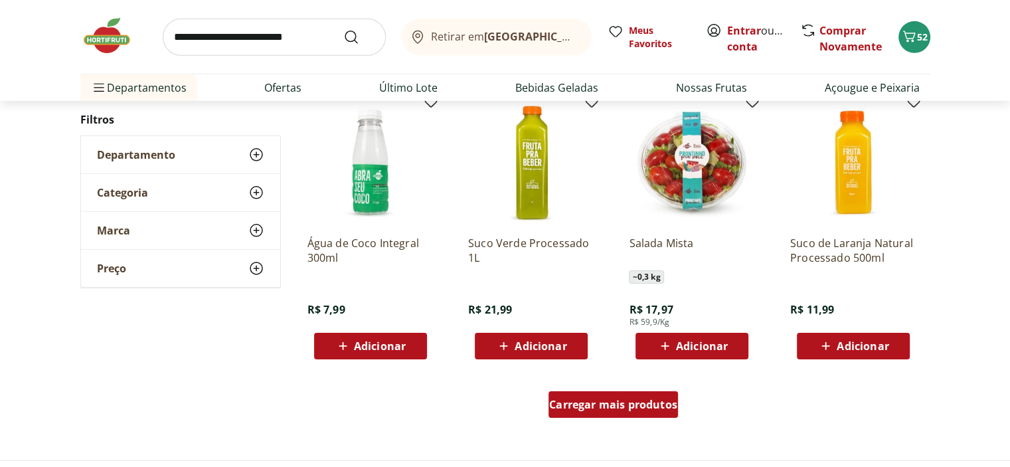
scroll to position [4248, 0]
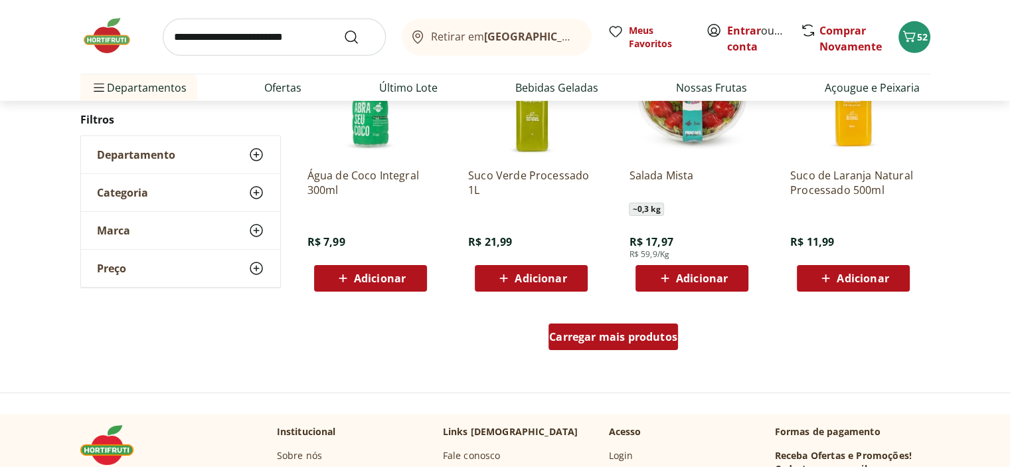
click at [609, 337] on span "Carregar mais produtos" at bounding box center [613, 336] width 128 height 11
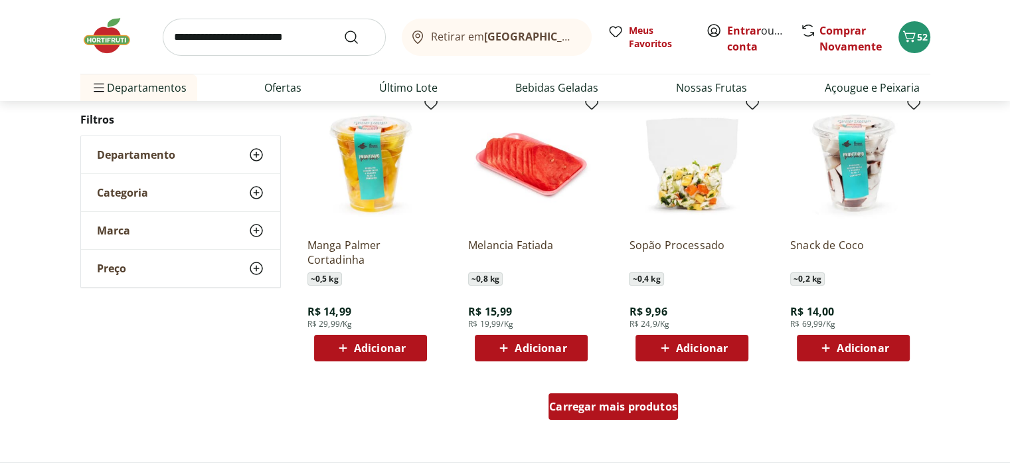
scroll to position [5045, 0]
click at [607, 406] on span "Carregar mais produtos" at bounding box center [613, 405] width 128 height 11
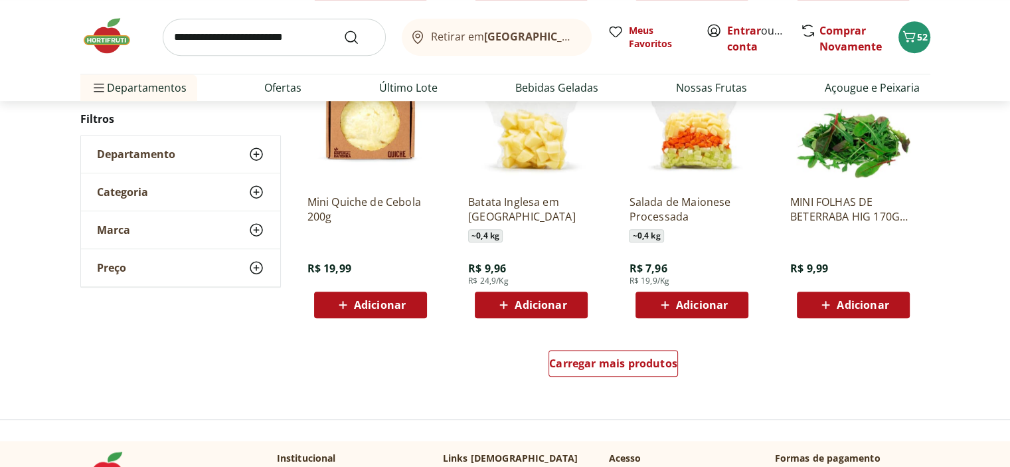
scroll to position [5974, 0]
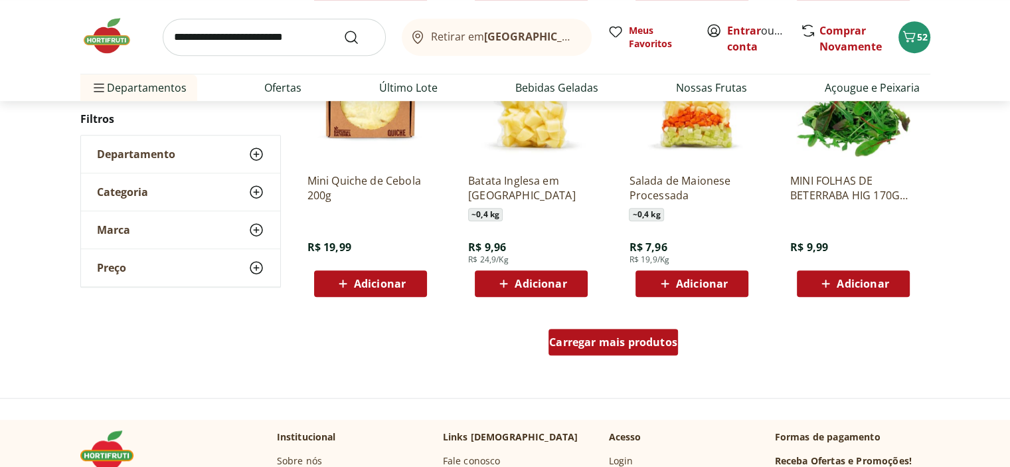
click at [620, 338] on span "Carregar mais produtos" at bounding box center [613, 342] width 128 height 11
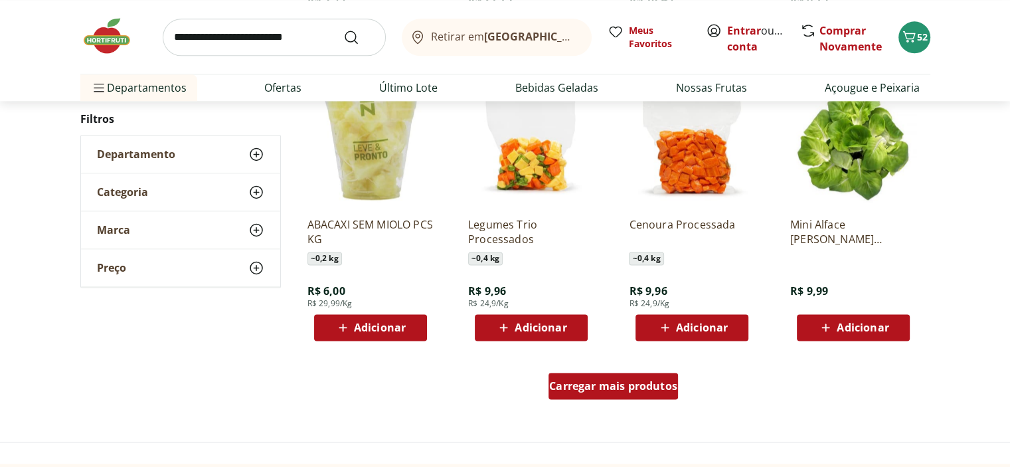
scroll to position [6837, 0]
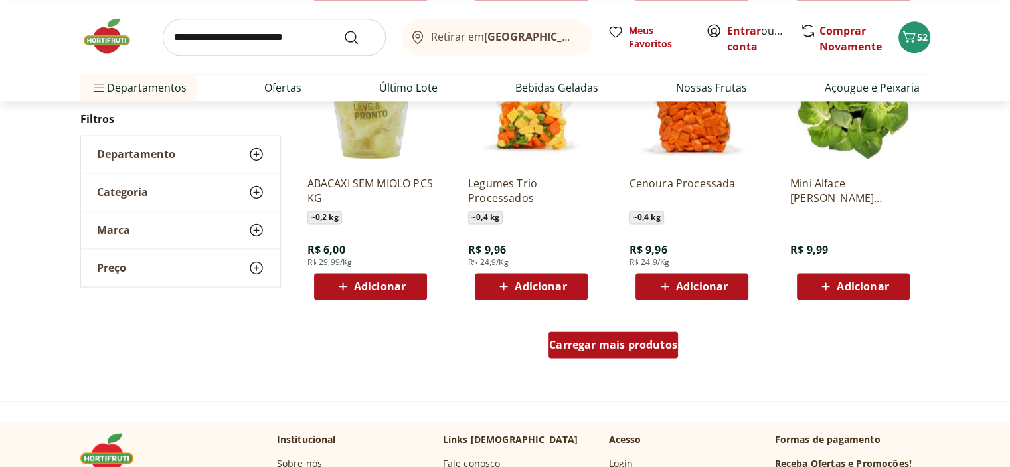
click at [623, 347] on span "Carregar mais produtos" at bounding box center [613, 344] width 128 height 11
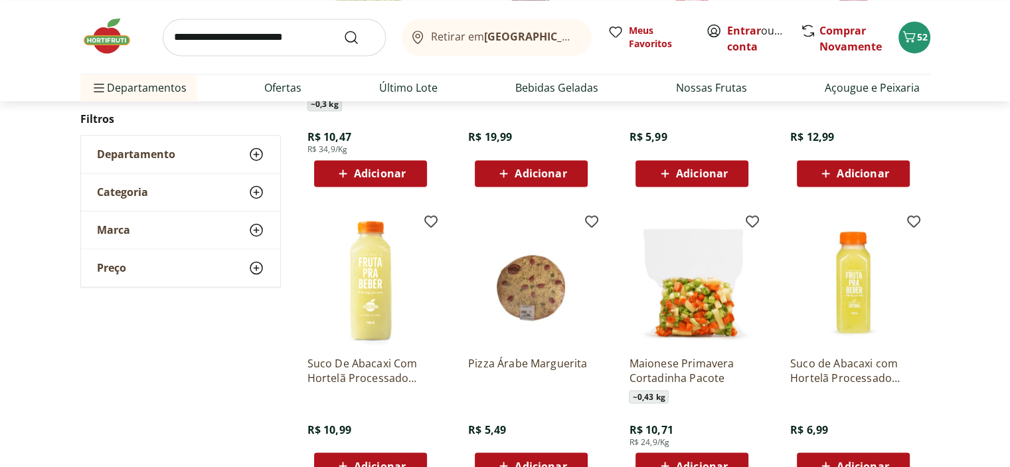
scroll to position [7235, 0]
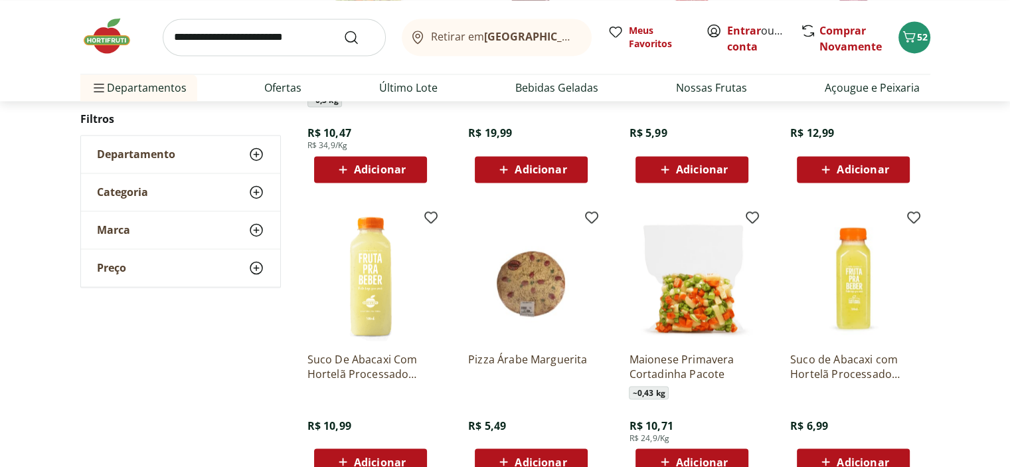
click at [700, 301] on img at bounding box center [692, 277] width 126 height 126
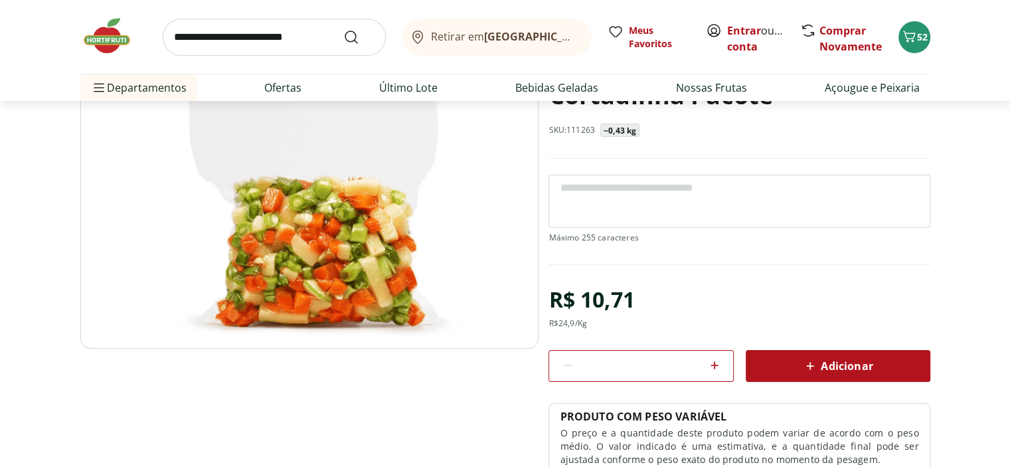
scroll to position [66, 0]
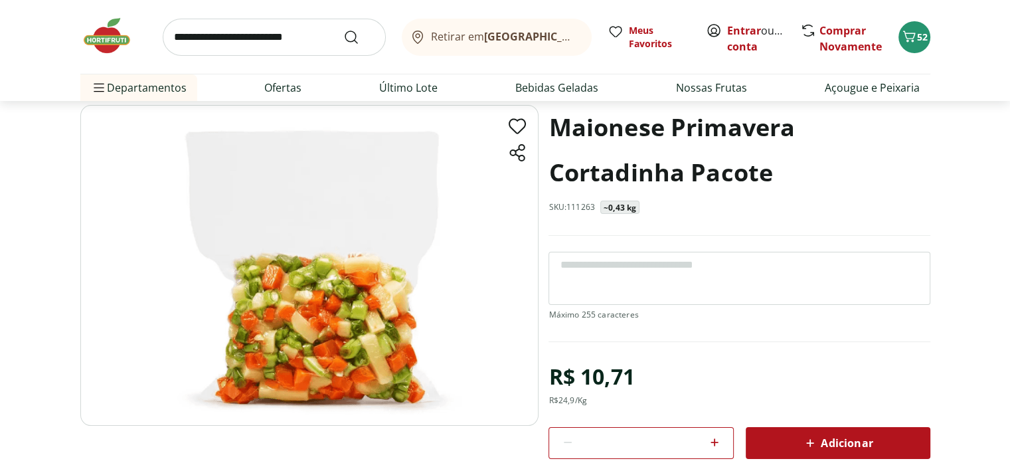
click at [380, 343] on img at bounding box center [309, 265] width 458 height 321
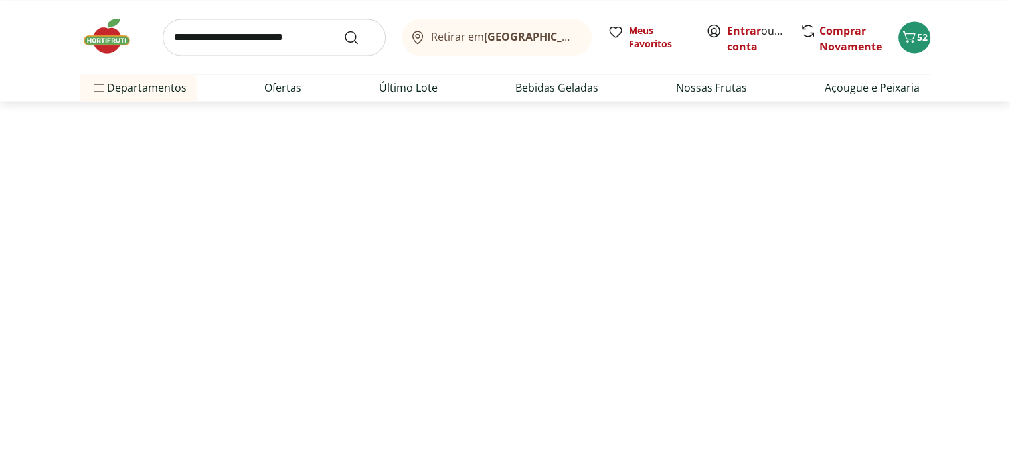
select select "**********"
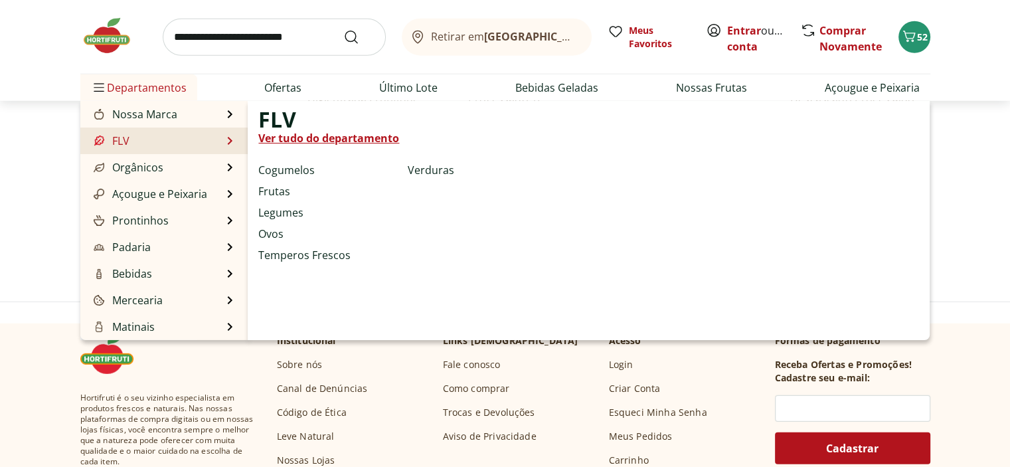
scroll to position [3592, 0]
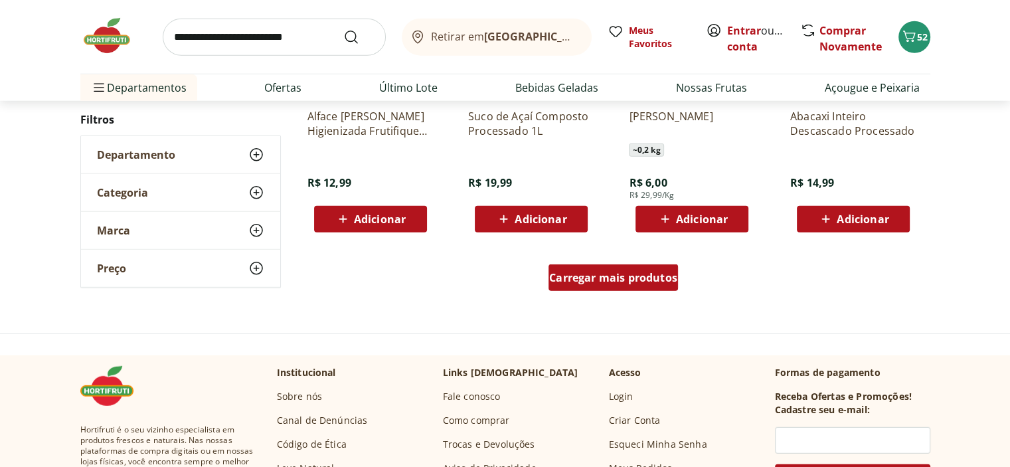
click at [620, 288] on div "Carregar mais produtos" at bounding box center [612, 277] width 129 height 27
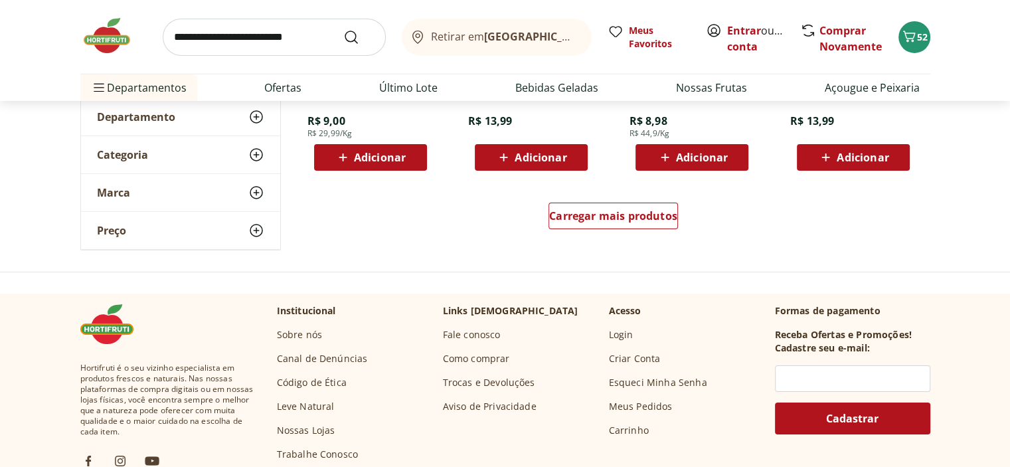
scroll to position [4522, 0]
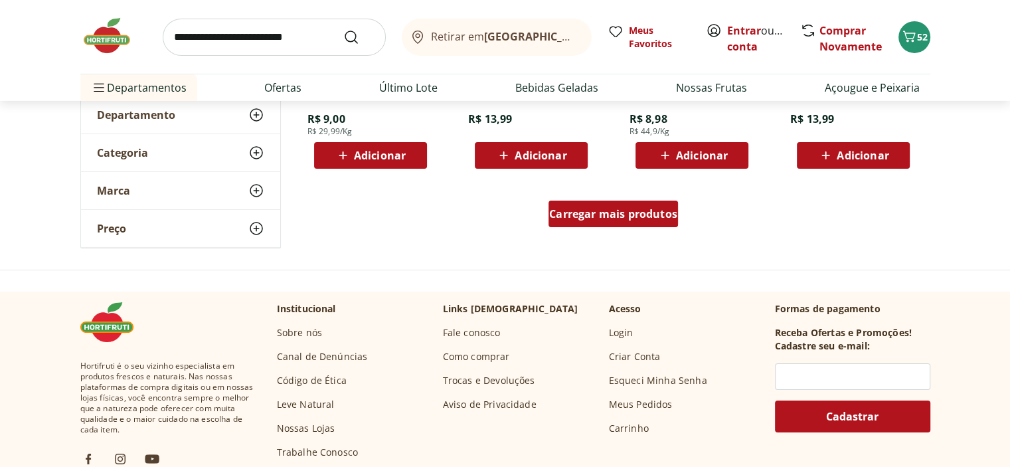
click at [605, 218] on span "Carregar mais produtos" at bounding box center [613, 213] width 128 height 11
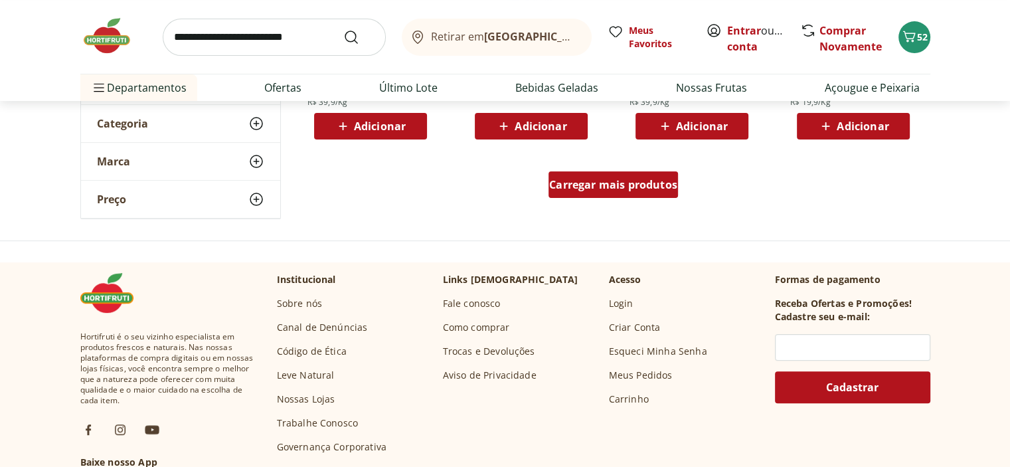
scroll to position [5451, 0]
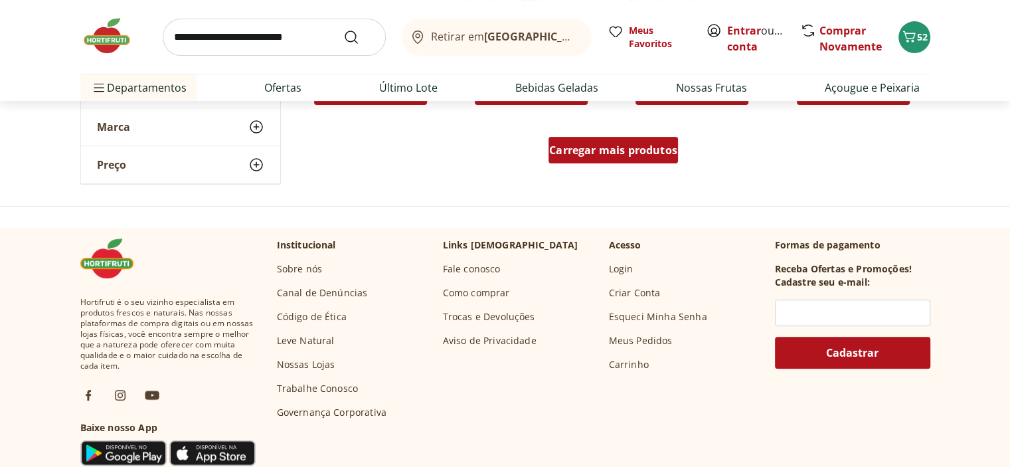
click at [597, 141] on div "Carregar mais produtos" at bounding box center [612, 150] width 129 height 27
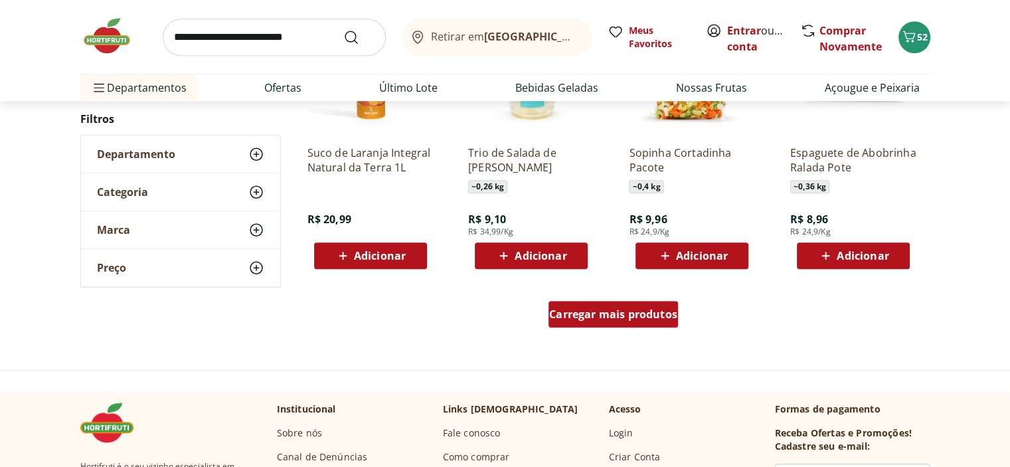
scroll to position [6248, 0]
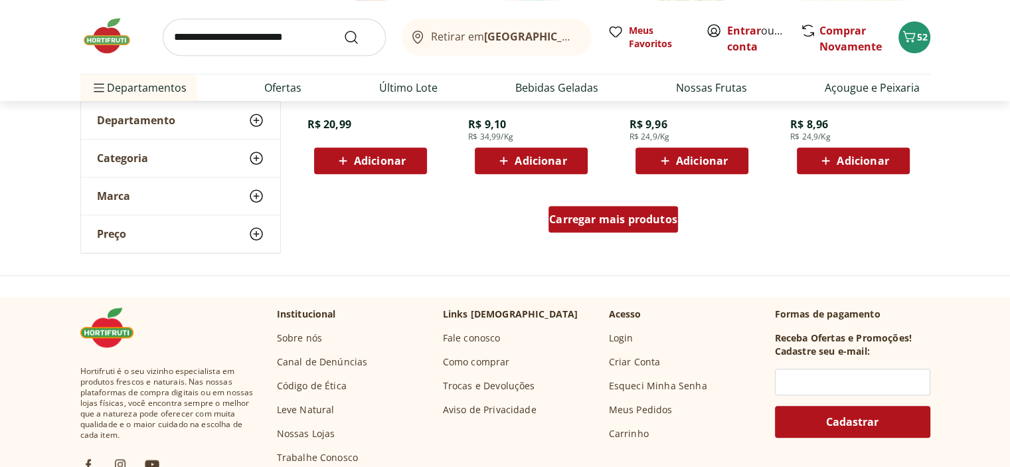
click at [610, 223] on span "Carregar mais produtos" at bounding box center [613, 219] width 128 height 11
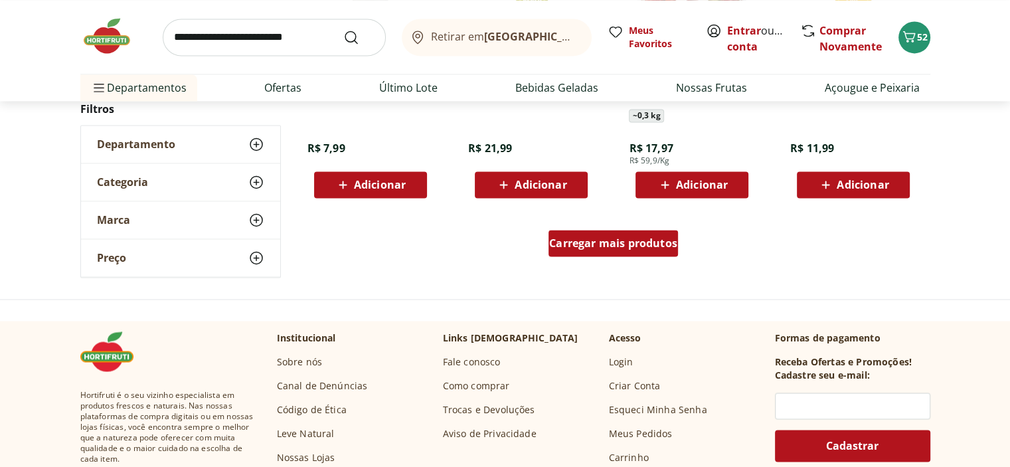
scroll to position [7177, 0]
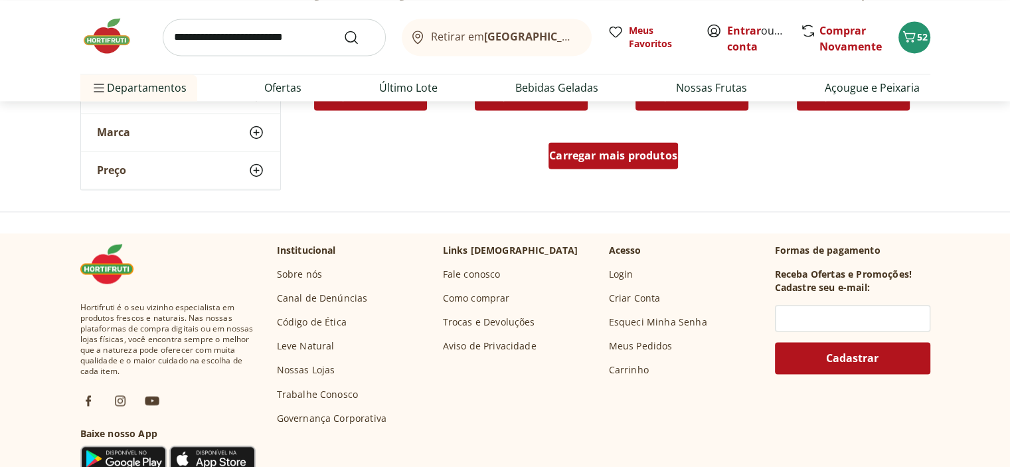
click at [608, 154] on span "Carregar mais produtos" at bounding box center [613, 155] width 128 height 11
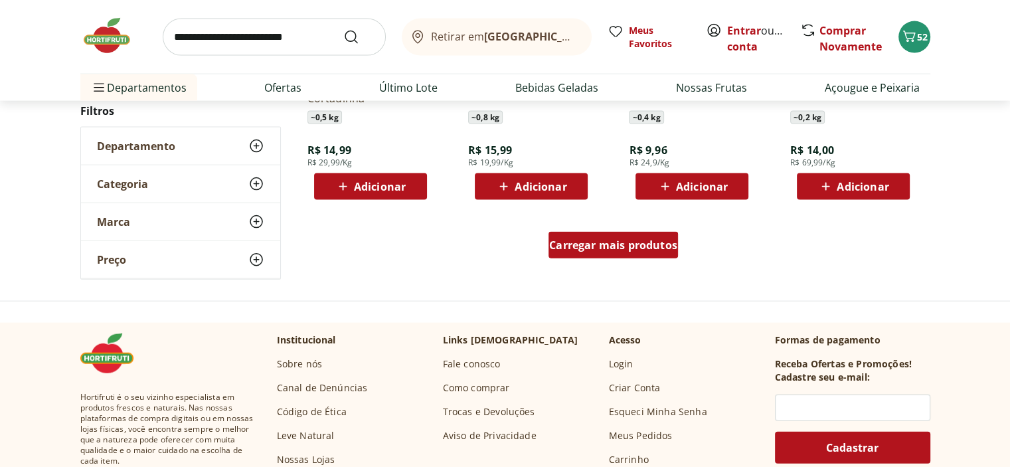
scroll to position [7974, 0]
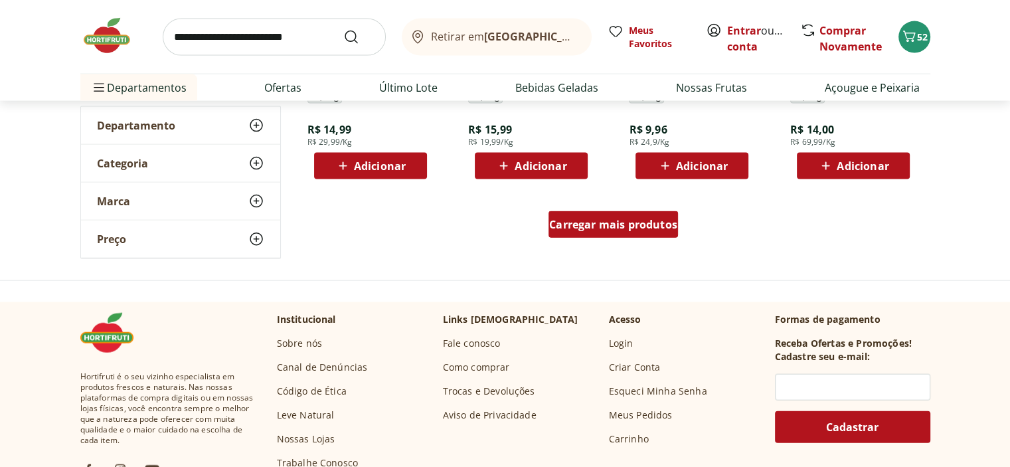
click at [605, 228] on span "Carregar mais produtos" at bounding box center [613, 224] width 128 height 11
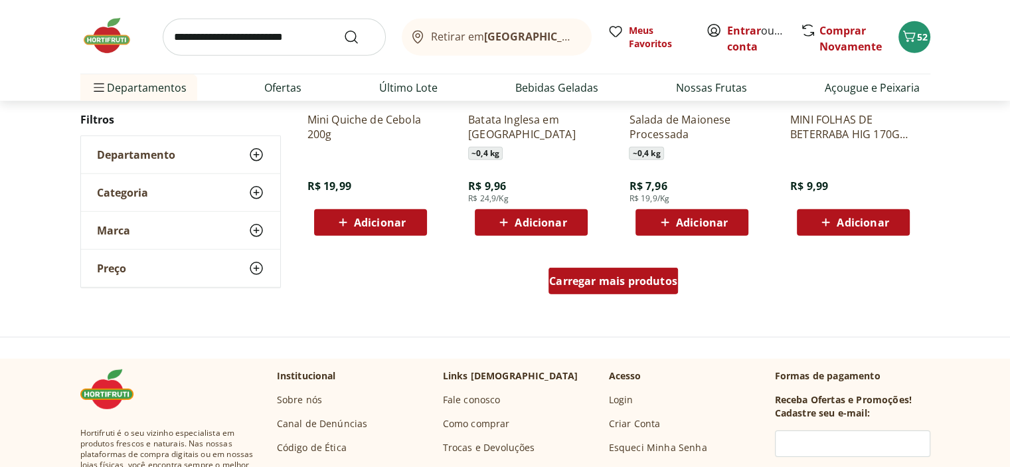
scroll to position [8770, 0]
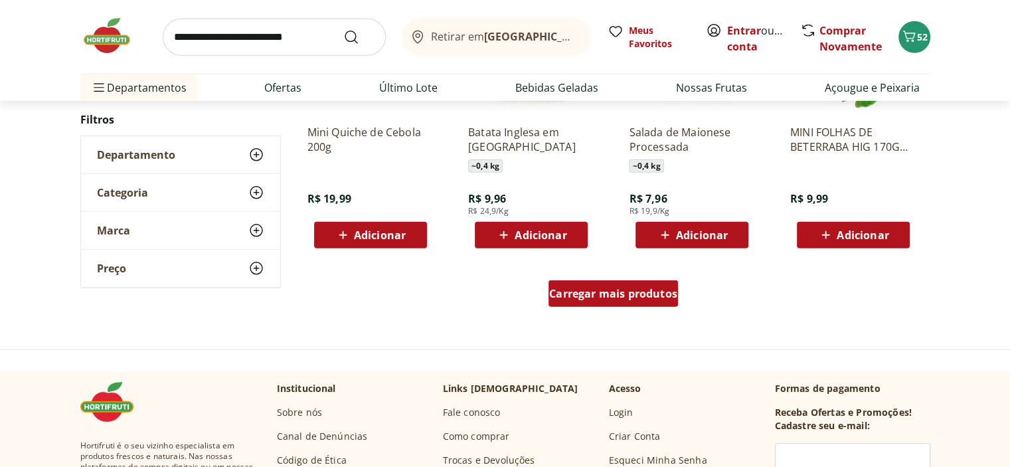
click at [615, 297] on span "Carregar mais produtos" at bounding box center [613, 293] width 128 height 11
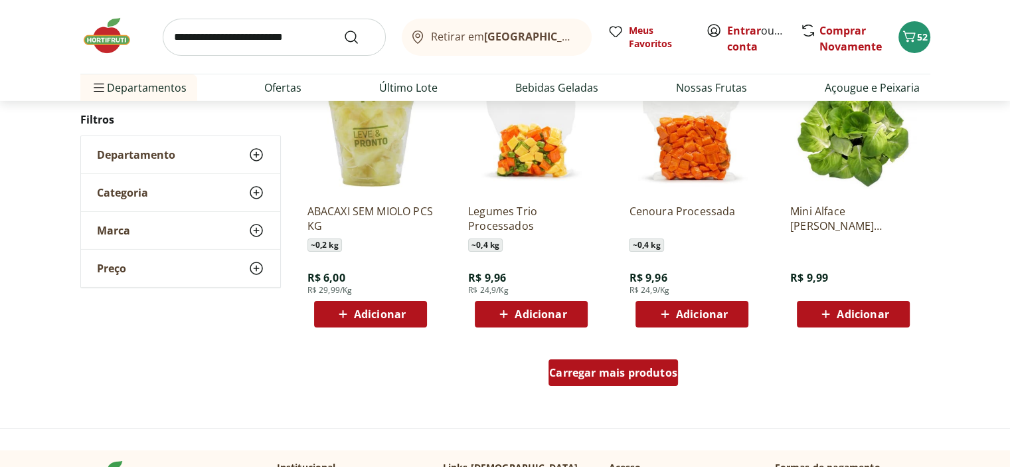
scroll to position [9567, 0]
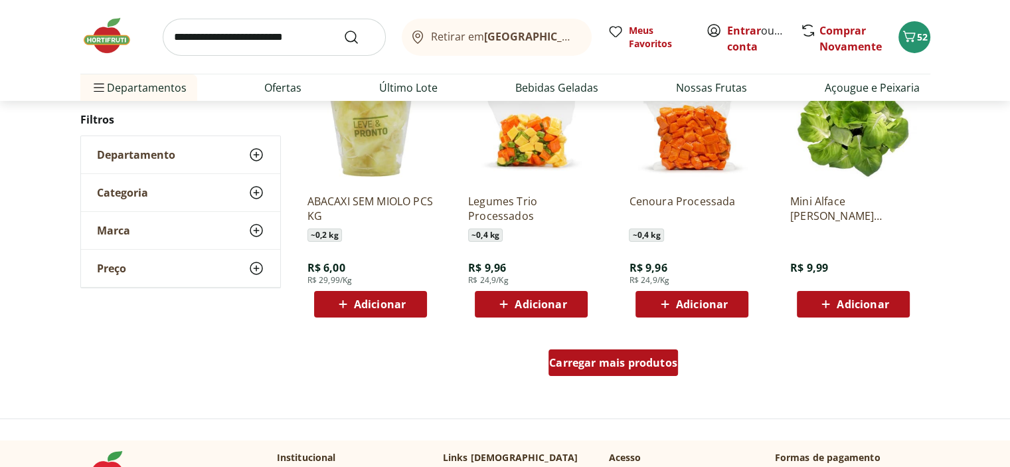
click at [605, 366] on span "Carregar mais produtos" at bounding box center [613, 362] width 128 height 11
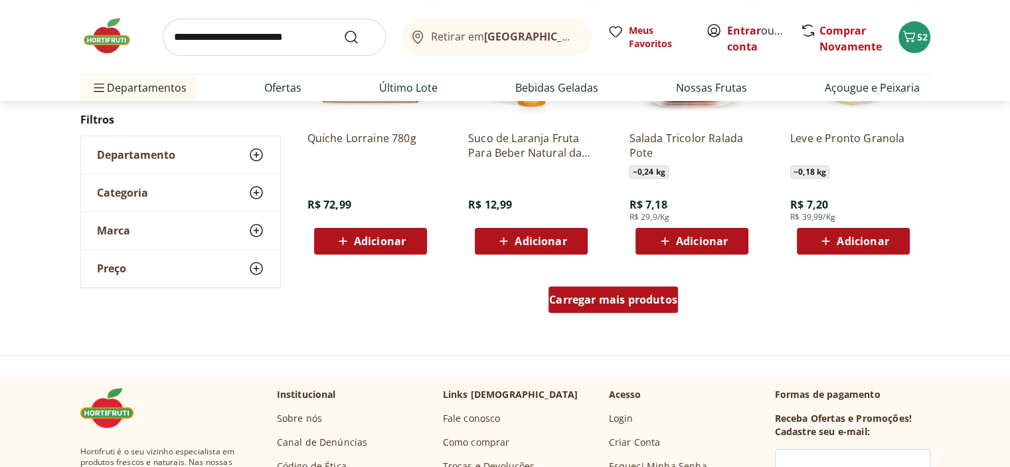
scroll to position [10496, 0]
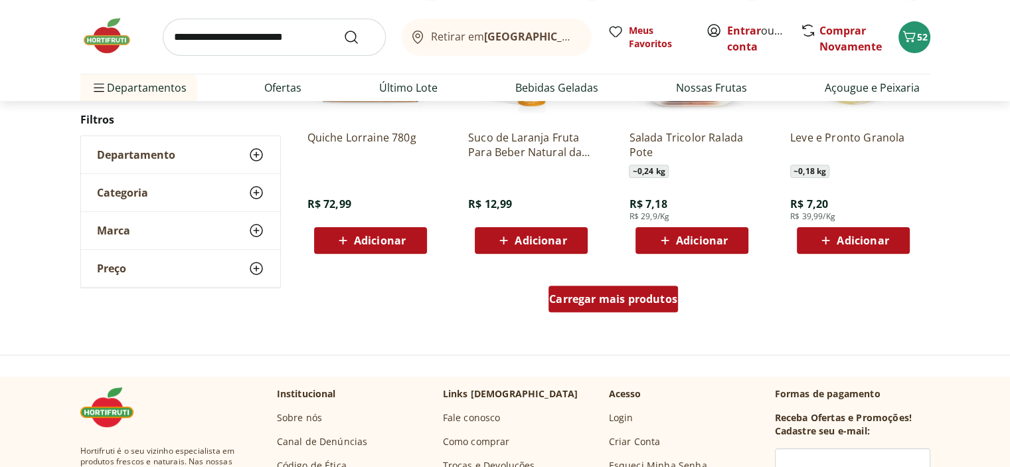
click at [629, 302] on span "Carregar mais produtos" at bounding box center [613, 298] width 128 height 11
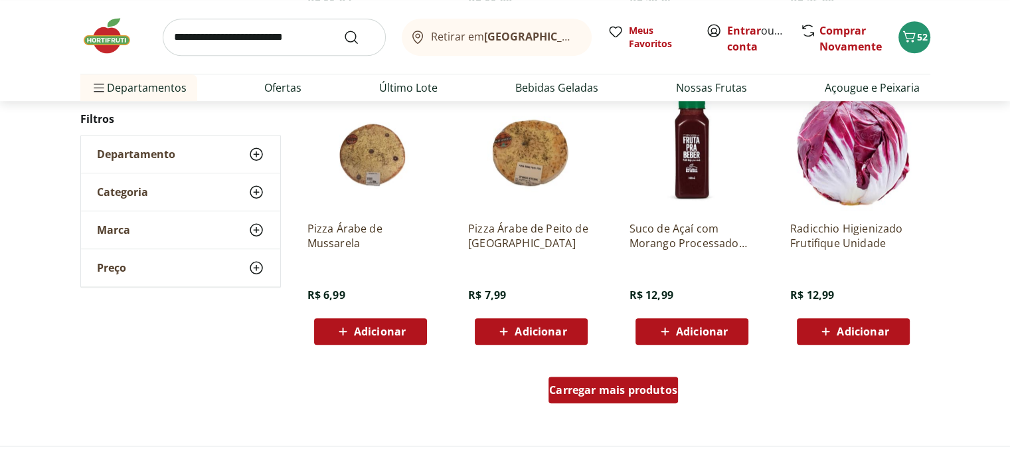
scroll to position [11425, 0]
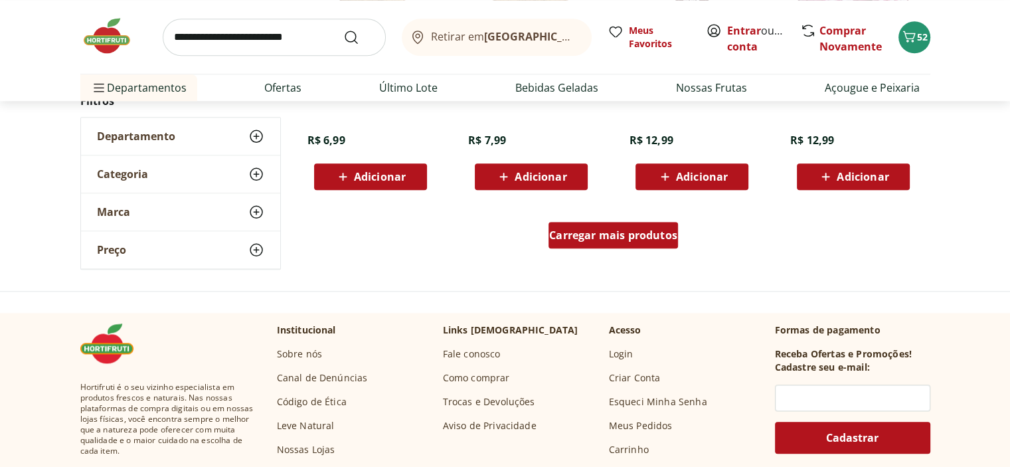
click at [625, 239] on span "Carregar mais produtos" at bounding box center [613, 235] width 128 height 11
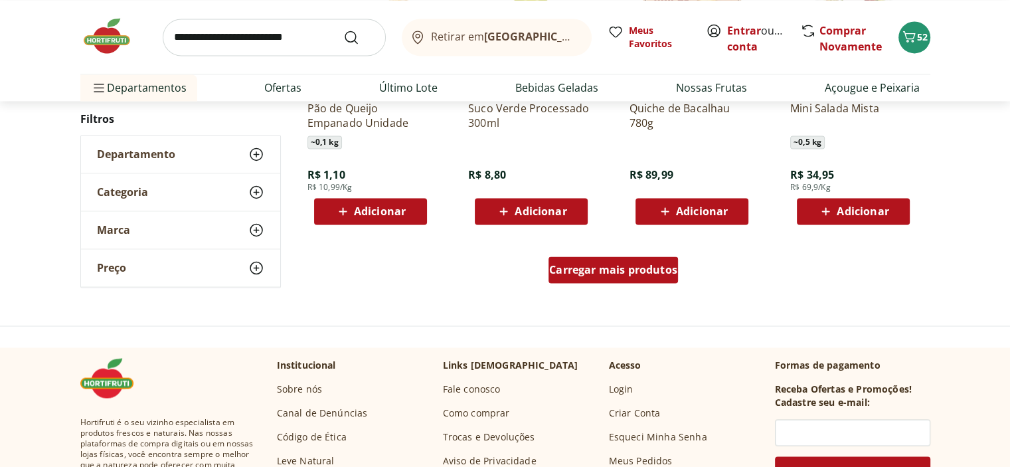
scroll to position [12288, 0]
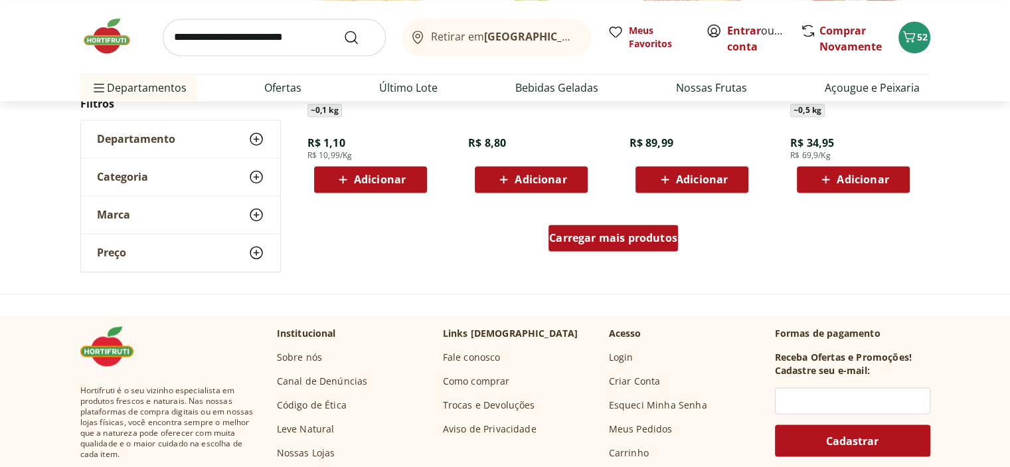
click at [625, 239] on span "Carregar mais produtos" at bounding box center [613, 237] width 128 height 11
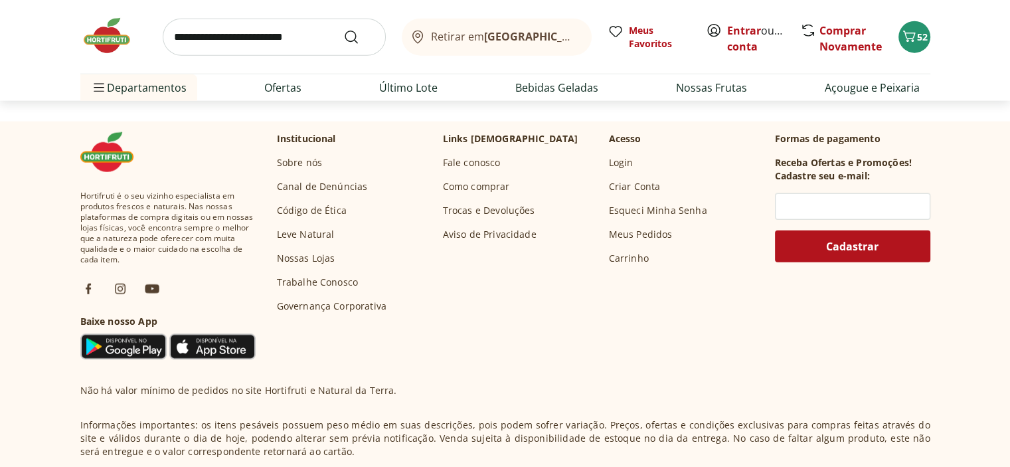
scroll to position [13284, 0]
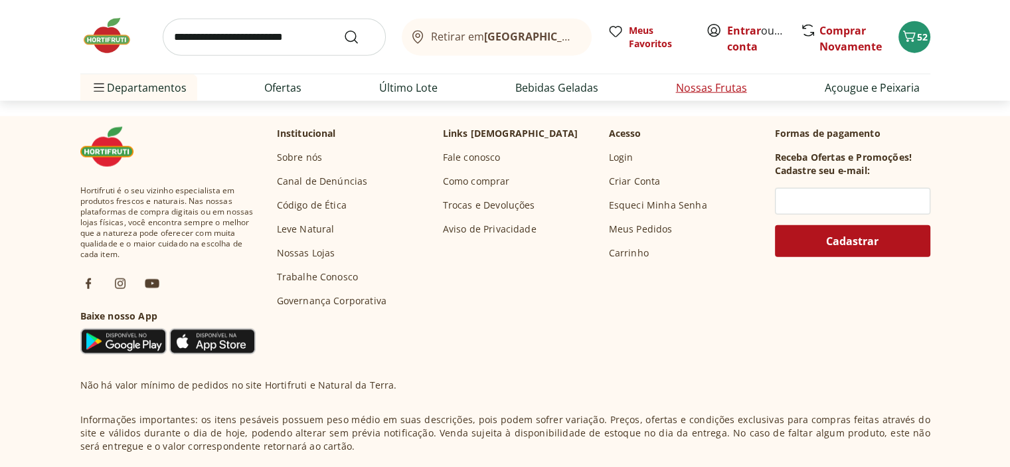
click at [690, 86] on link "Nossas Frutas" at bounding box center [711, 88] width 71 height 16
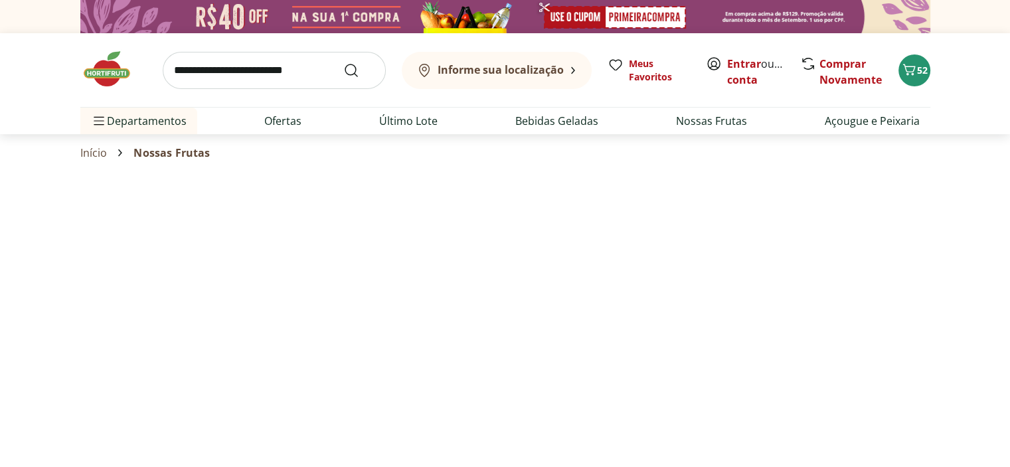
select select "**********"
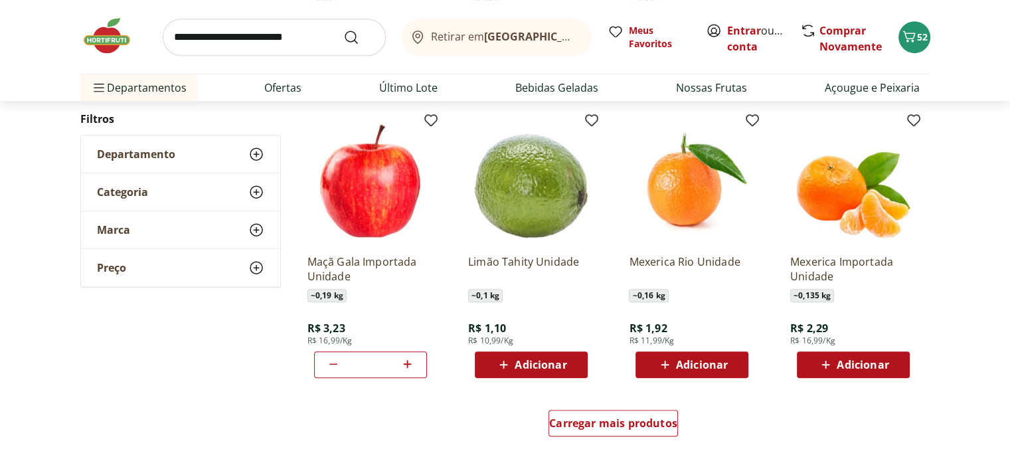
scroll to position [730, 0]
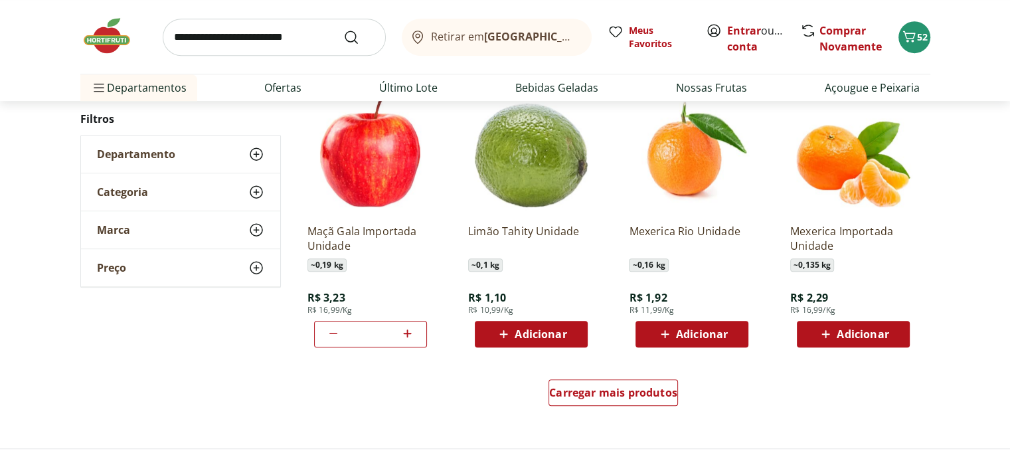
click at [536, 337] on span "Adicionar" at bounding box center [540, 334] width 52 height 11
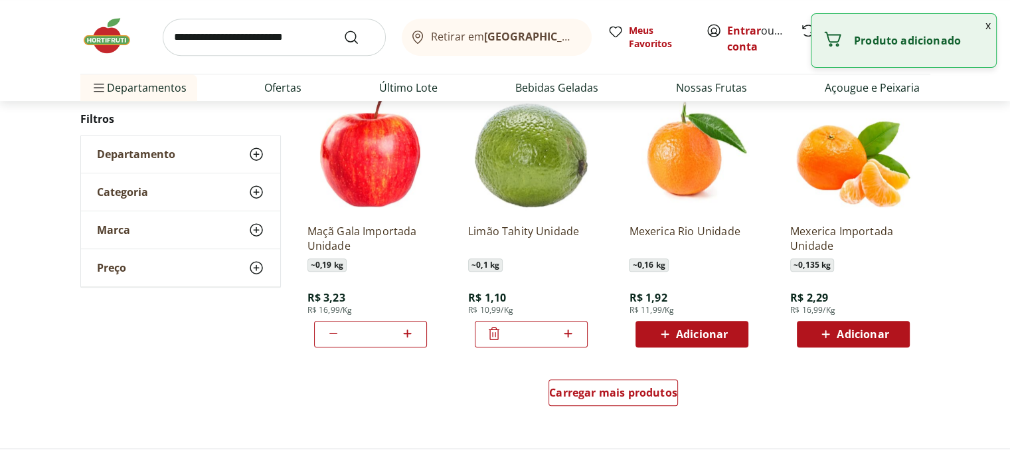
click at [565, 335] on icon at bounding box center [568, 333] width 17 height 16
type input "*"
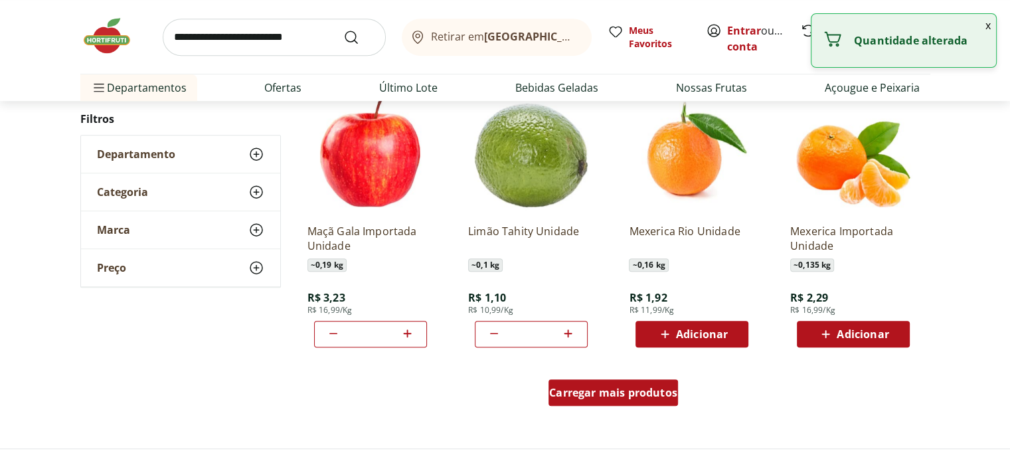
click at [578, 387] on span "Carregar mais produtos" at bounding box center [613, 392] width 128 height 11
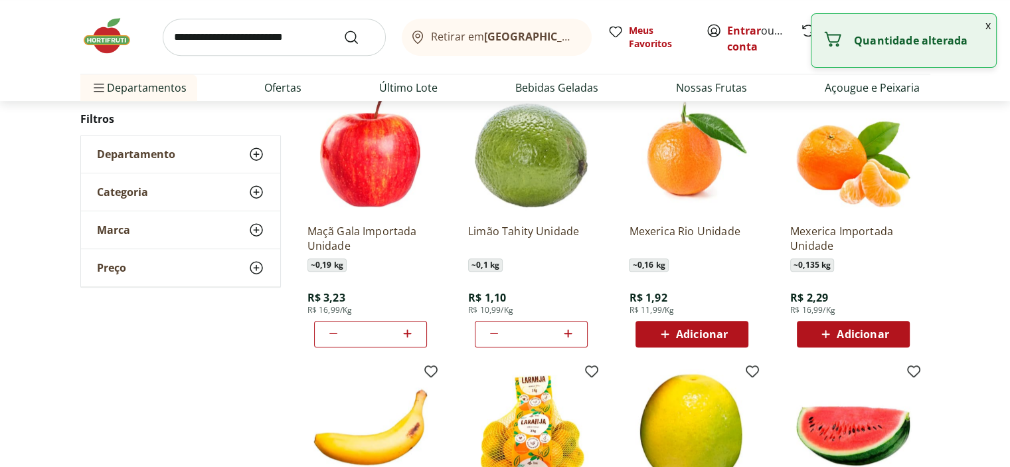
click at [578, 387] on img at bounding box center [531, 431] width 126 height 126
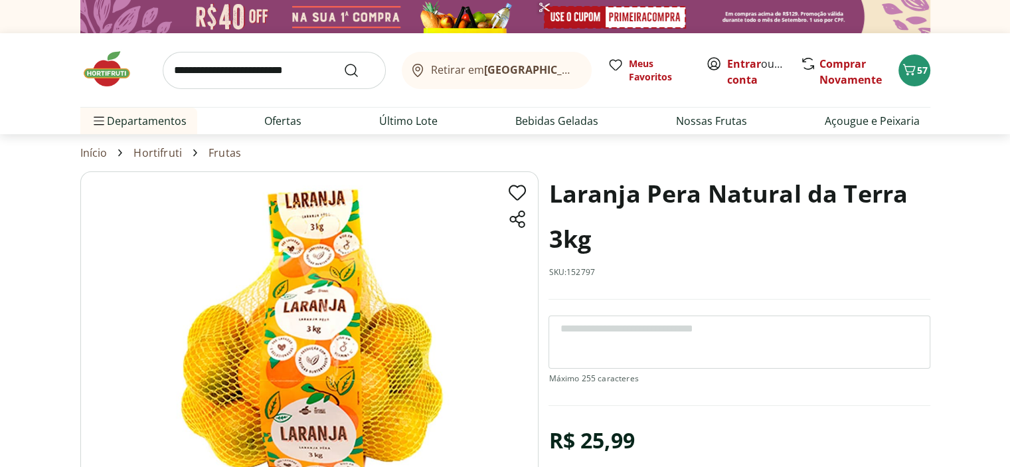
scroll to position [730, 0]
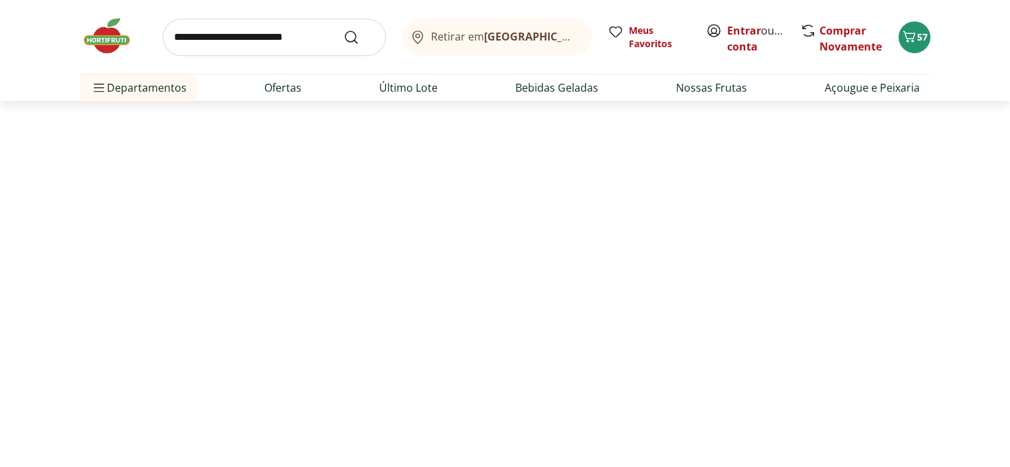
select select "**********"
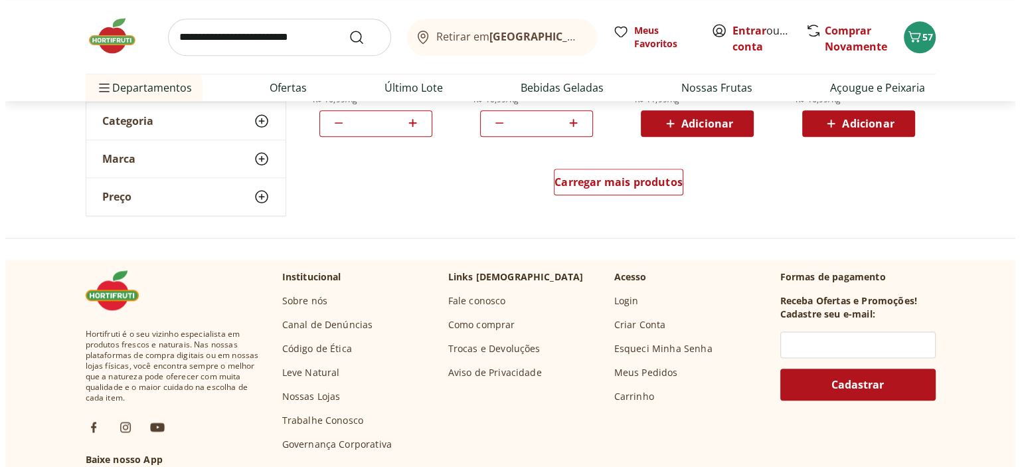
scroll to position [1426, 0]
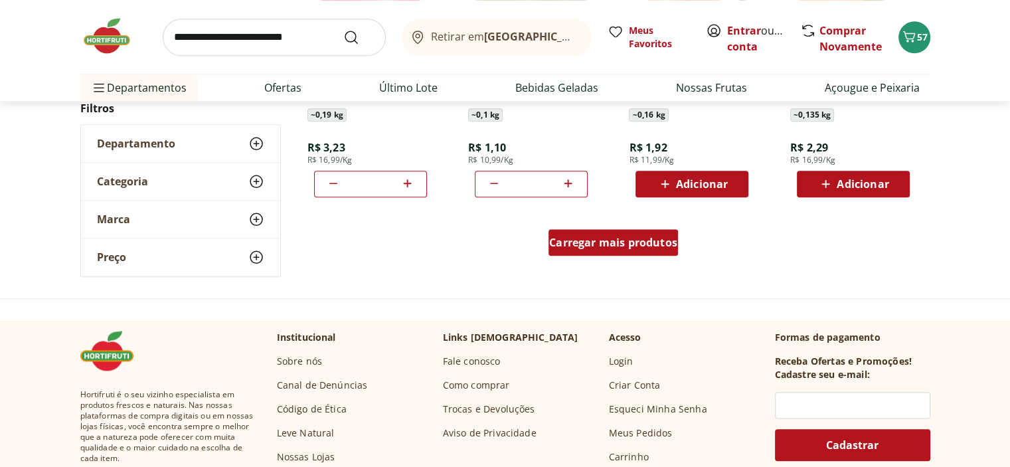
click at [593, 244] on span "Carregar mais produtos" at bounding box center [613, 242] width 128 height 11
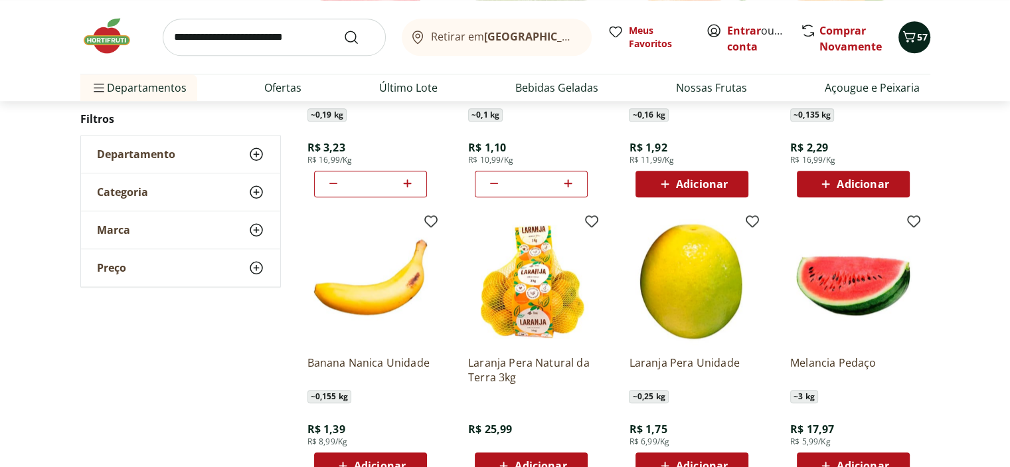
click at [913, 29] on icon "Carrinho" at bounding box center [909, 37] width 16 height 16
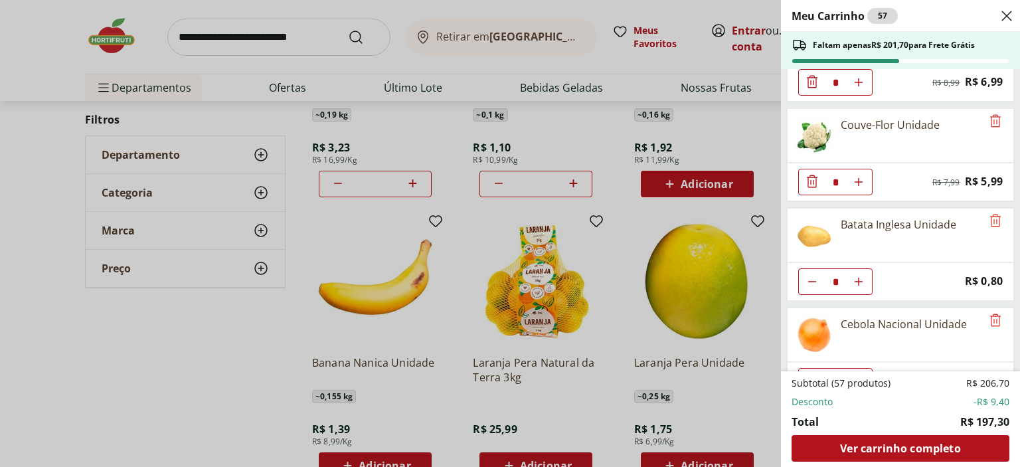
scroll to position [332, 0]
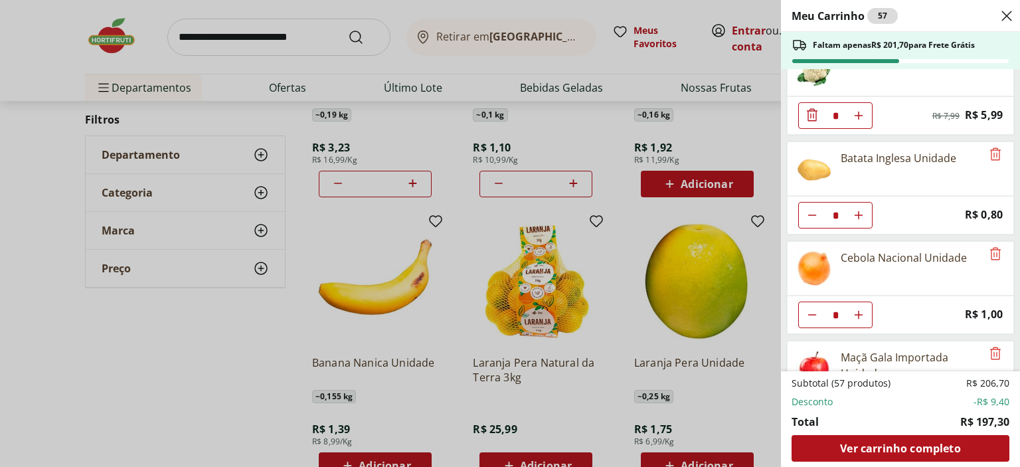
click at [810, 114] on icon "Diminuir Quantidade" at bounding box center [812, 115] width 16 height 16
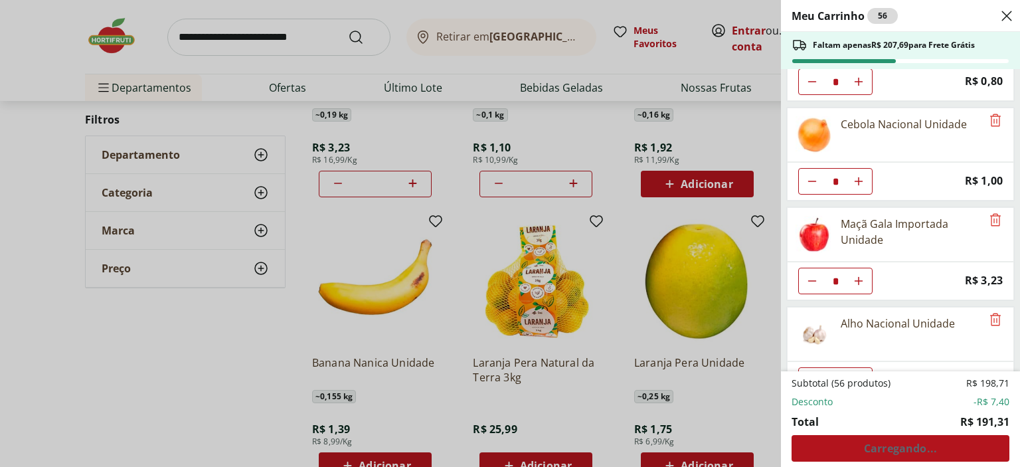
scroll to position [432, 0]
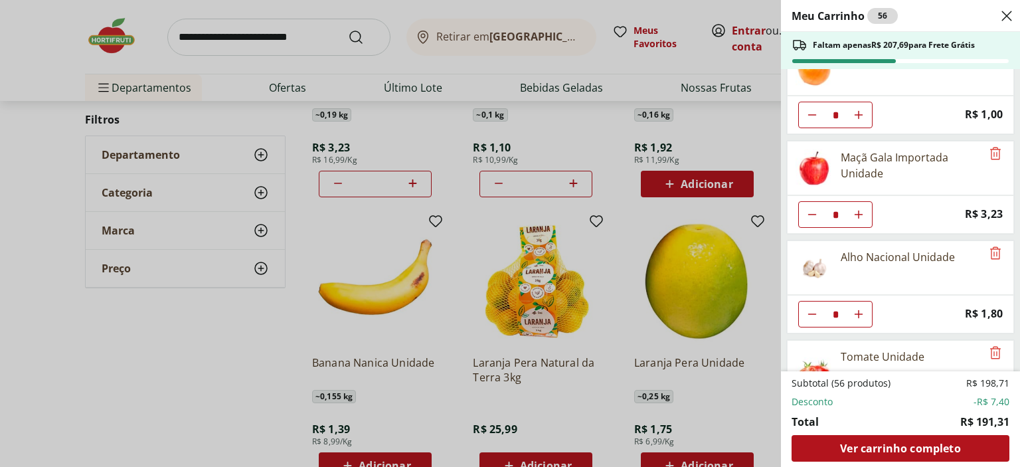
click at [857, 214] on icon "Aumentar Quantidade" at bounding box center [858, 214] width 11 height 11
type input "*"
click at [856, 309] on icon "Aumentar Quantidade" at bounding box center [858, 314] width 11 height 11
type input "*"
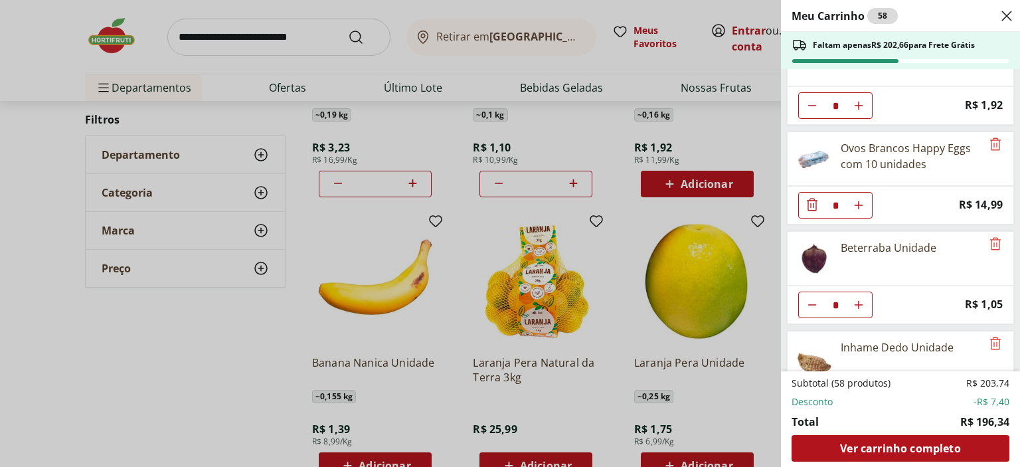
scroll to position [963, 0]
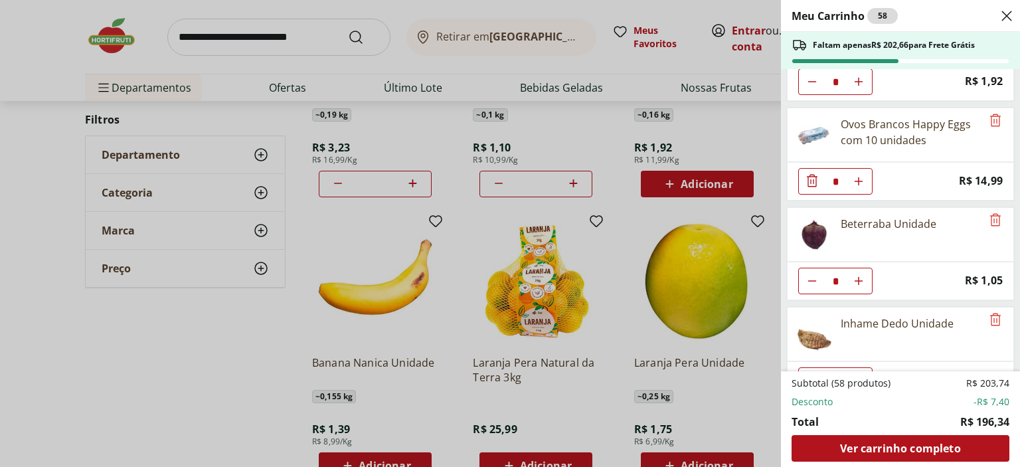
click at [860, 176] on icon "Aumentar Quantidade" at bounding box center [858, 181] width 11 height 11
type input "*"
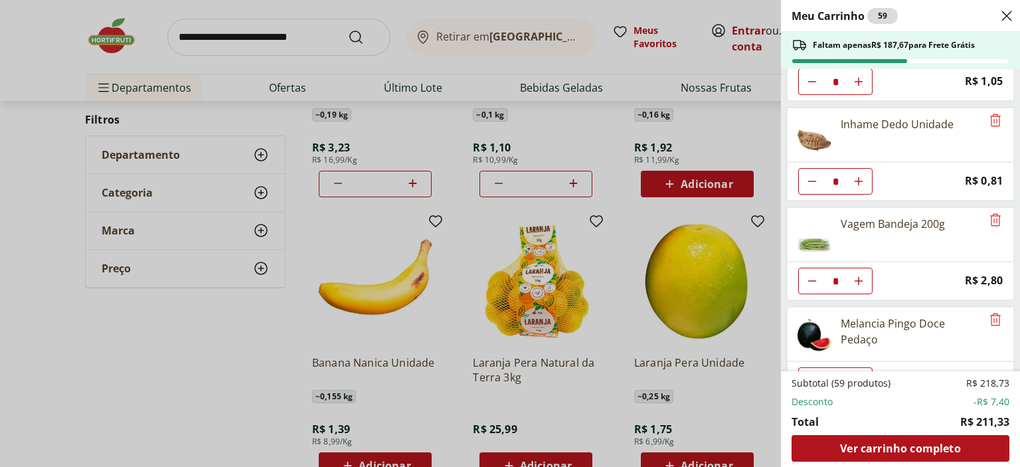
scroll to position [1295, 0]
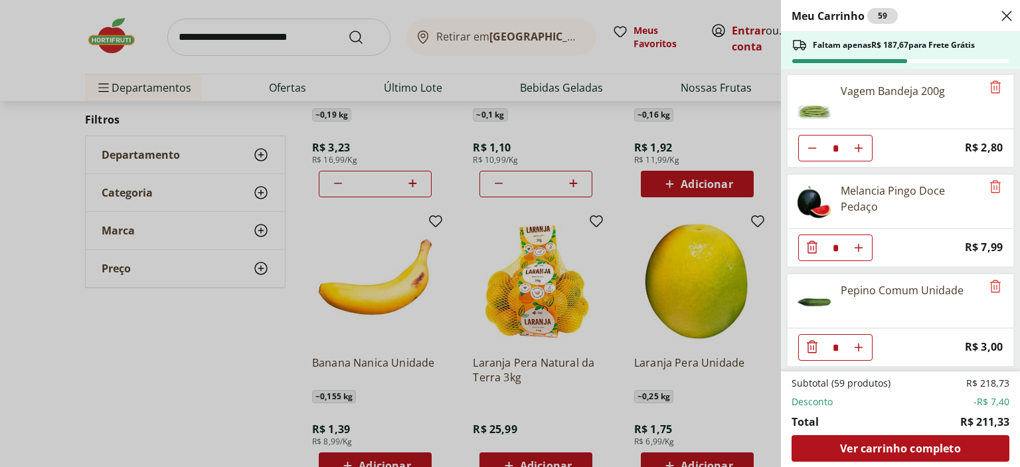
click at [860, 143] on icon "Aumentar Quantidade" at bounding box center [858, 148] width 11 height 11
type input "*"
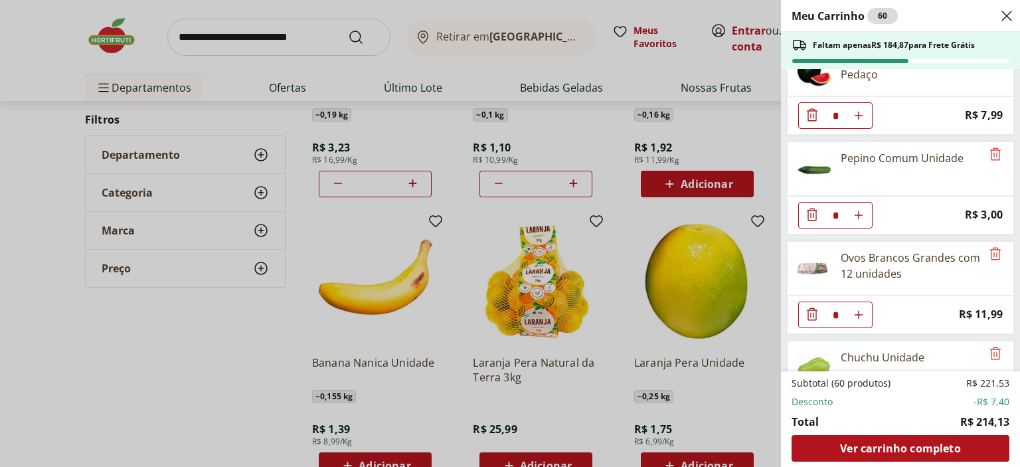
scroll to position [1428, 0]
click at [862, 309] on icon "Aumentar Quantidade" at bounding box center [858, 314] width 11 height 11
type input "*"
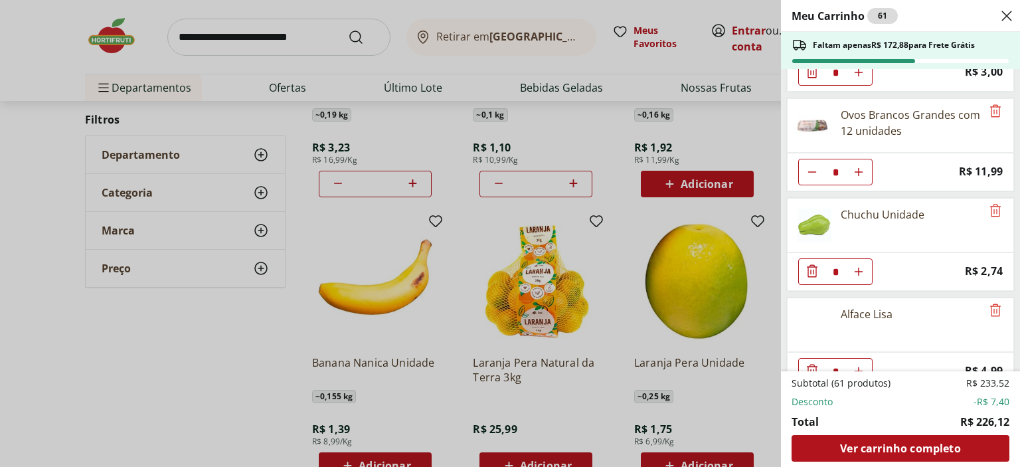
scroll to position [1593, 0]
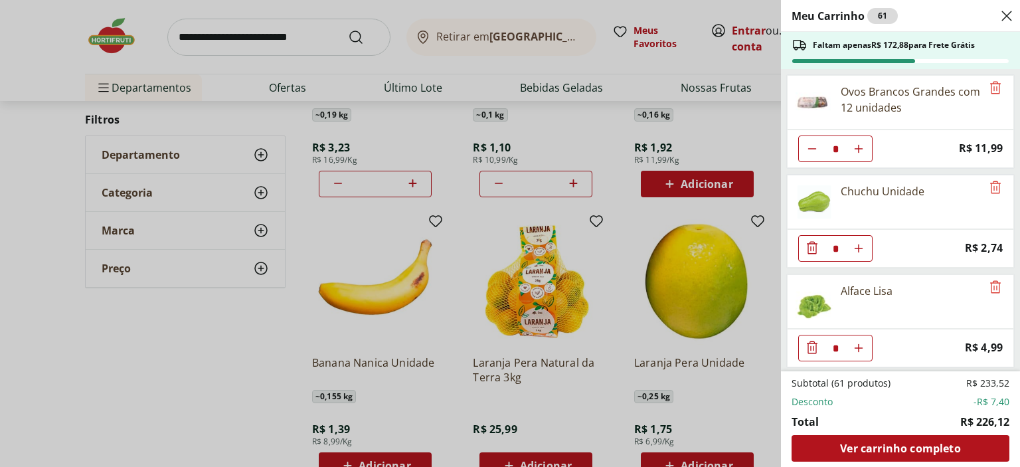
click at [860, 243] on icon "Aumentar Quantidade" at bounding box center [858, 248] width 11 height 11
type input "*"
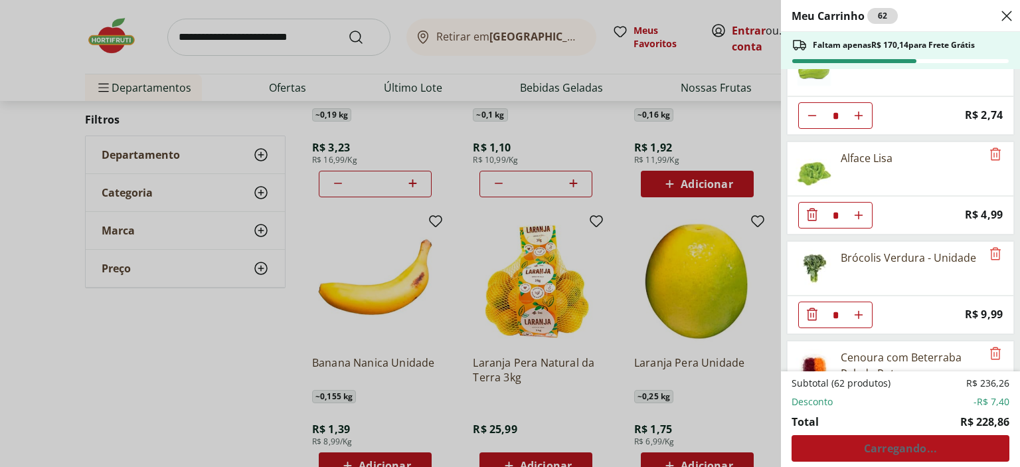
scroll to position [1792, 0]
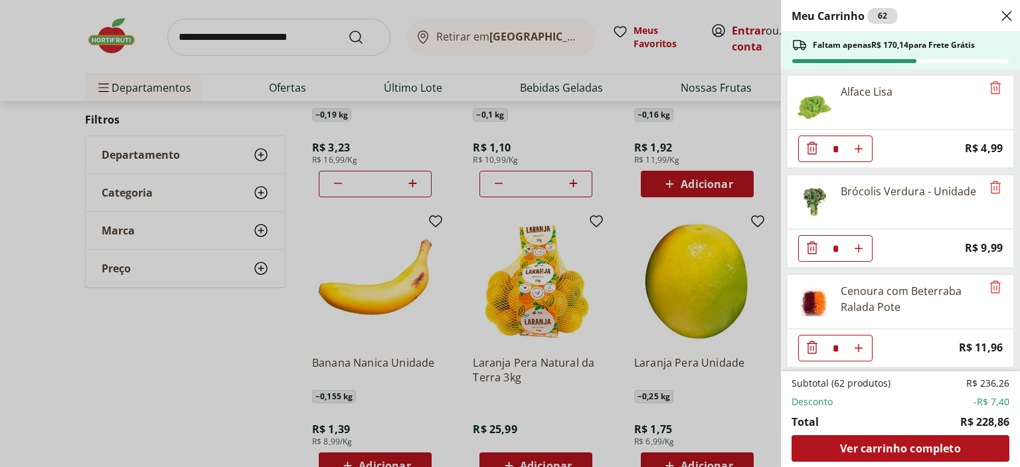
click at [858, 243] on use "Aumentar Quantidade" at bounding box center [858, 248] width 11 height 11
type input "*"
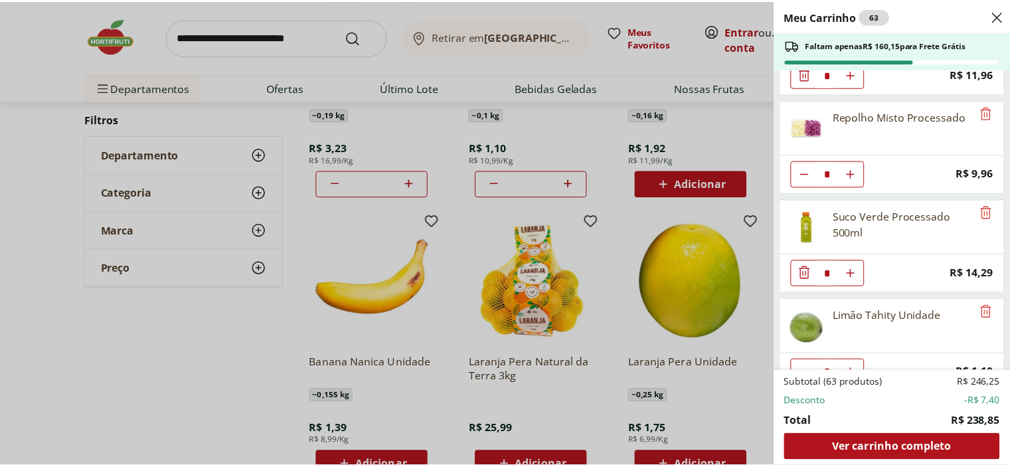
scroll to position [2074, 0]
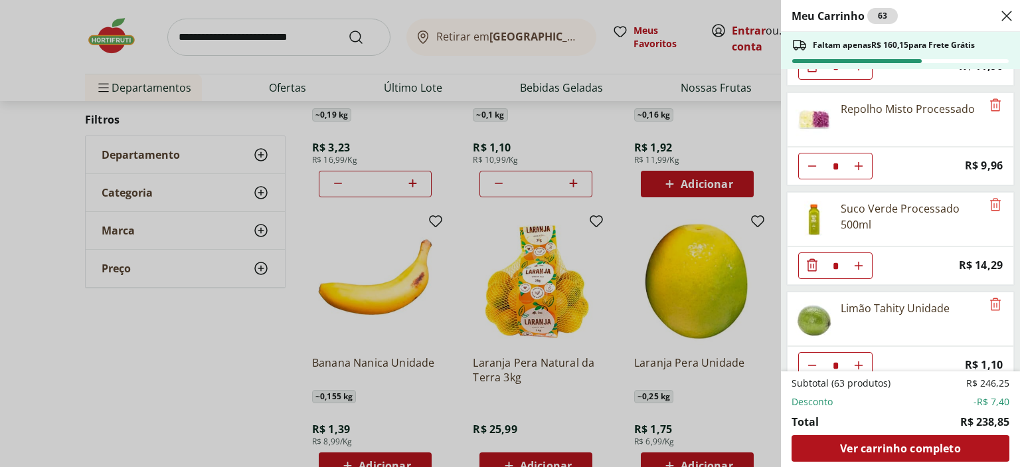
click at [232, 39] on div "Meu Carrinho 63 Faltam apenas R$ 160,15 para Frete Grátis Kiwi Gold Unidade * O…" at bounding box center [510, 233] width 1020 height 467
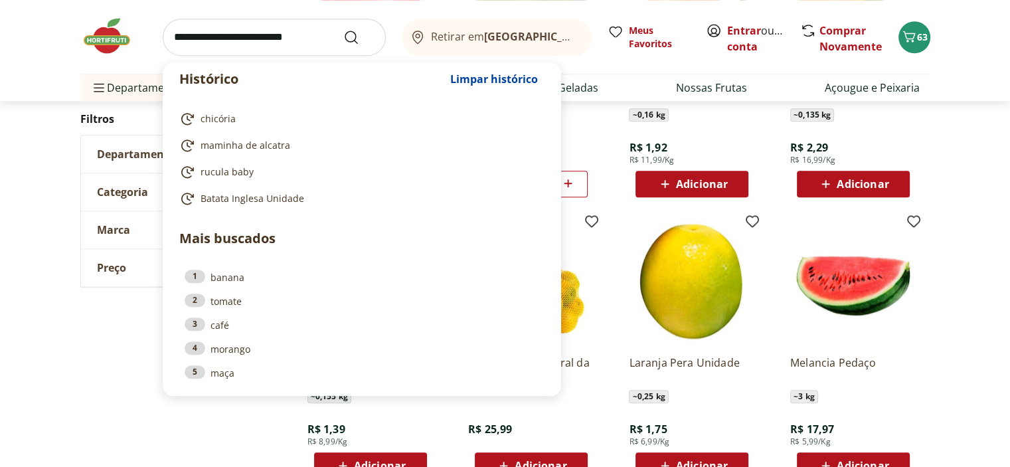
click at [206, 37] on input "search" at bounding box center [274, 37] width 223 height 37
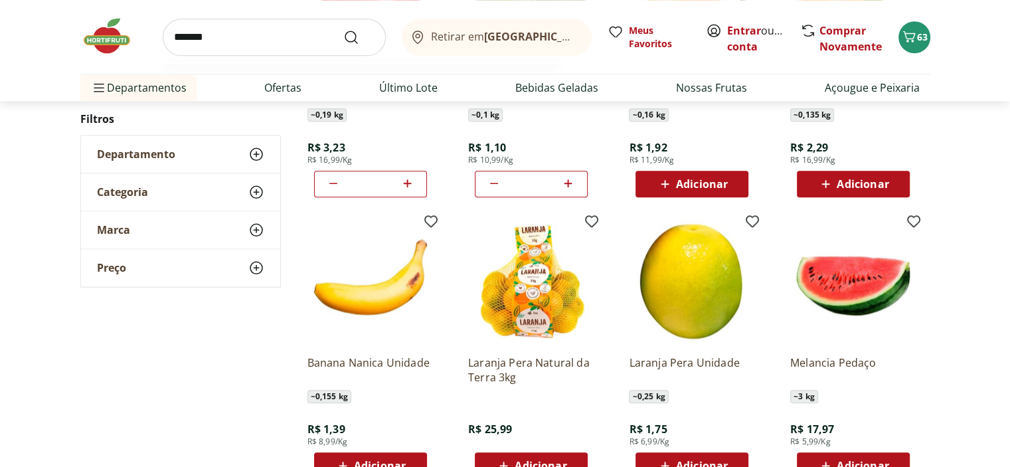
type input "******"
click at [343, 29] on button "Submit Search" at bounding box center [359, 37] width 32 height 16
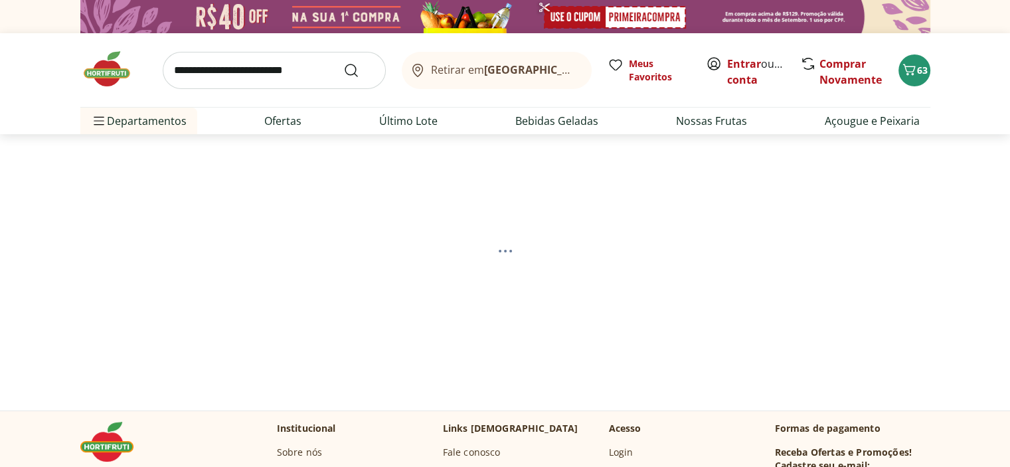
select select "**********"
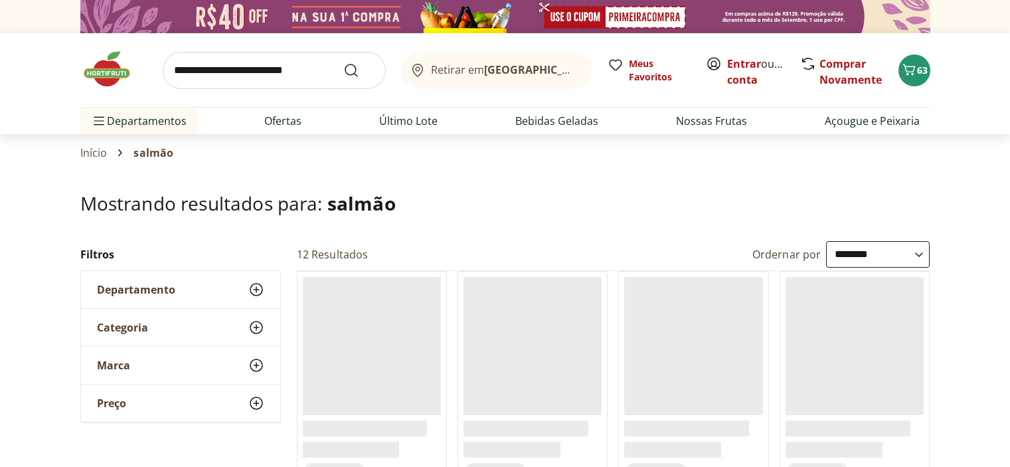
select select "**********"
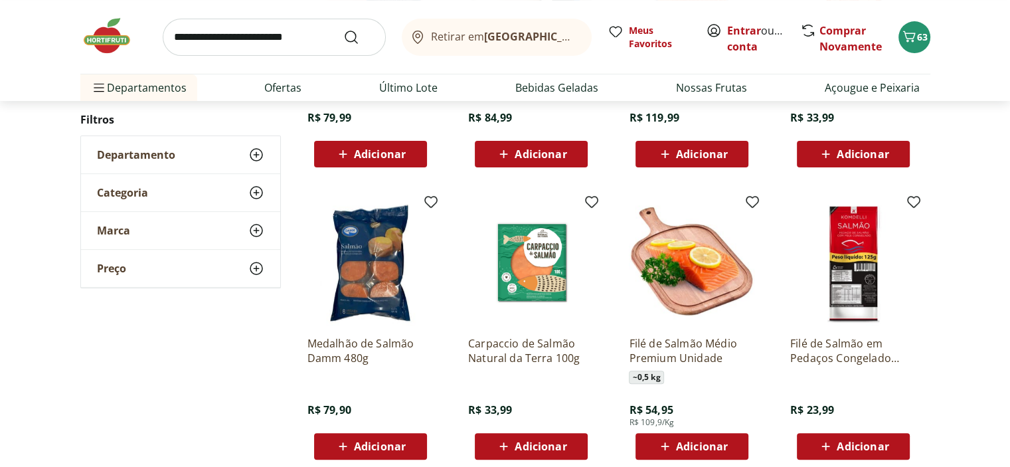
scroll to position [398, 0]
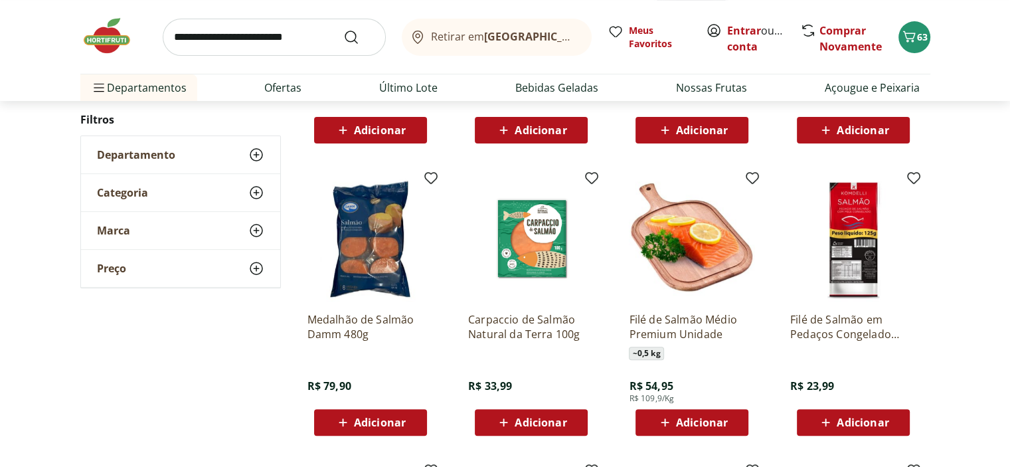
click at [698, 423] on span "Adicionar" at bounding box center [702, 422] width 52 height 11
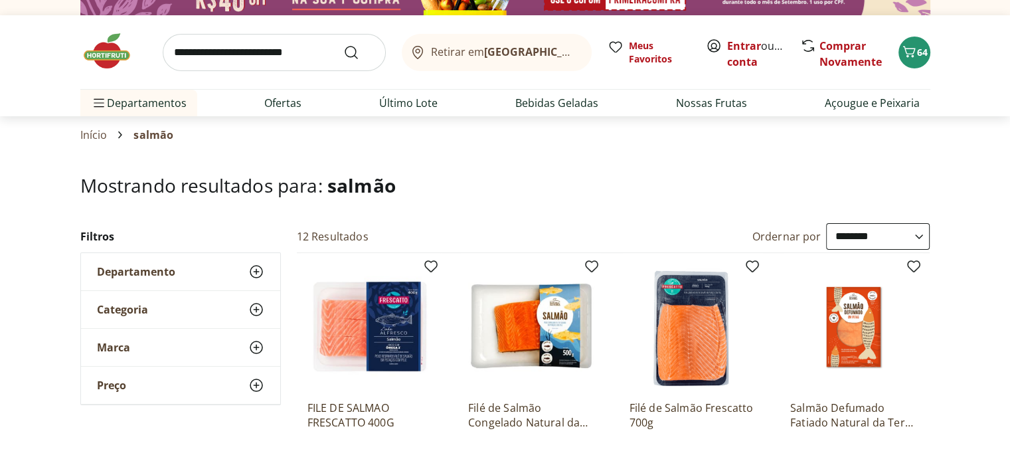
scroll to position [0, 0]
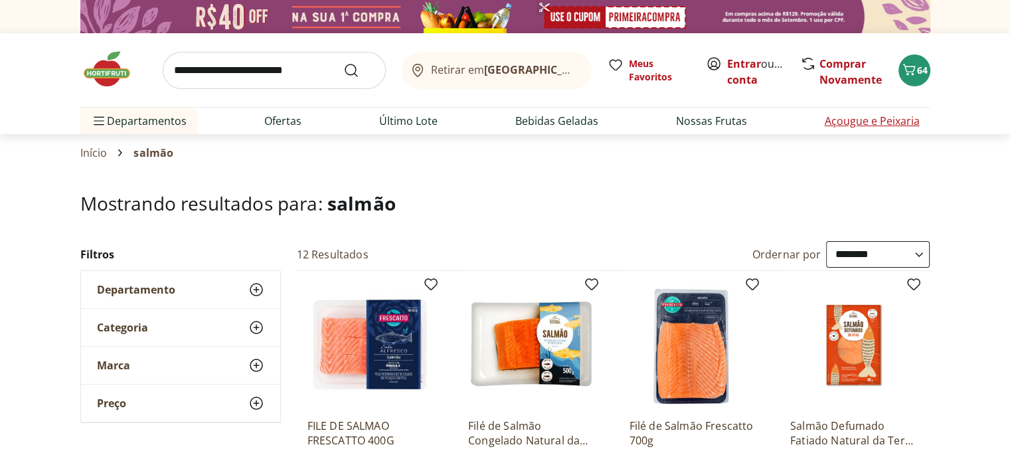
click at [878, 122] on link "Açougue e Peixaria" at bounding box center [871, 121] width 95 height 16
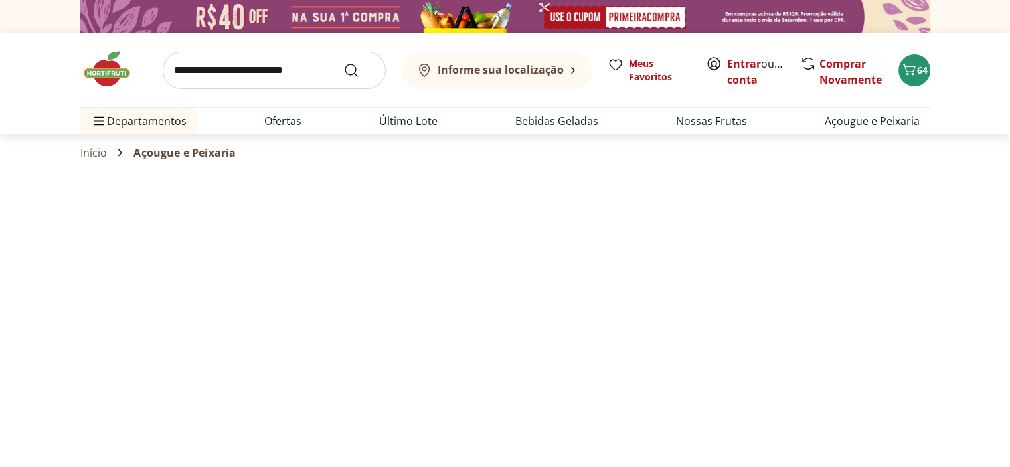
select select "**********"
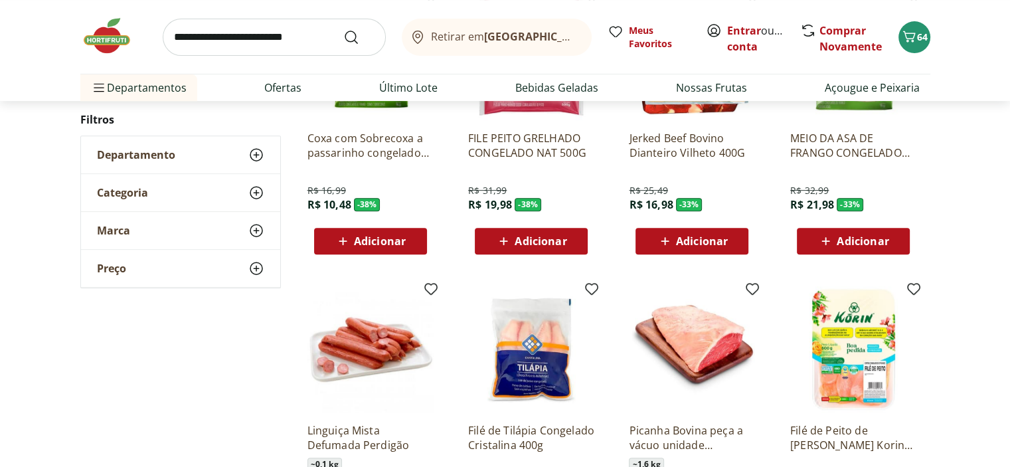
scroll to position [597, 0]
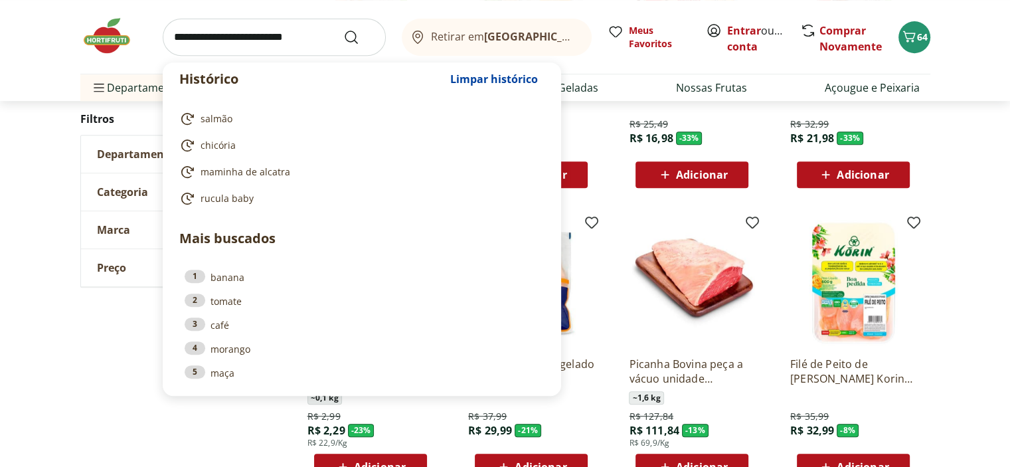
click at [204, 39] on input "search" at bounding box center [274, 37] width 223 height 37
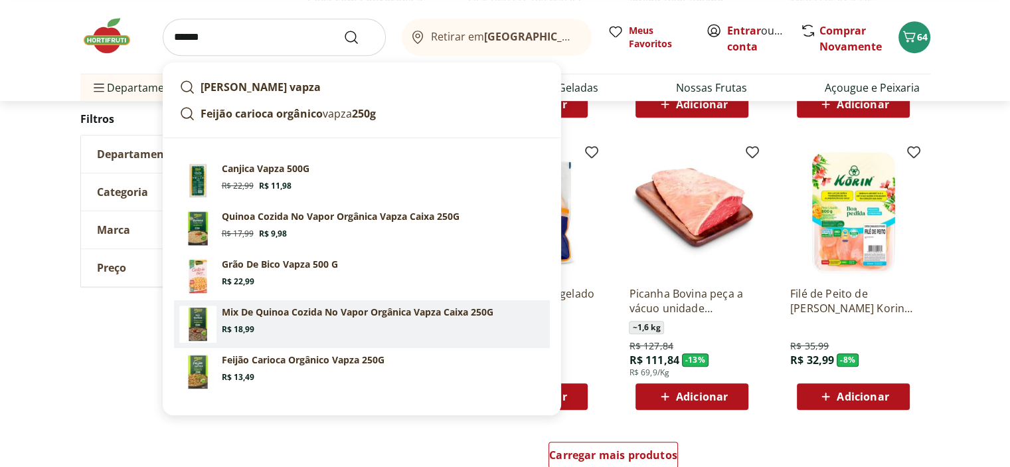
scroll to position [730, 0]
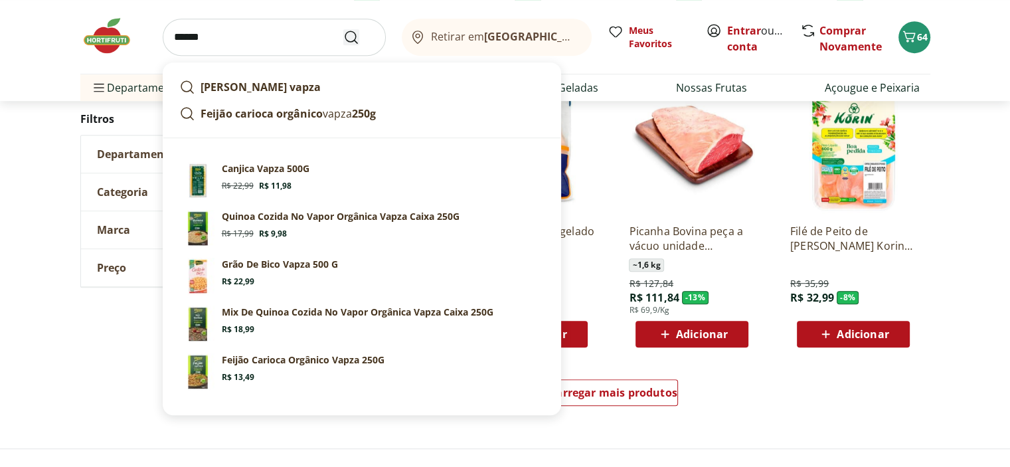
type input "*****"
click at [345, 41] on icon "Submit Search" at bounding box center [351, 37] width 16 height 16
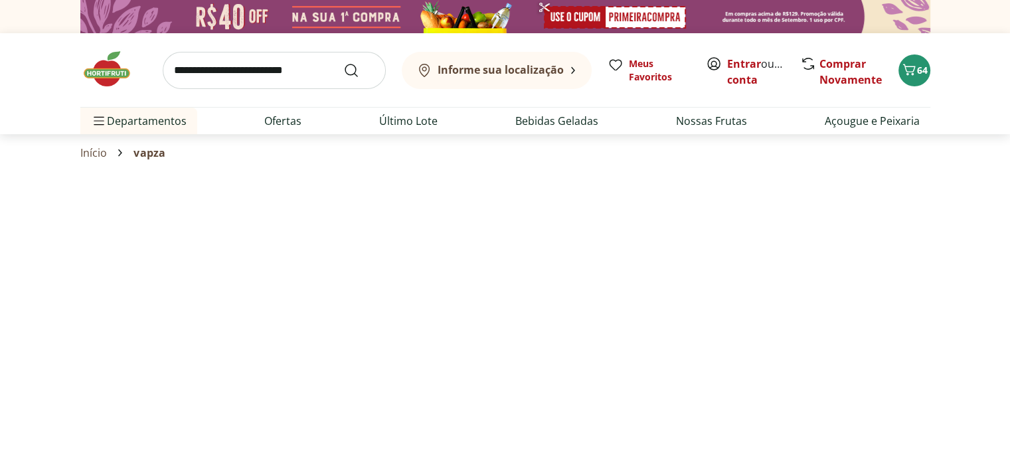
select select "**********"
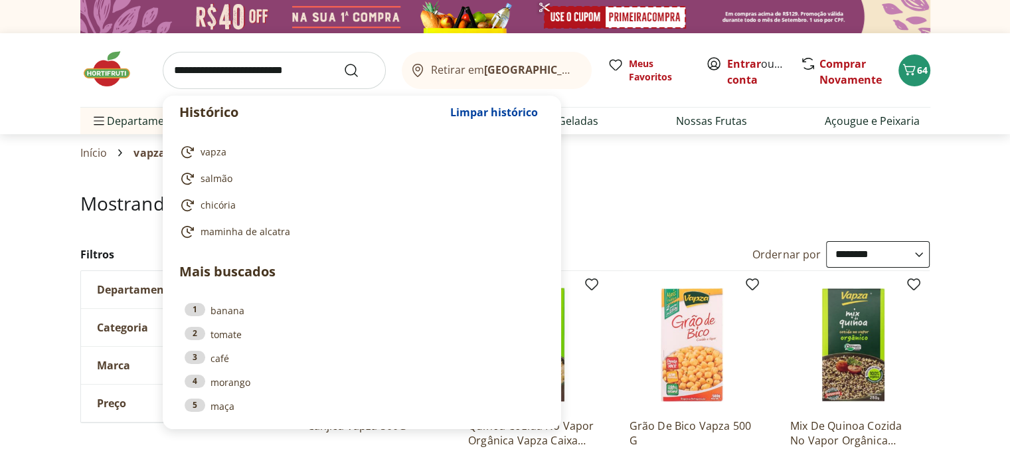
click at [207, 78] on input "search" at bounding box center [274, 70] width 223 height 37
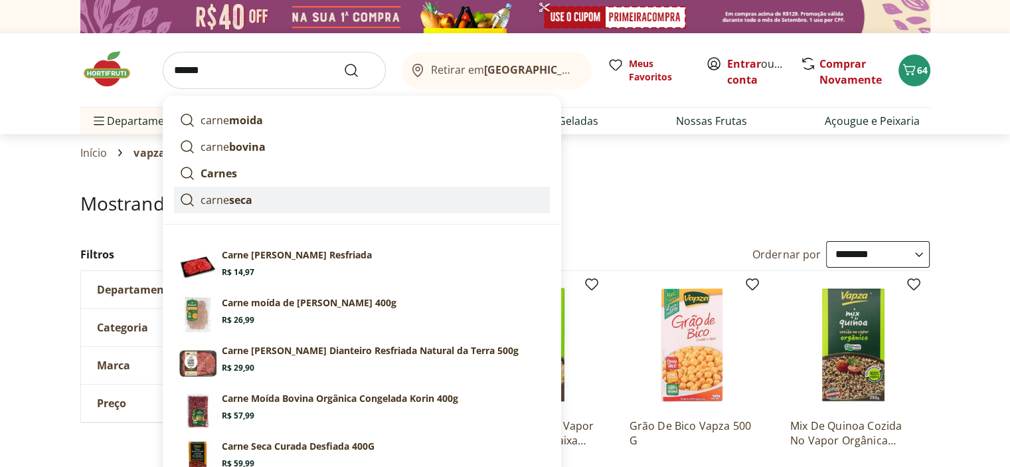
click at [241, 196] on strong "seca" at bounding box center [240, 200] width 23 height 15
type input "**********"
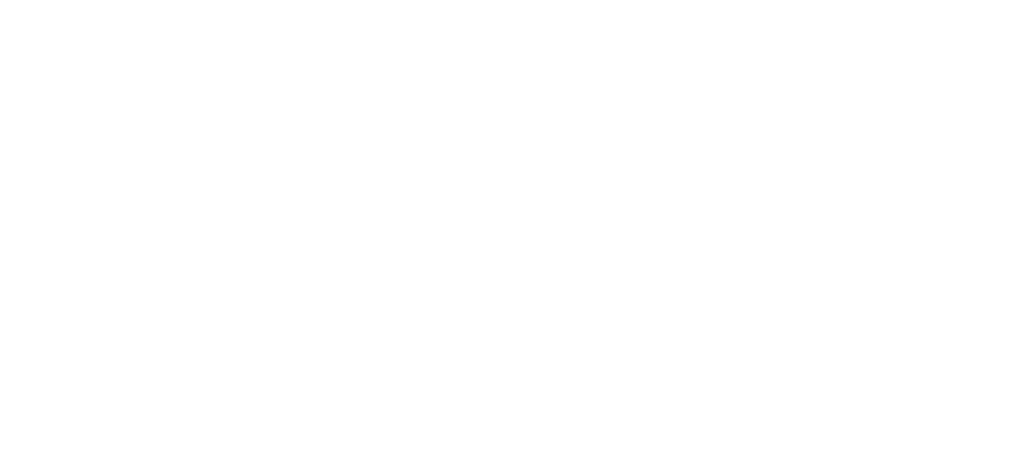
select select "**********"
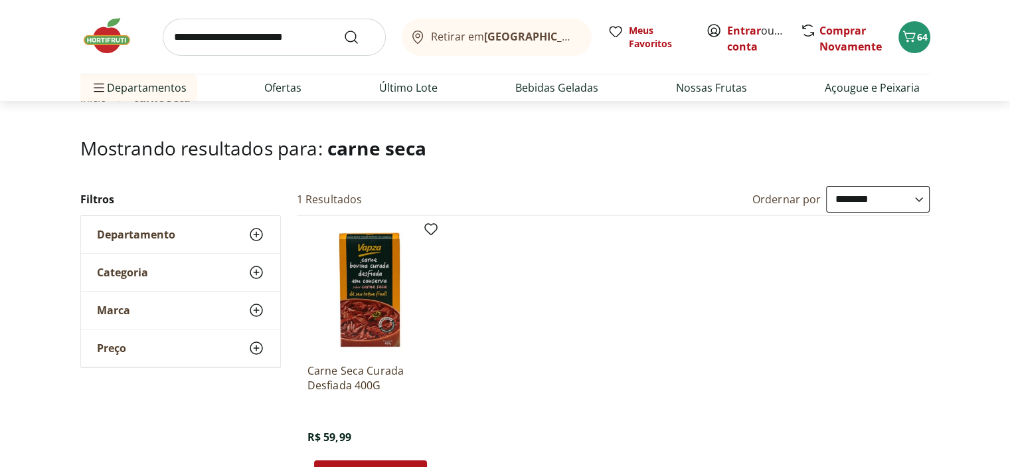
scroll to position [133, 0]
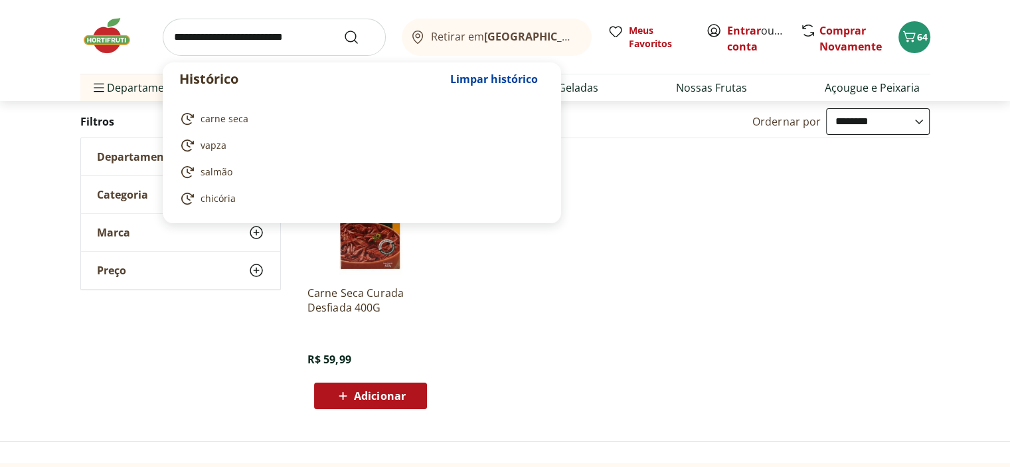
click at [324, 42] on input "search" at bounding box center [274, 37] width 223 height 37
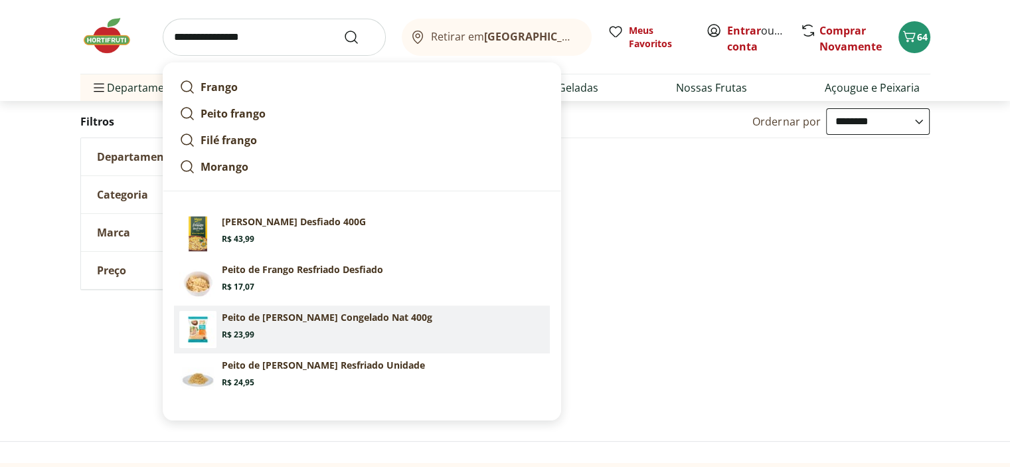
click at [297, 323] on p "Peito de [PERSON_NAME] Congelado Nat 400g" at bounding box center [327, 317] width 210 height 13
type input "**********"
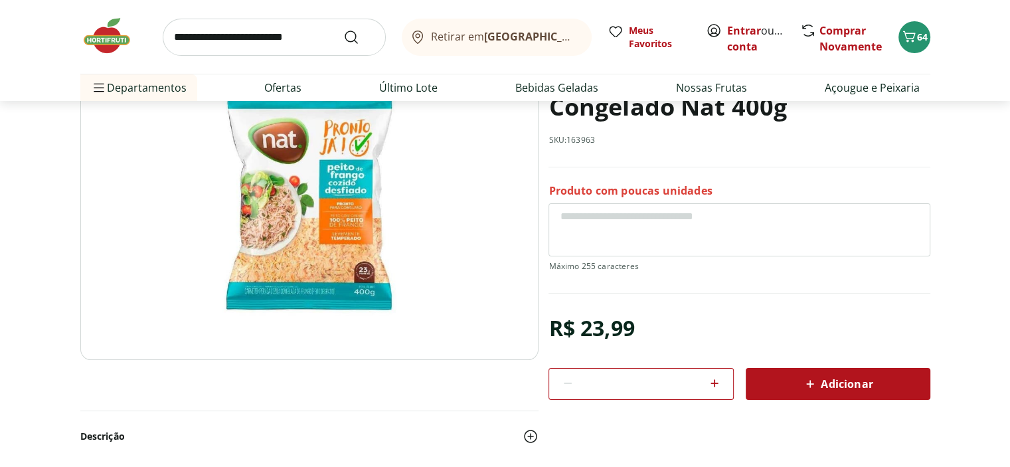
scroll to position [133, 0]
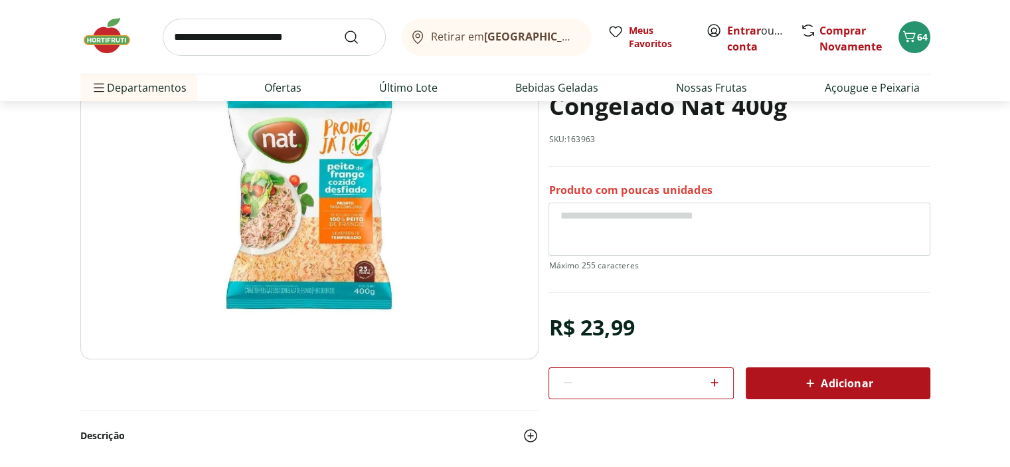
click at [712, 383] on icon at bounding box center [714, 382] width 16 height 16
click at [568, 380] on icon at bounding box center [568, 382] width 16 height 16
type input "*"
click at [841, 382] on span "Adicionar" at bounding box center [837, 383] width 70 height 16
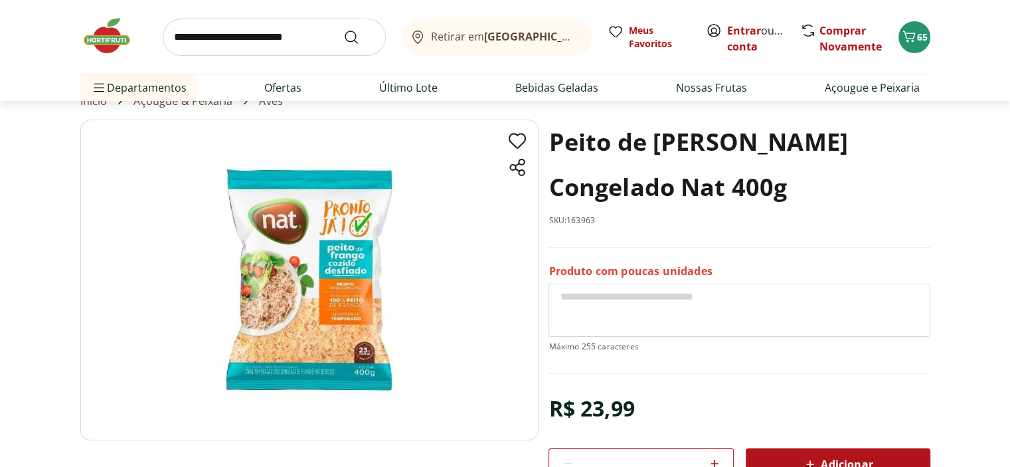
scroll to position [0, 0]
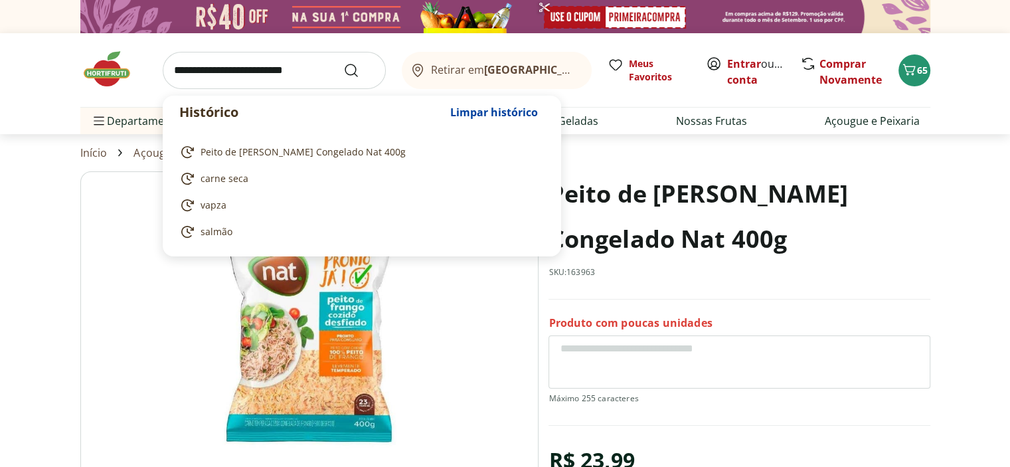
click at [192, 76] on input "search" at bounding box center [274, 70] width 223 height 37
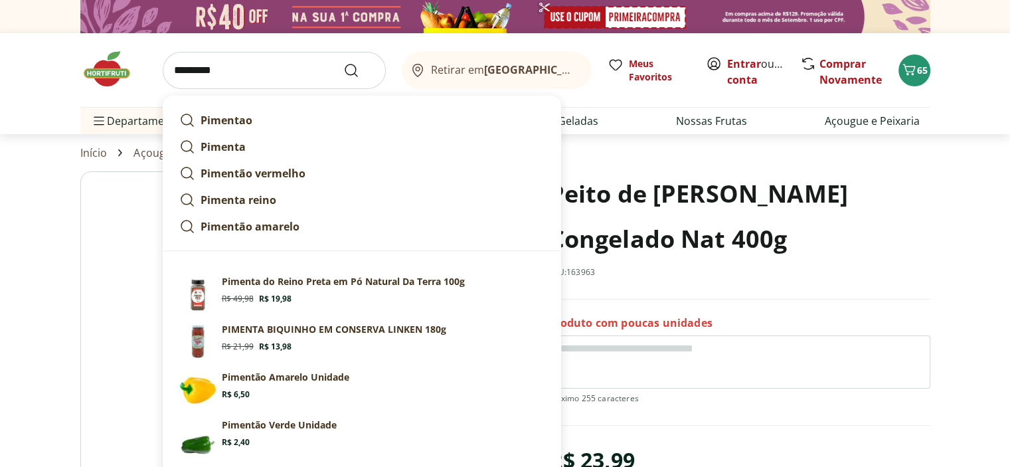
type input "********"
click at [343, 62] on button "Submit Search" at bounding box center [359, 70] width 32 height 16
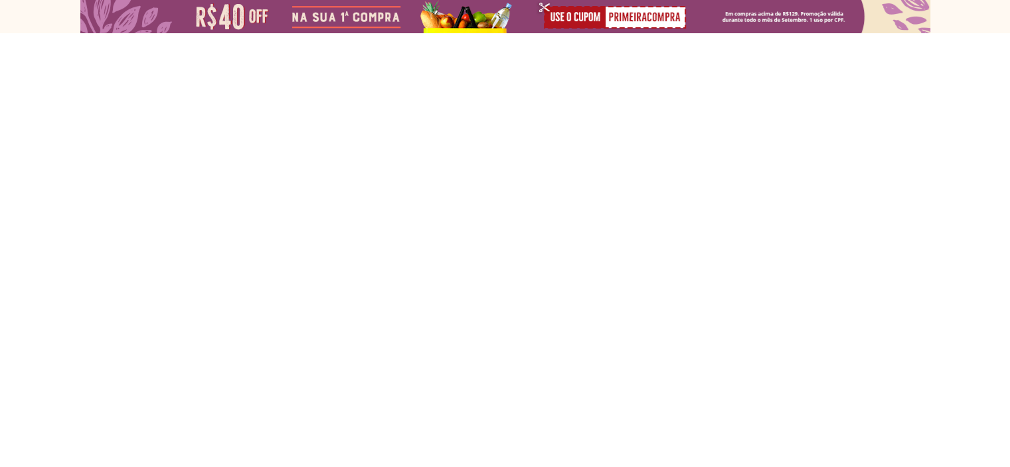
select select "**********"
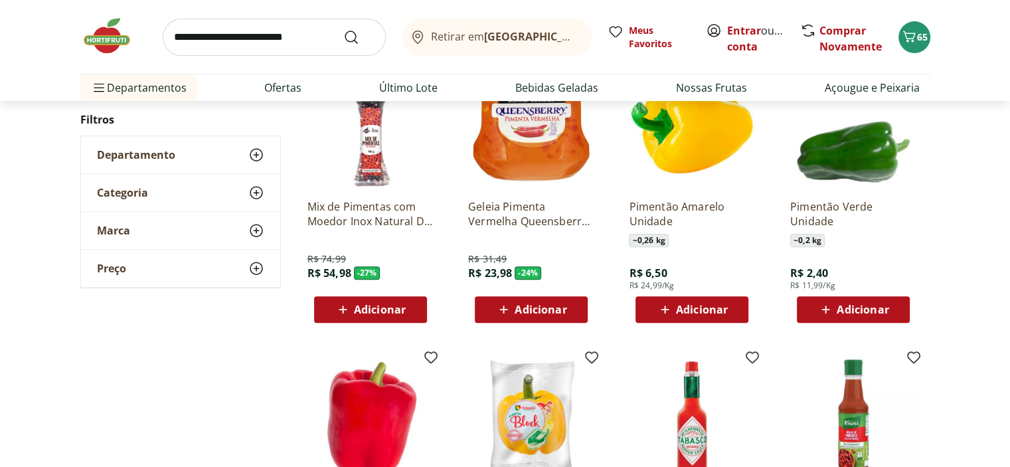
scroll to position [531, 0]
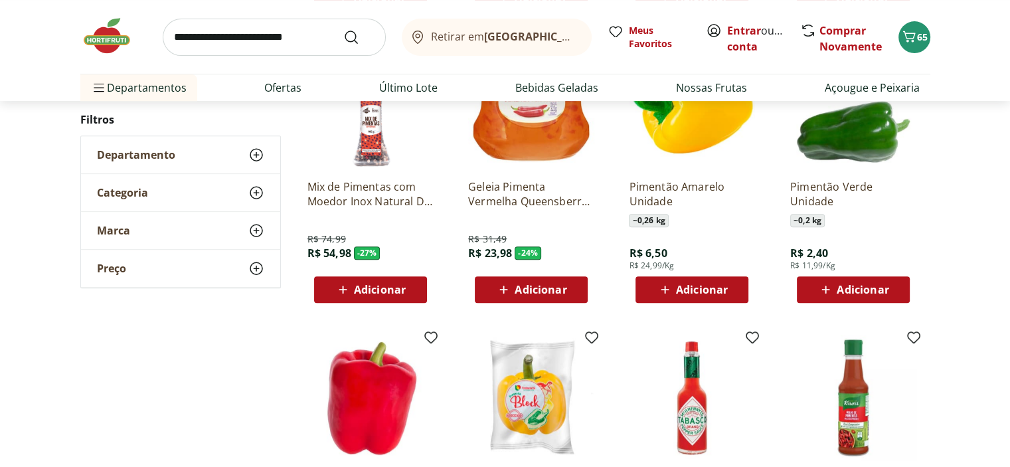
click at [848, 285] on span "Adicionar" at bounding box center [862, 289] width 52 height 11
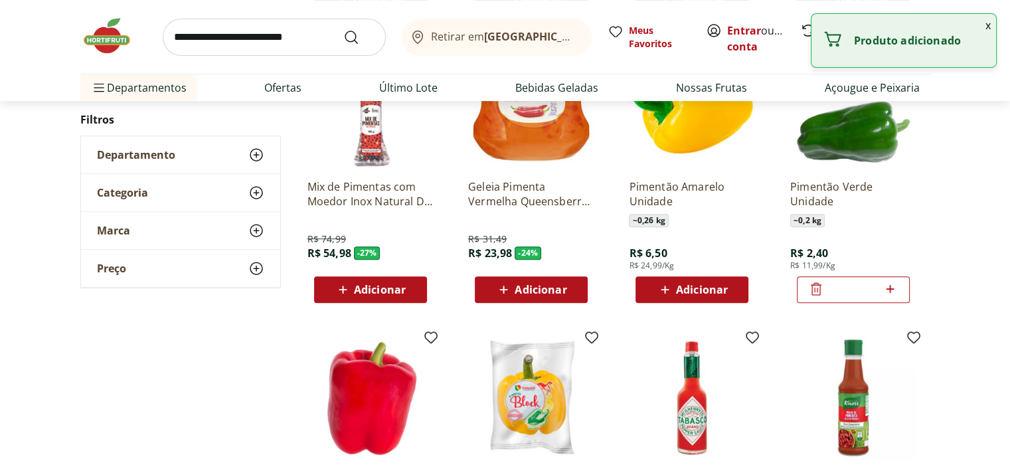
click at [848, 285] on input "*" at bounding box center [853, 289] width 58 height 15
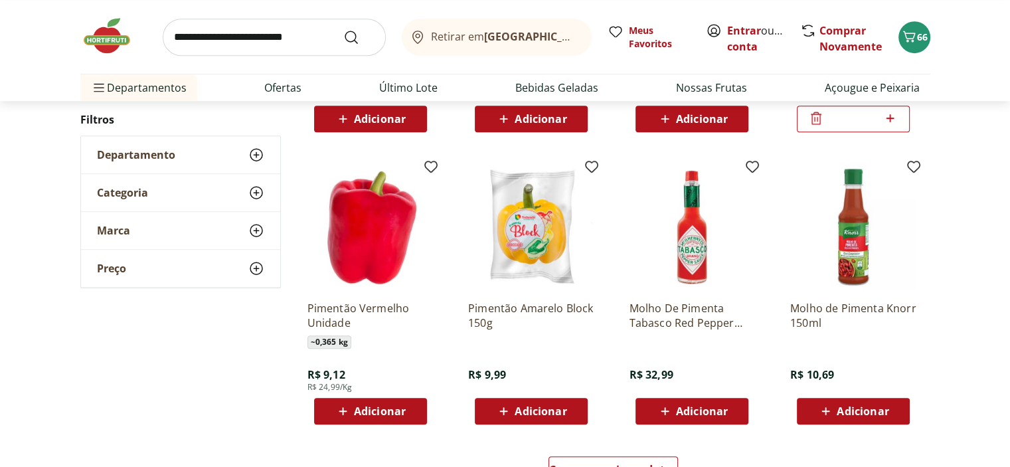
scroll to position [730, 0]
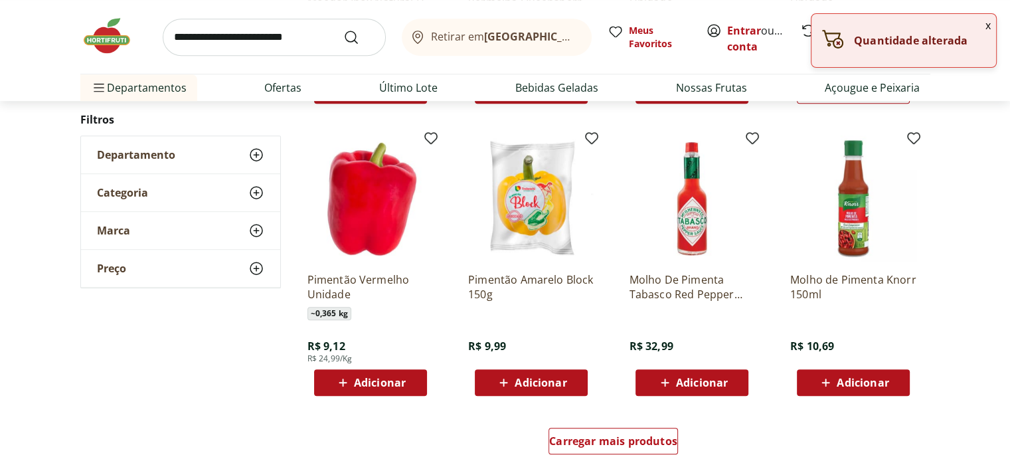
click at [362, 380] on span "Adicionar" at bounding box center [380, 382] width 52 height 11
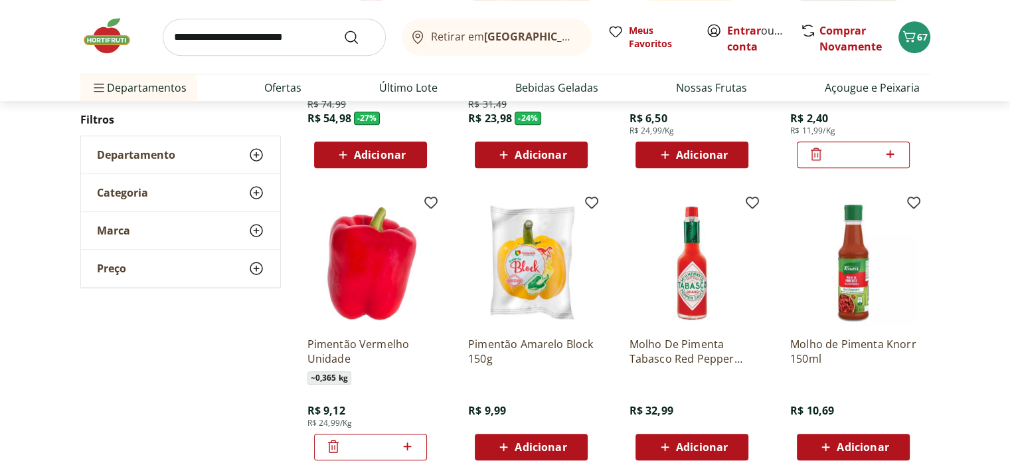
scroll to position [664, 0]
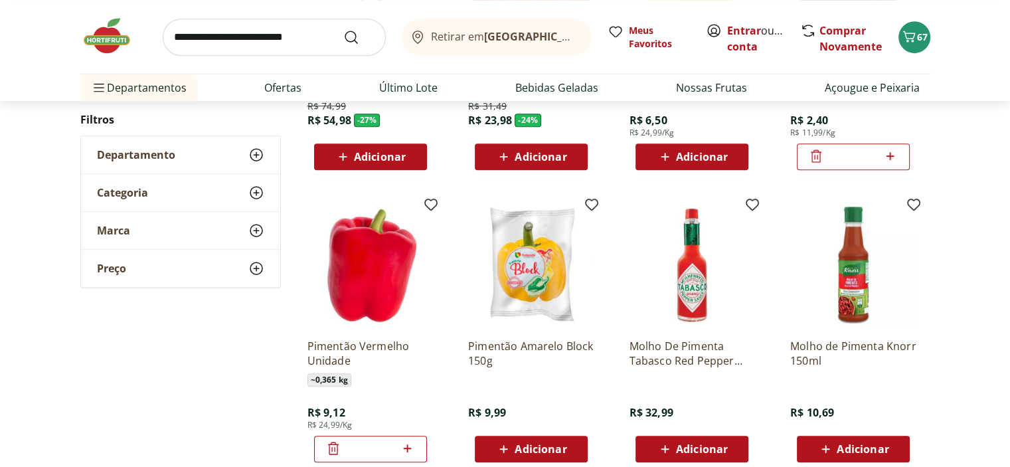
click at [889, 155] on icon at bounding box center [890, 156] width 8 height 8
type input "*"
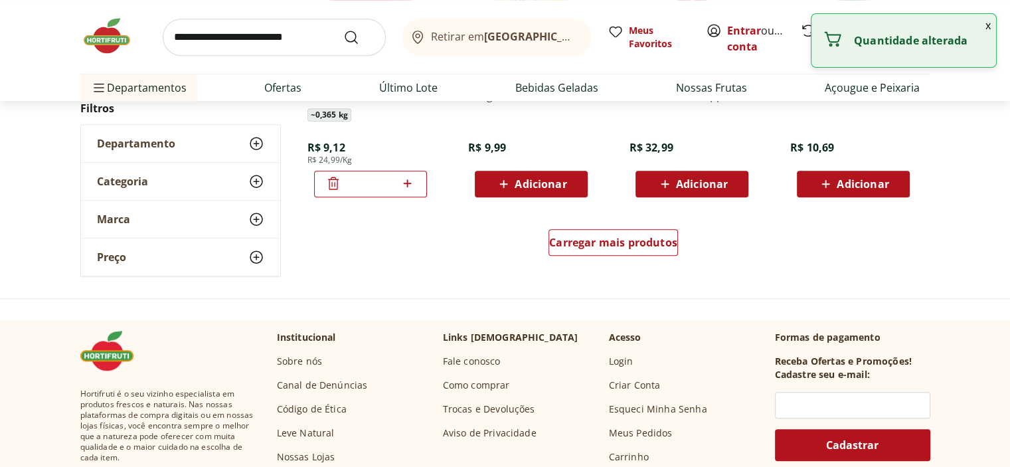
scroll to position [929, 0]
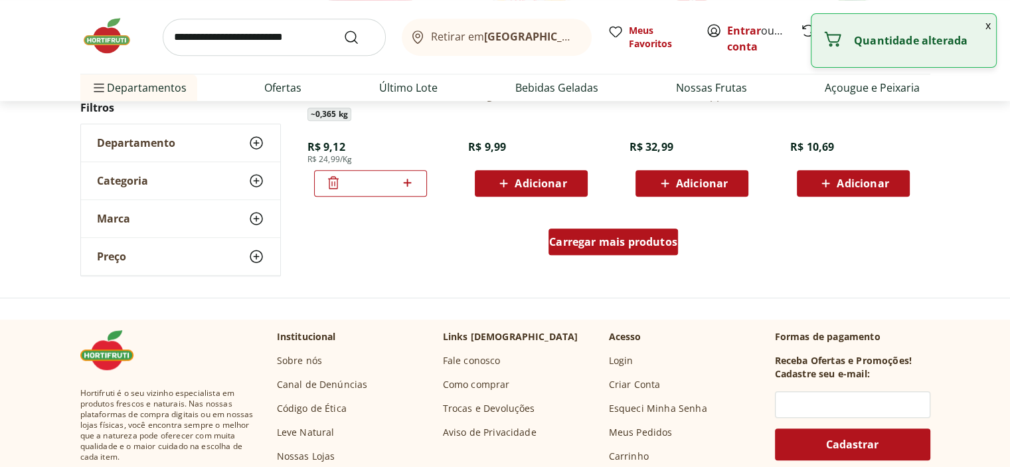
click at [625, 240] on span "Carregar mais produtos" at bounding box center [613, 241] width 128 height 11
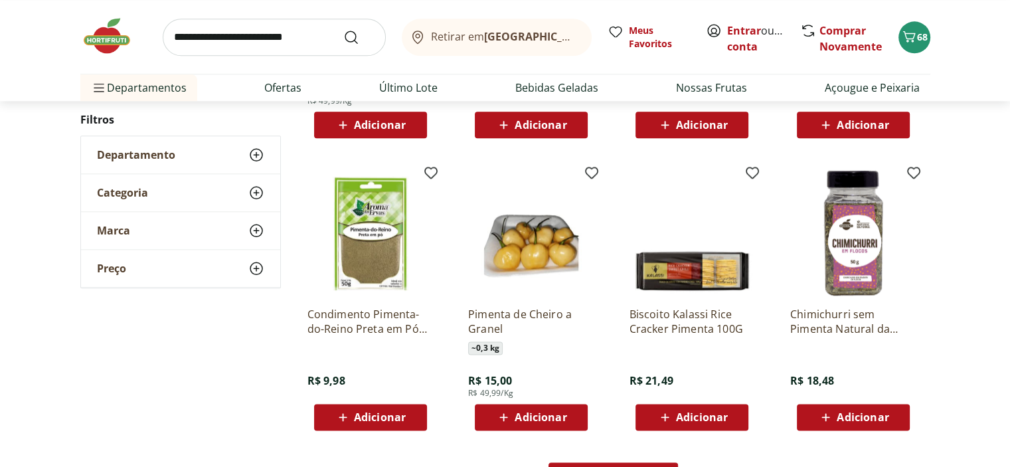
scroll to position [1659, 0]
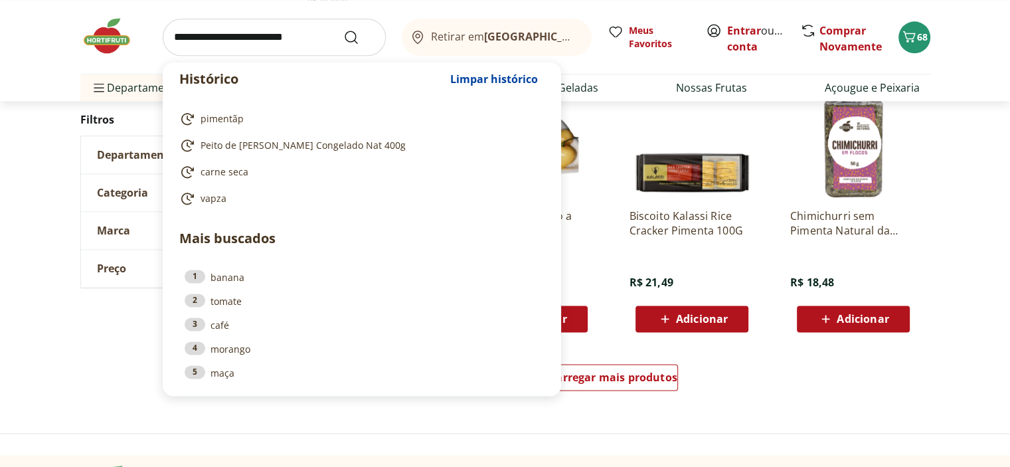
click at [319, 45] on input "search" at bounding box center [274, 37] width 223 height 37
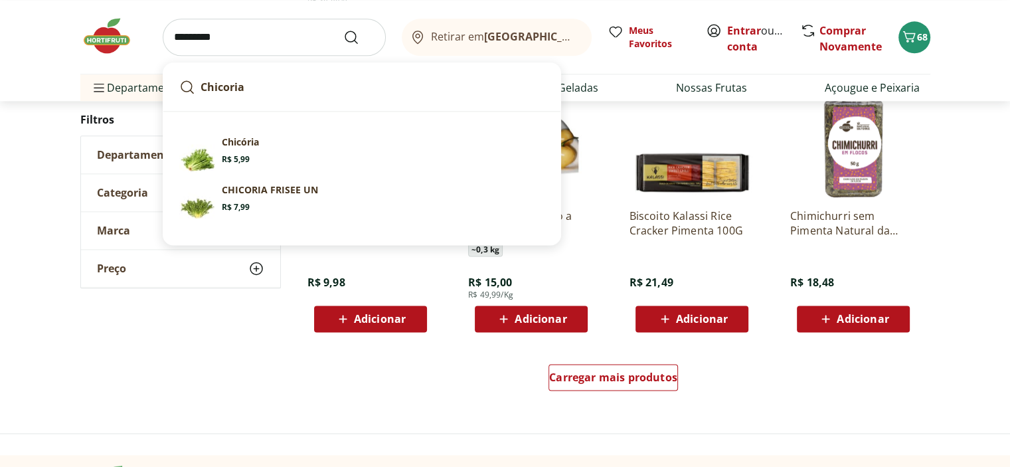
type input "********"
click at [343, 29] on button "Submit Search" at bounding box center [359, 37] width 32 height 16
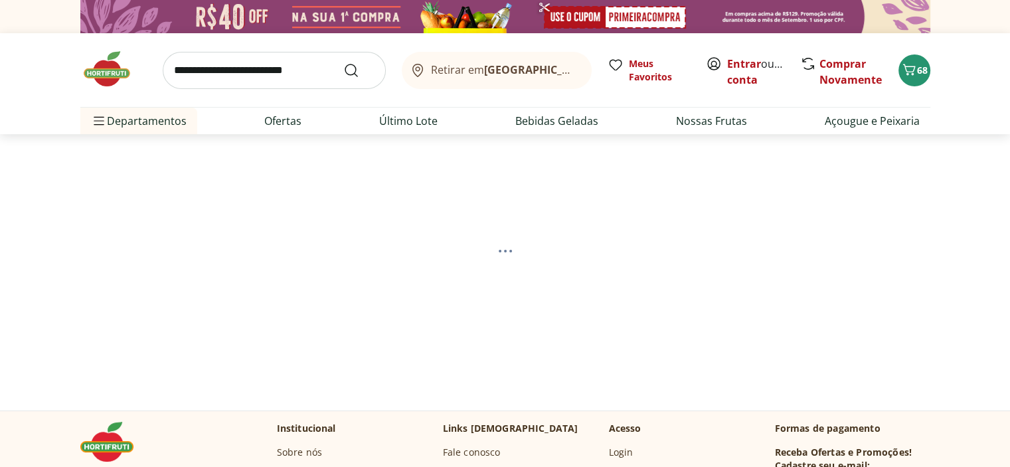
select select "**********"
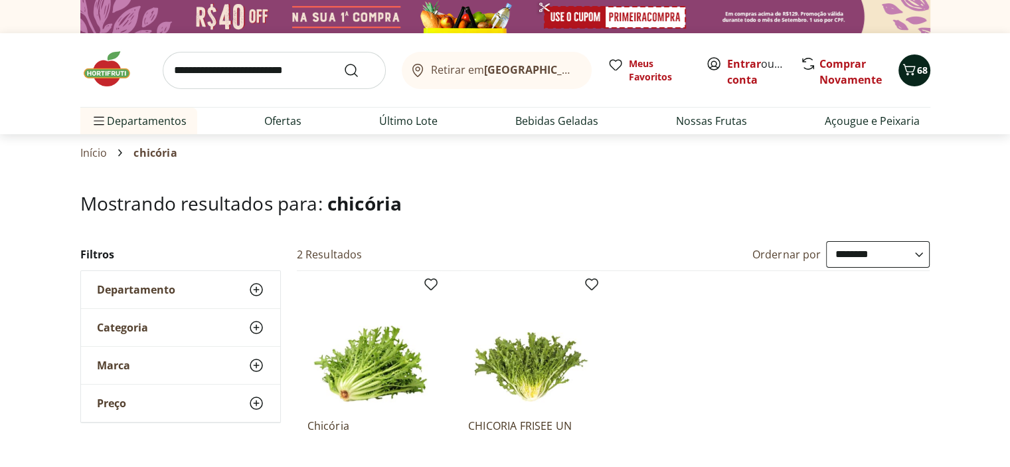
click at [912, 66] on icon "Carrinho" at bounding box center [908, 69] width 13 height 11
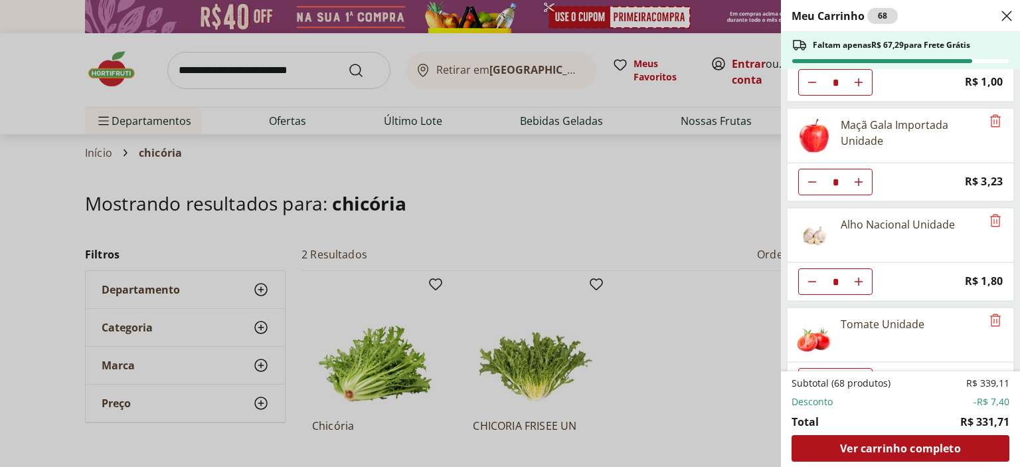
scroll to position [531, 0]
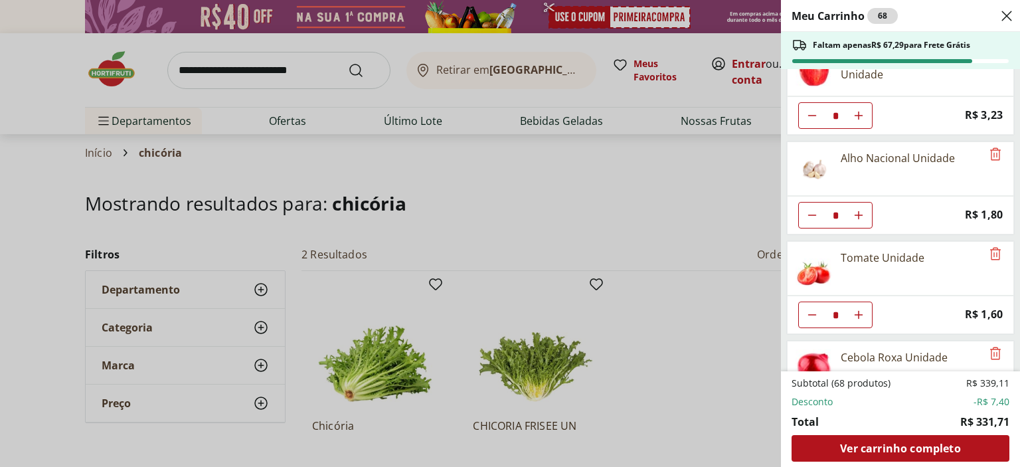
click at [808, 212] on icon "Diminuir Quantidade" at bounding box center [812, 215] width 11 height 11
type input "*"
click at [812, 309] on icon "Diminuir Quantidade" at bounding box center [812, 314] width 11 height 11
type input "*"
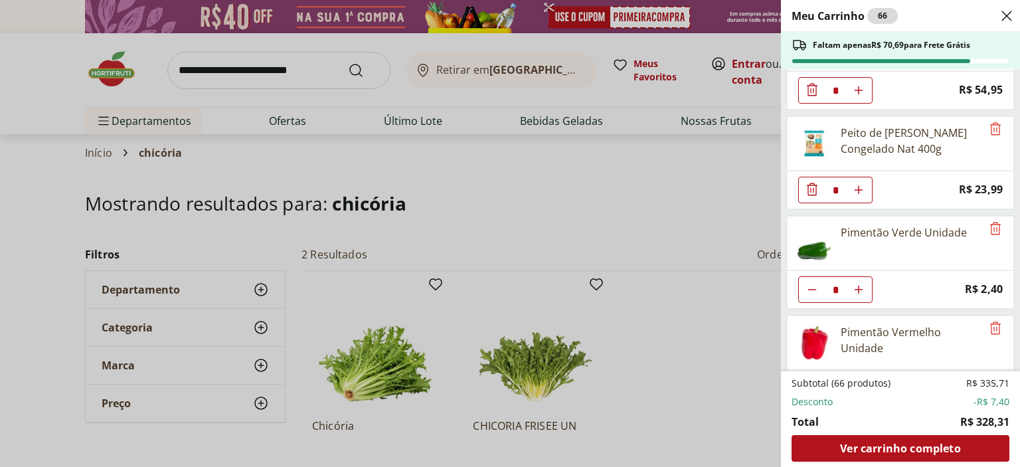
scroll to position [2469, 0]
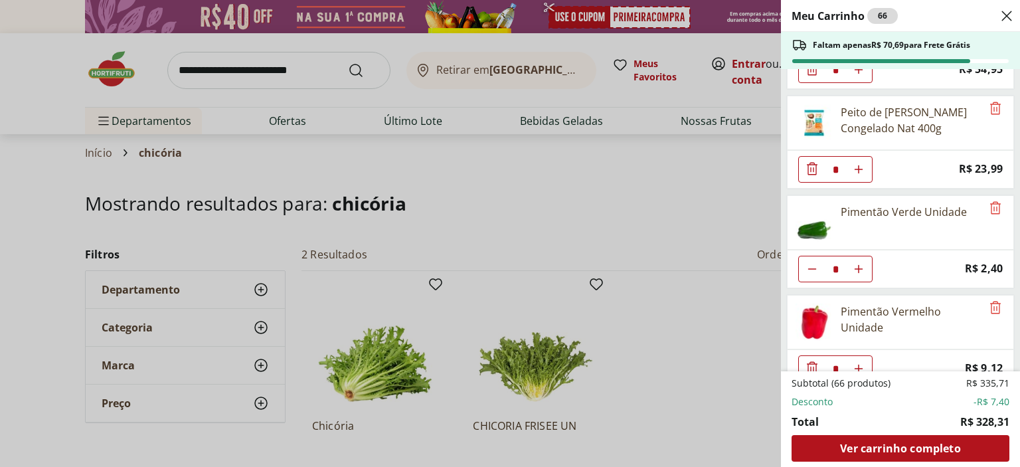
click at [810, 256] on button "Diminuir Quantidade" at bounding box center [812, 269] width 27 height 27
type input "*"
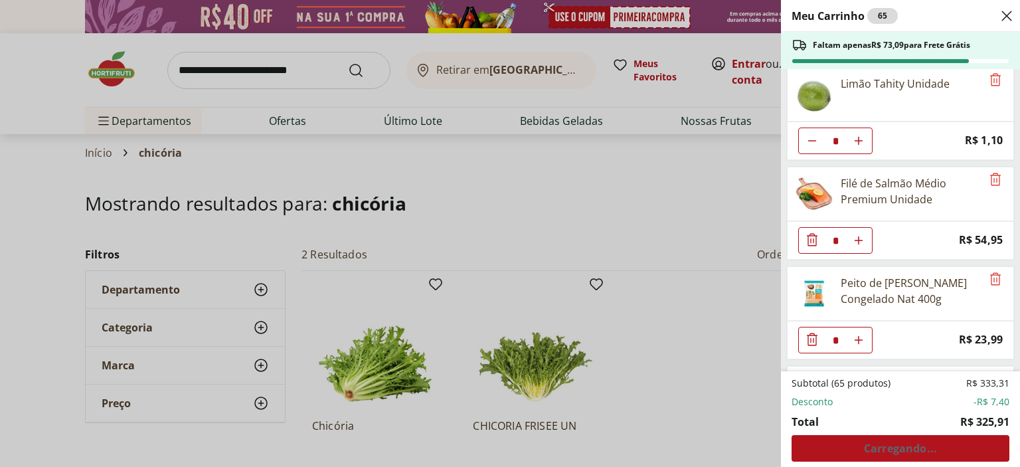
scroll to position [2203, 0]
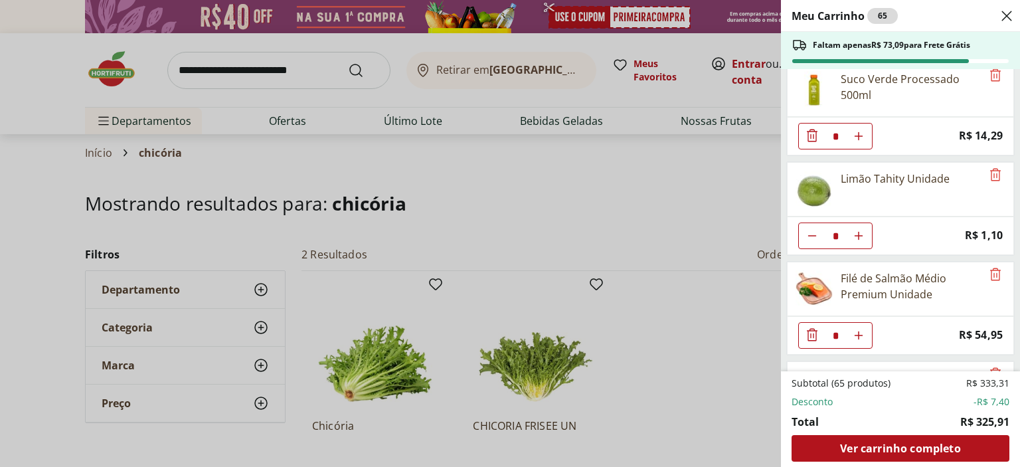
click at [805, 327] on icon "Diminuir Quantidade" at bounding box center [812, 335] width 16 height 16
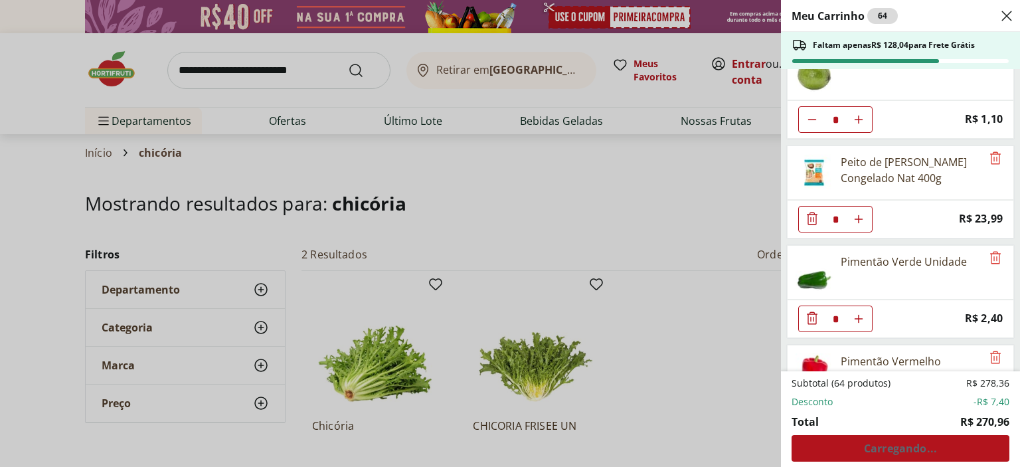
scroll to position [2370, 0]
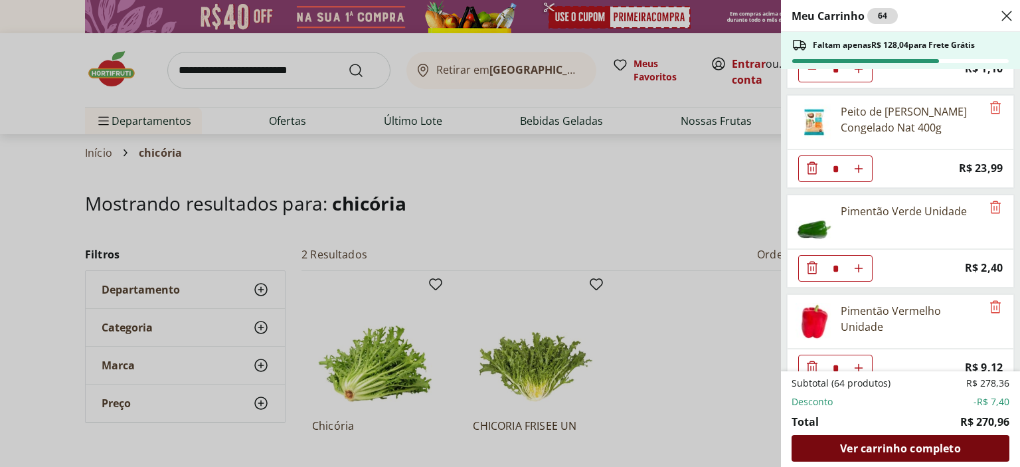
click at [899, 449] on span "Ver carrinho completo" at bounding box center [900, 448] width 120 height 11
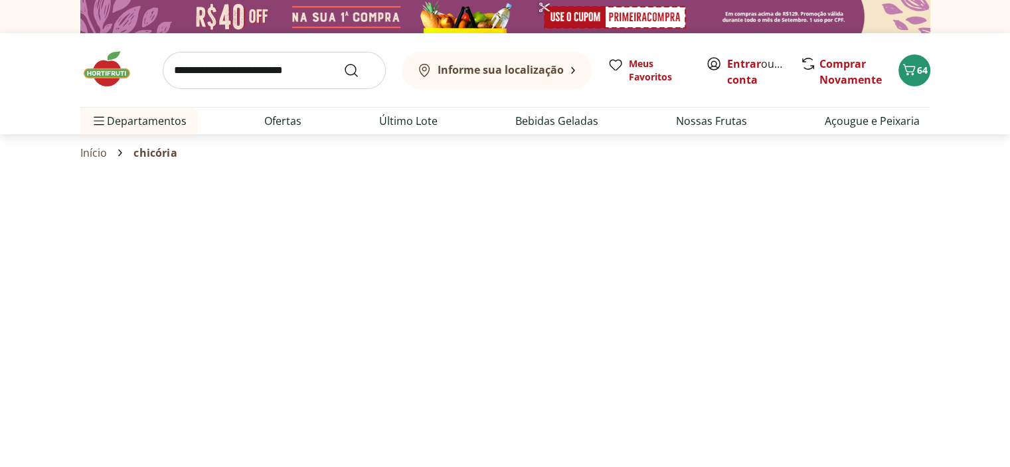
select select "**********"
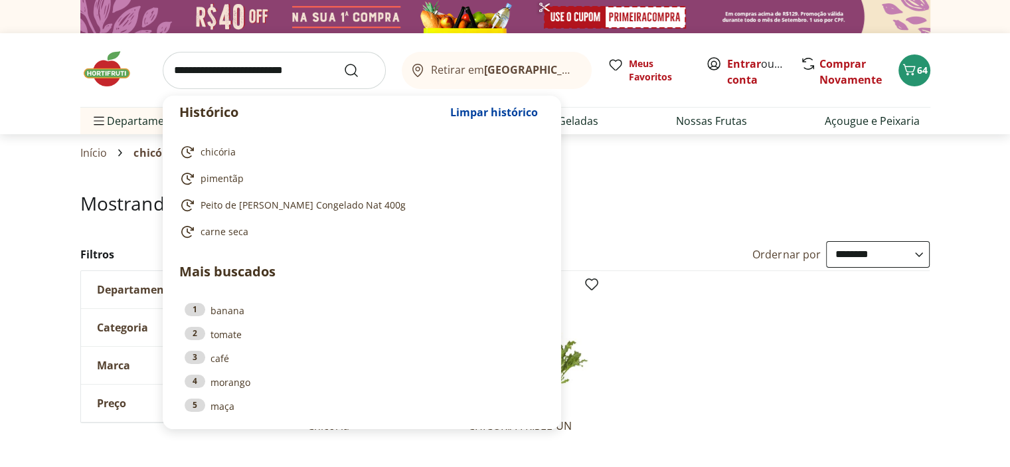
click at [252, 71] on input "search" at bounding box center [274, 70] width 223 height 37
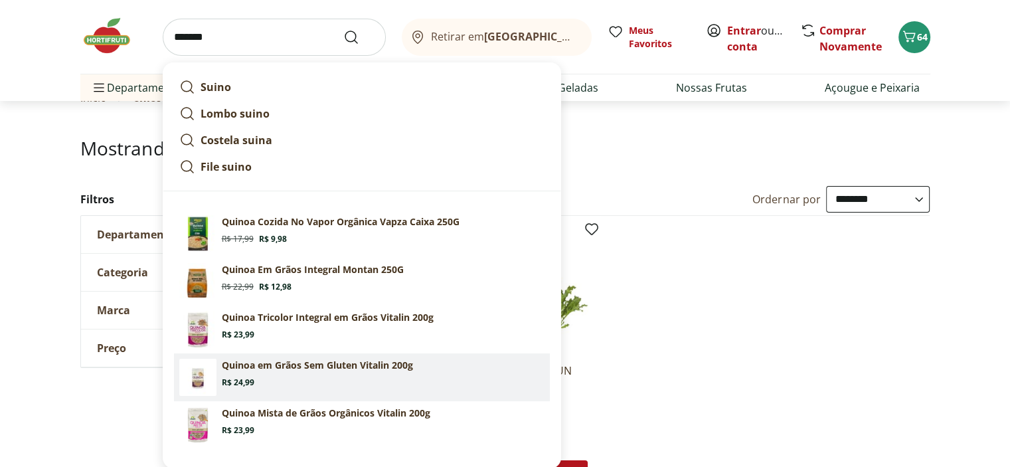
scroll to position [66, 0]
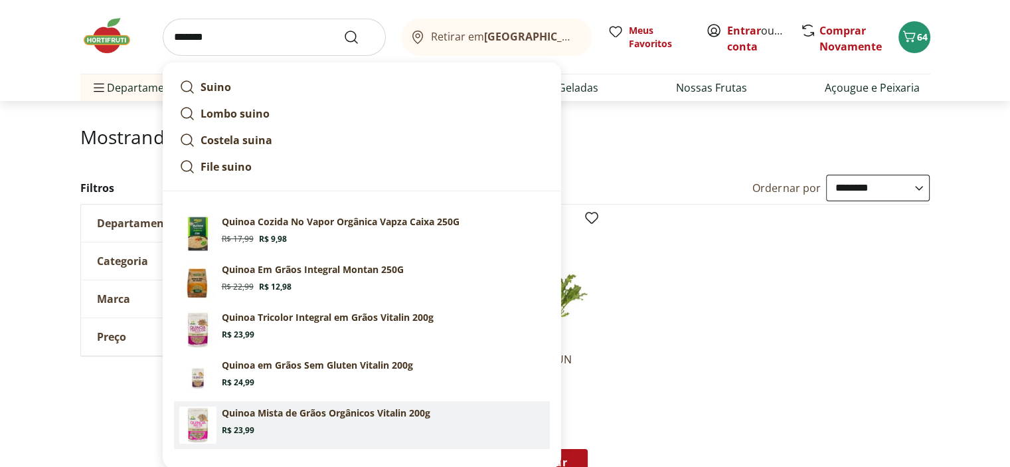
click at [289, 414] on p "Quinoa Mista de Grãos Orgânicos Vitalin 200g" at bounding box center [326, 412] width 208 height 13
type input "**********"
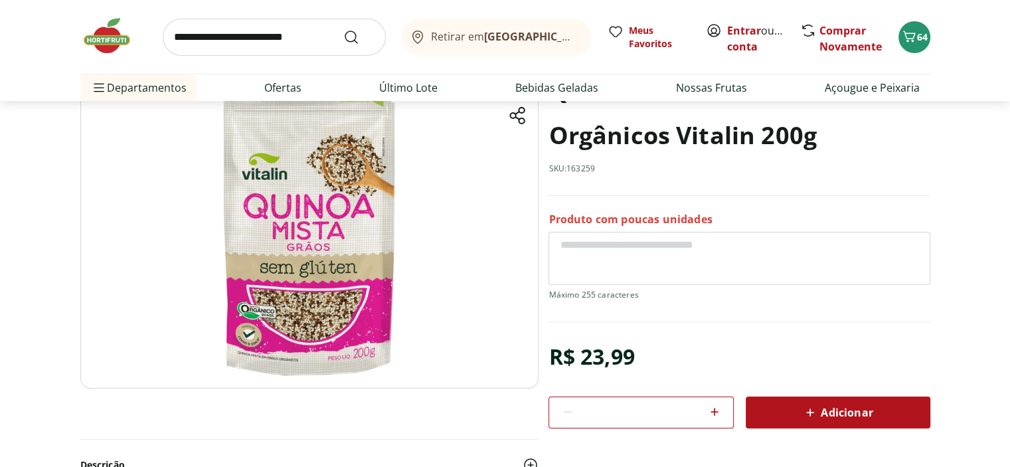
scroll to position [133, 0]
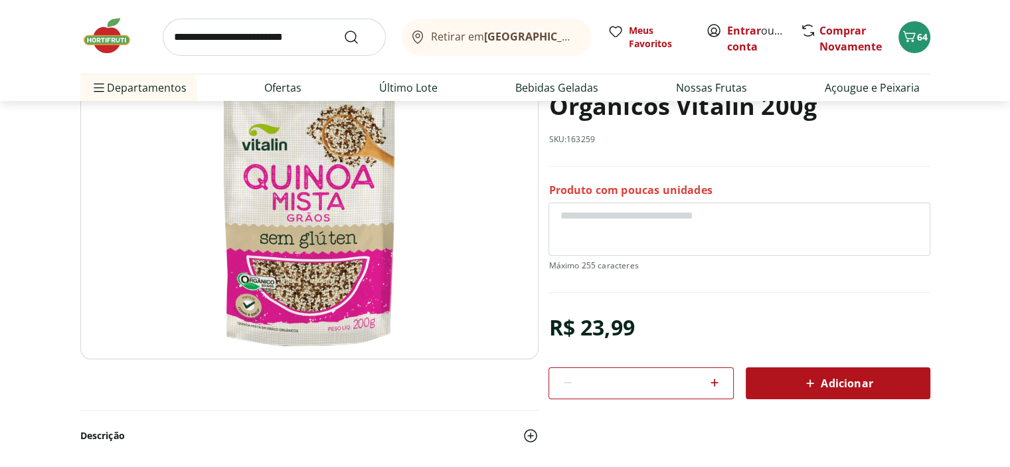
click at [836, 382] on span "Adicionar" at bounding box center [837, 383] width 70 height 16
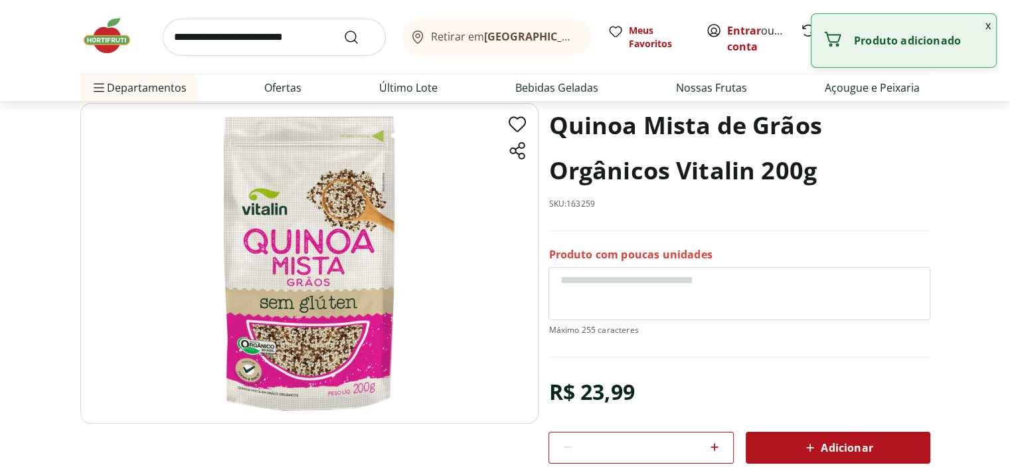
scroll to position [0, 0]
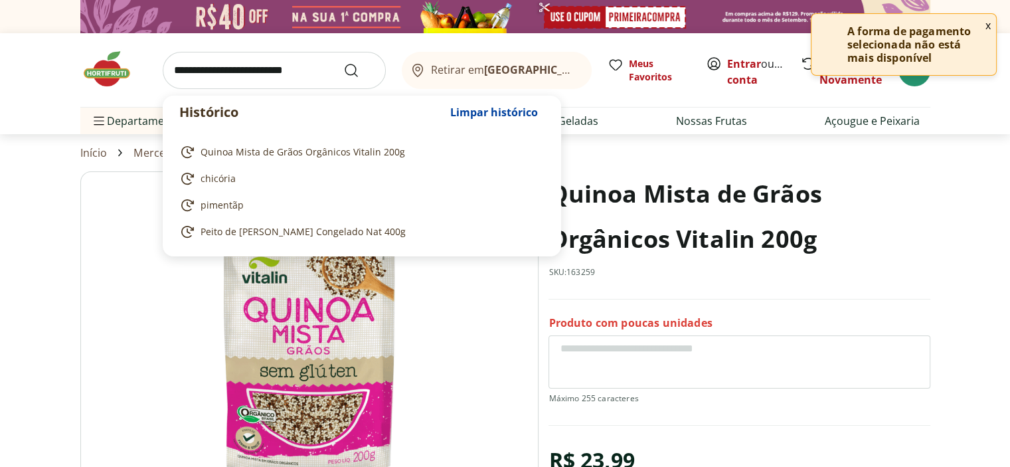
click at [220, 64] on input "search" at bounding box center [274, 70] width 223 height 37
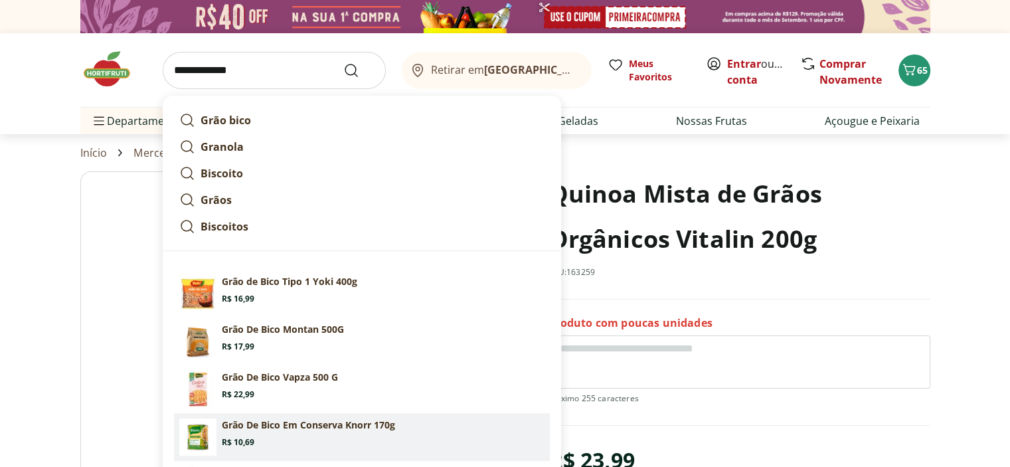
click at [281, 431] on section "Grão De Bico Em Conserva Knorr 170g Price: R$ 10,69" at bounding box center [383, 432] width 323 height 29
type input "**********"
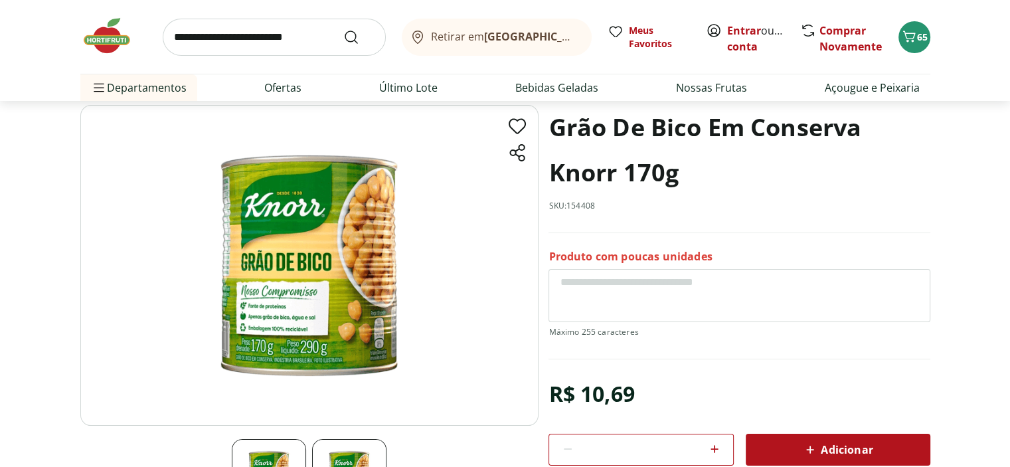
scroll to position [133, 0]
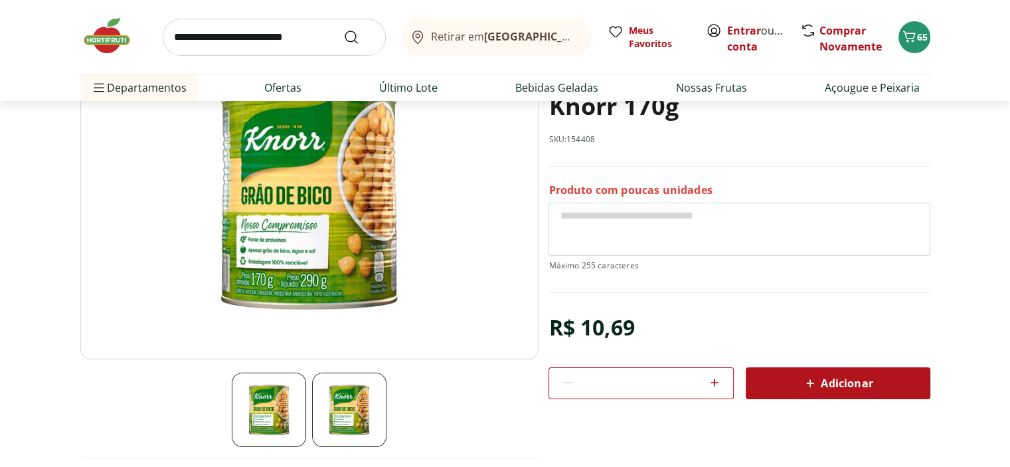
click at [857, 383] on span "Adicionar" at bounding box center [837, 383] width 70 height 16
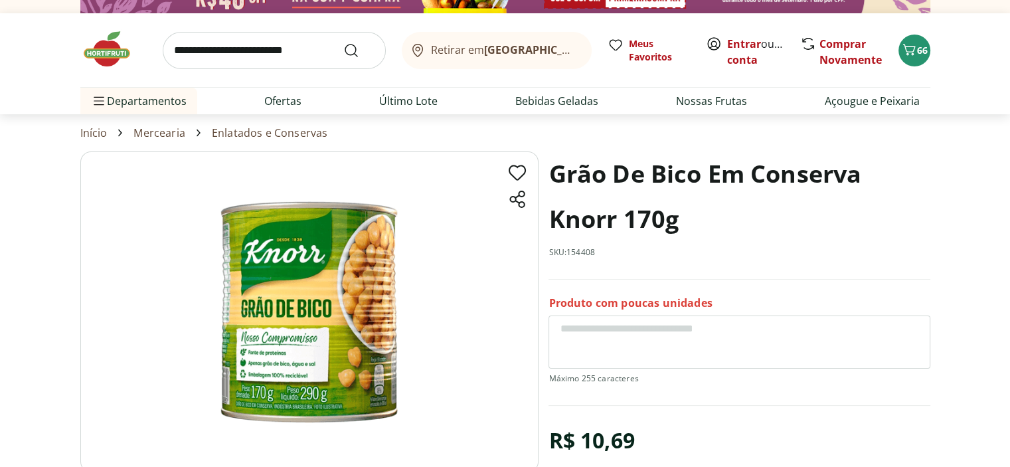
scroll to position [0, 0]
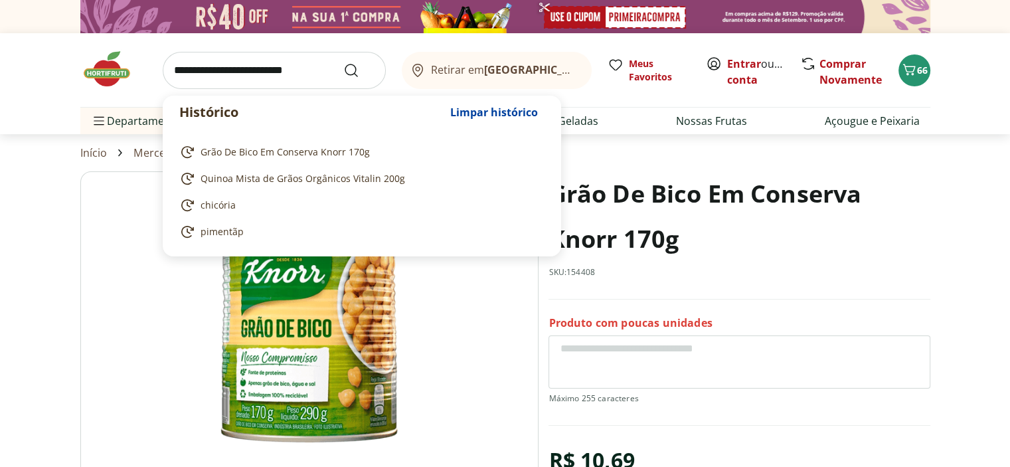
click at [204, 70] on input "search" at bounding box center [274, 70] width 223 height 37
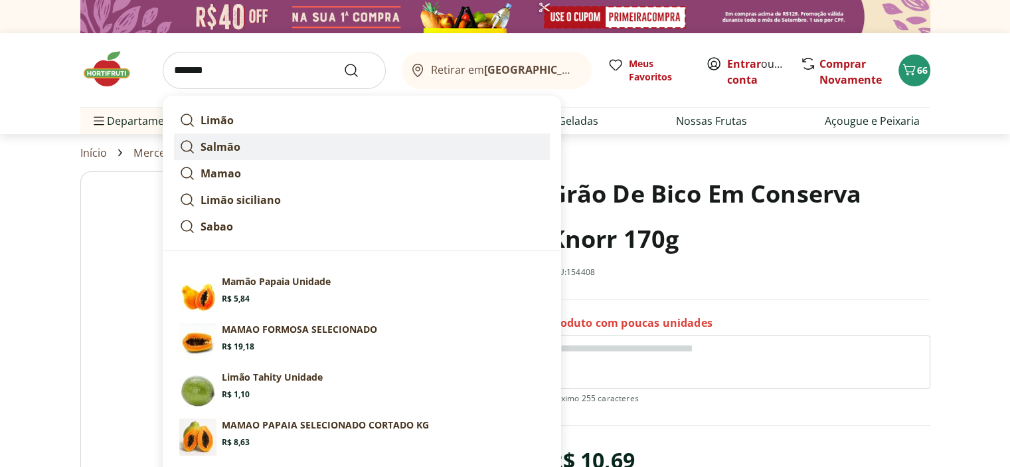
click at [230, 155] on link "Salmão" at bounding box center [362, 146] width 376 height 27
type input "******"
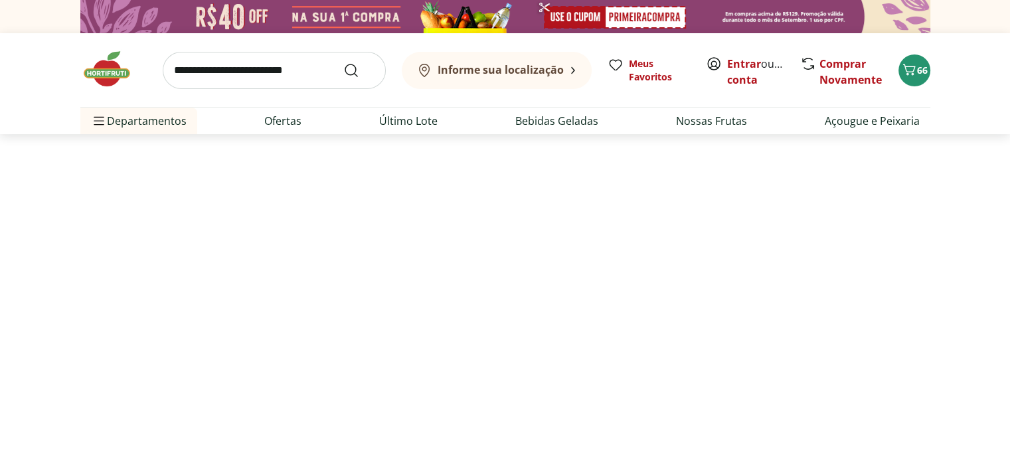
select select "**********"
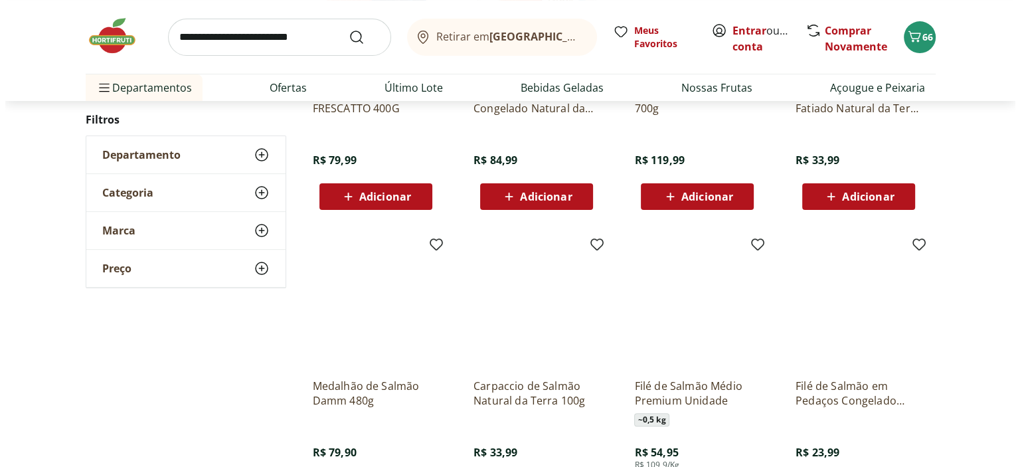
scroll to position [398, 0]
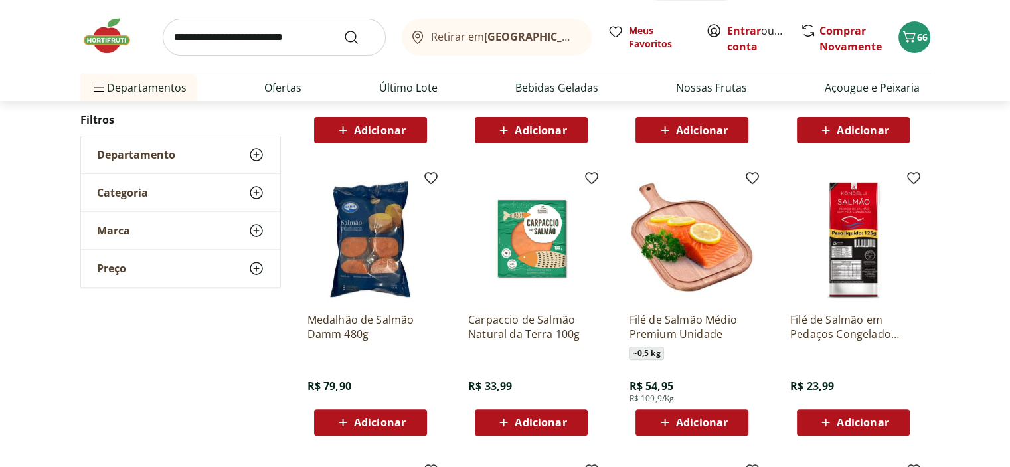
click at [550, 422] on span "Adicionar" at bounding box center [540, 422] width 52 height 11
click at [917, 40] on span "67" at bounding box center [922, 37] width 11 height 13
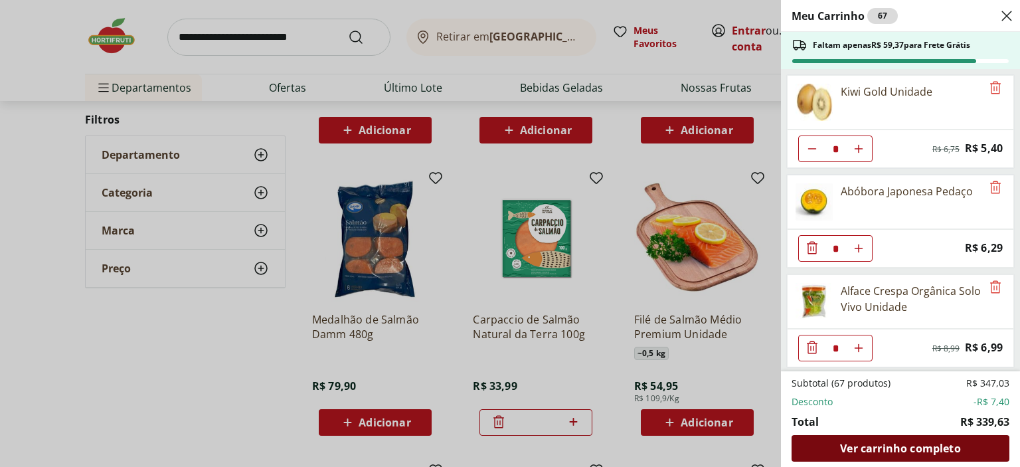
click at [886, 452] on span "Ver carrinho completo" at bounding box center [900, 448] width 120 height 11
